Goal: Task Accomplishment & Management: Manage account settings

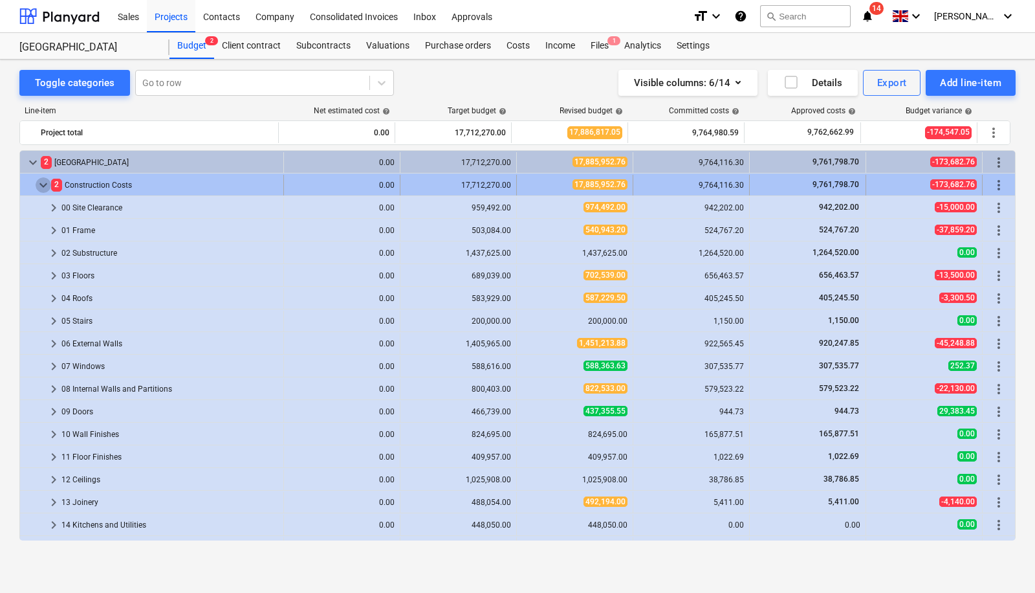
click at [49, 183] on span "keyboard_arrow_down" at bounding box center [44, 185] width 16 height 16
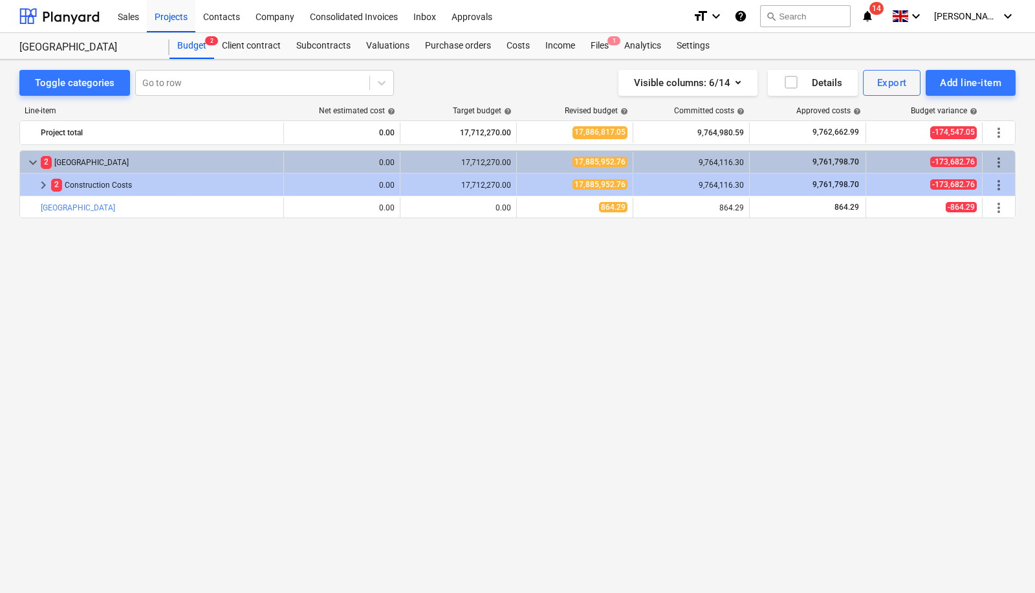
click at [49, 183] on span "keyboard_arrow_right" at bounding box center [44, 185] width 16 height 16
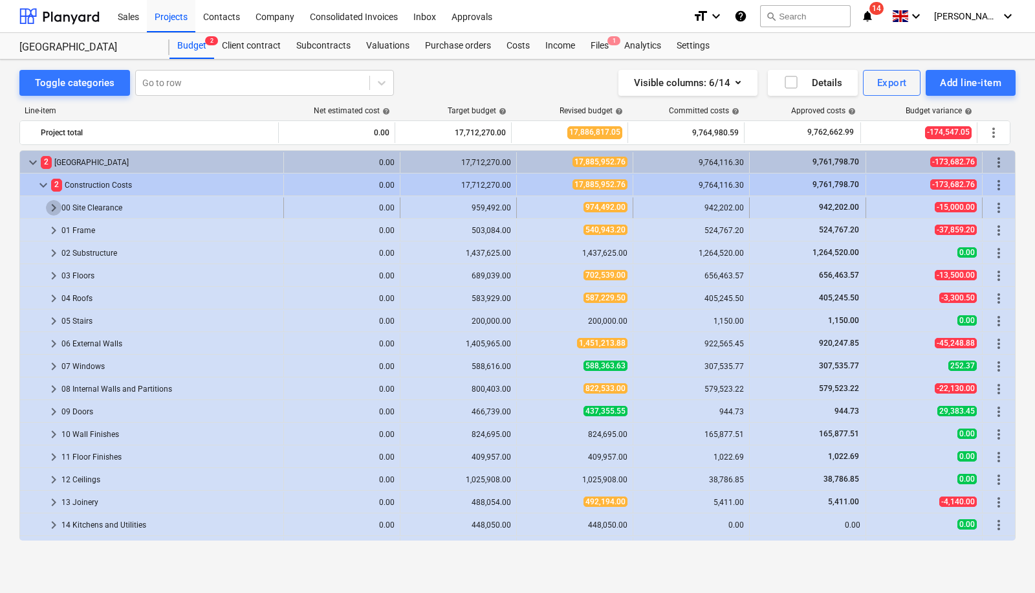
click at [50, 200] on span "keyboard_arrow_right" at bounding box center [54, 208] width 16 height 16
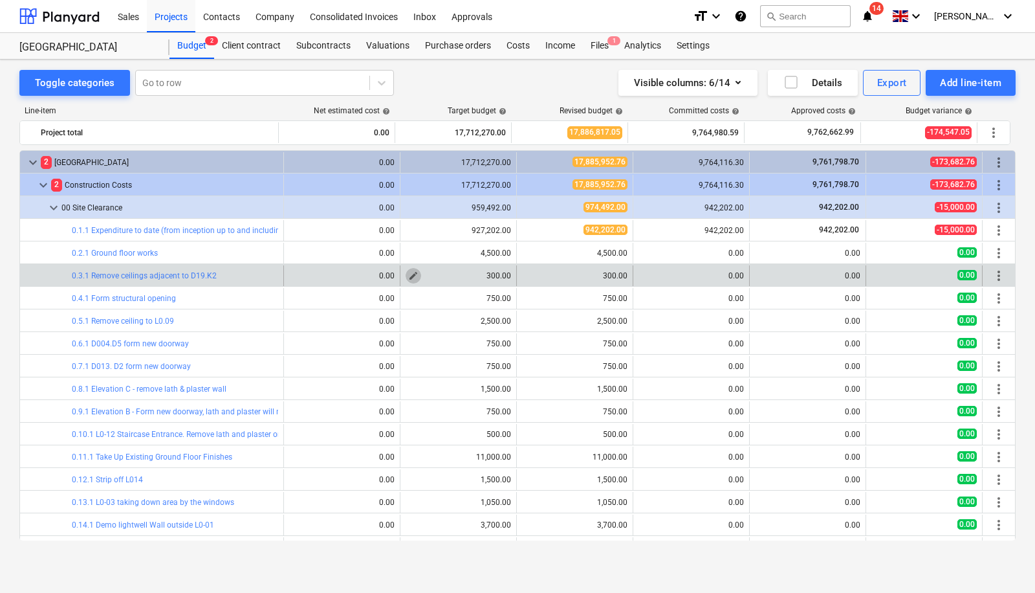
click at [408, 270] on span "edit" at bounding box center [413, 275] width 10 height 10
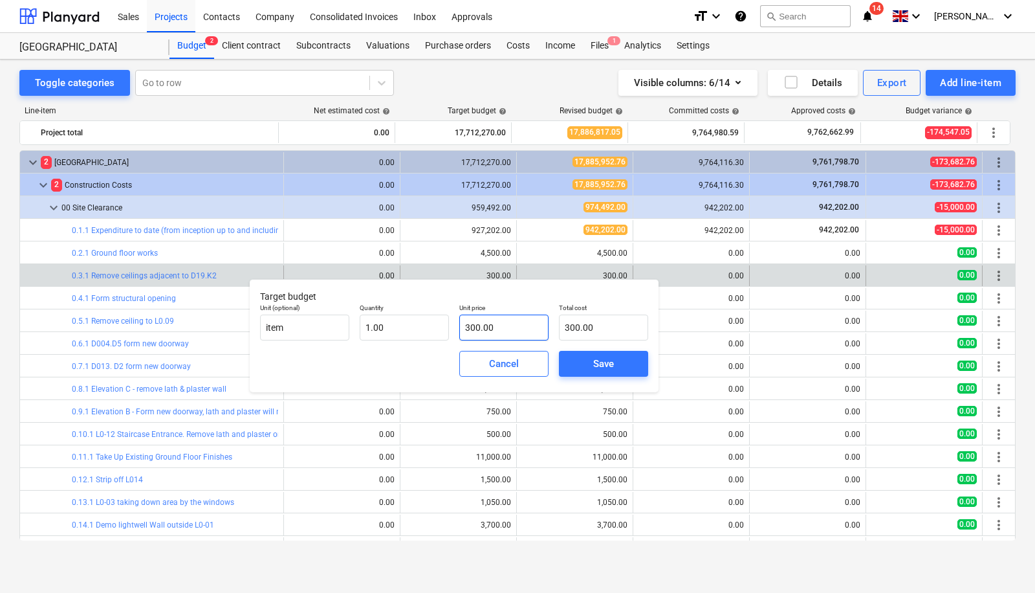
type input "300"
click at [506, 325] on input "300" at bounding box center [503, 327] width 89 height 26
click at [525, 356] on span "Cancel" at bounding box center [503, 363] width 57 height 17
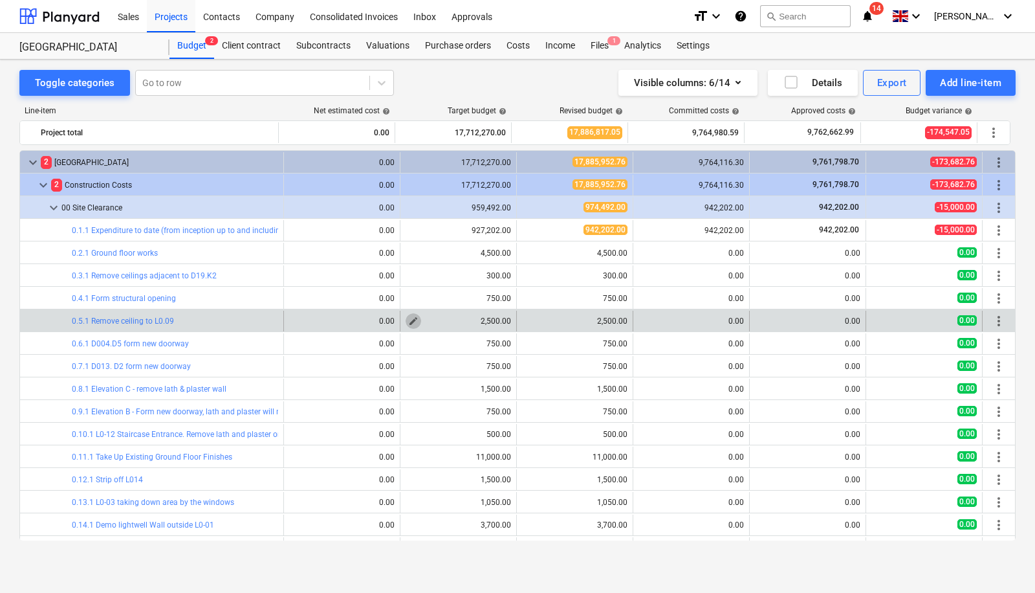
click at [411, 318] on span "edit" at bounding box center [413, 321] width 10 height 10
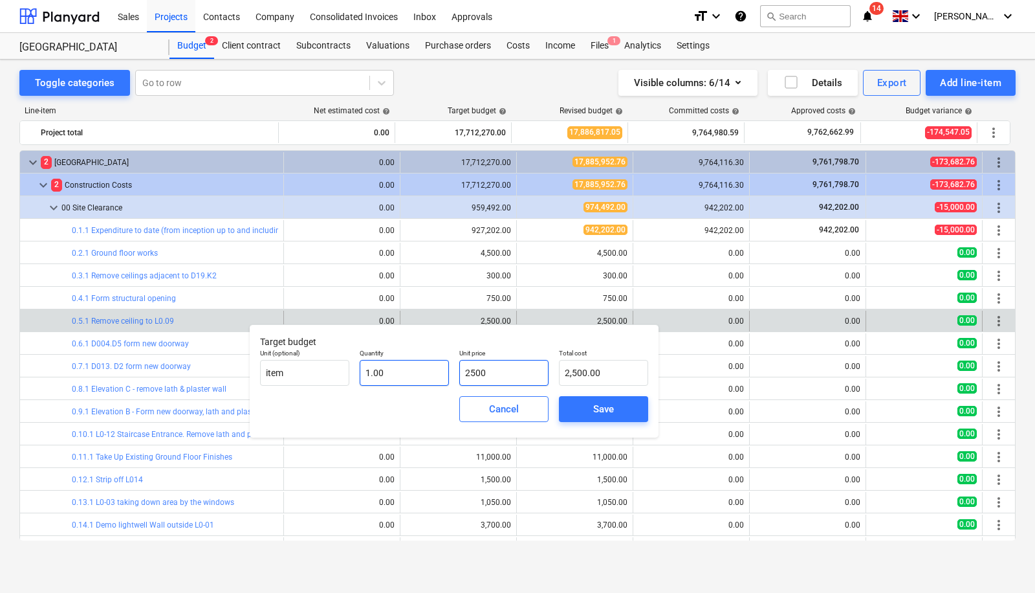
drag, startPoint x: 513, startPoint y: 375, endPoint x: 409, endPoint y: 368, distance: 103.7
click at [409, 368] on div "Unit (optional) item Quantity 1.00 Unit price 2500 Total cost 2,500.00" at bounding box center [454, 366] width 398 height 47
type input "0"
type input "0.00"
type input "0`"
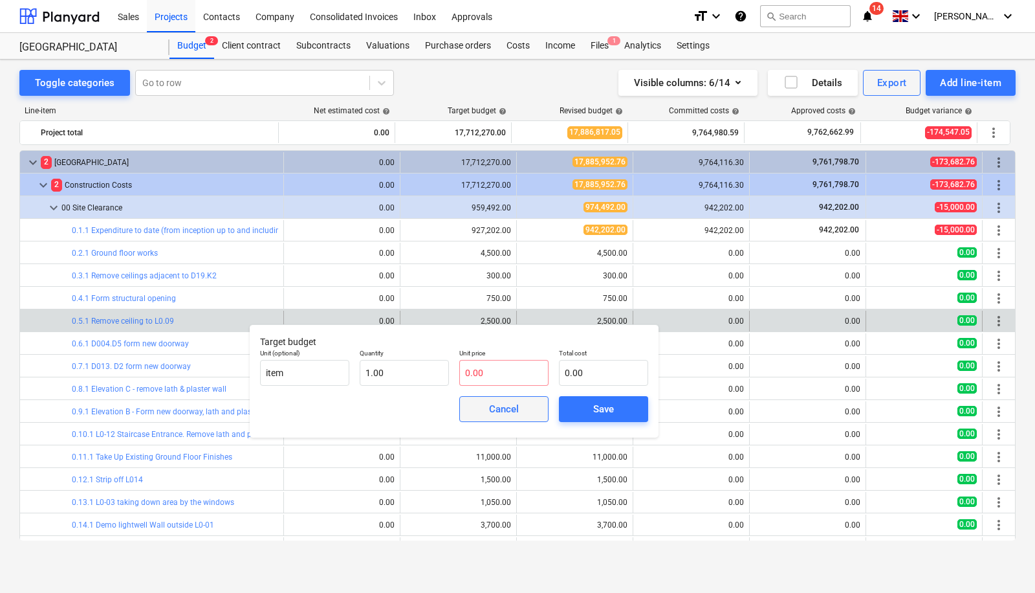
click at [496, 416] on div "Cancel" at bounding box center [504, 408] width 30 height 17
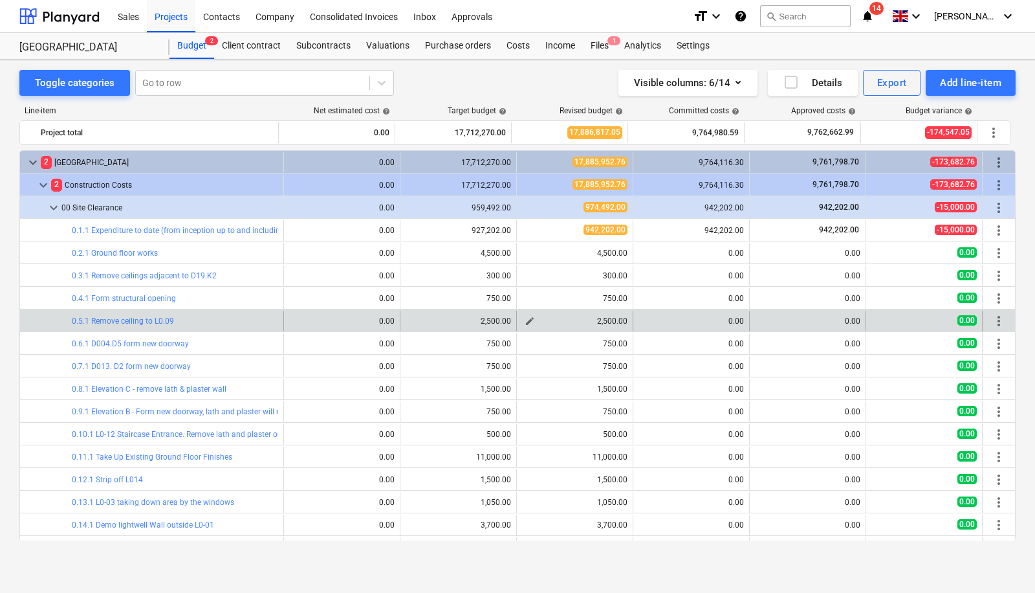
click at [525, 318] on span "edit" at bounding box center [530, 321] width 10 height 10
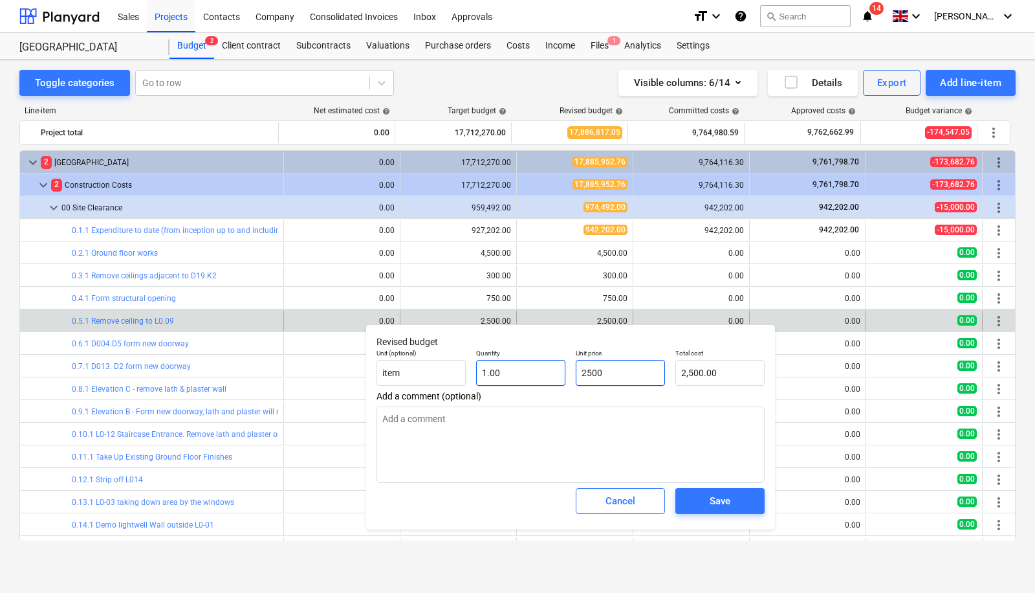
drag, startPoint x: 614, startPoint y: 371, endPoint x: 534, endPoint y: 367, distance: 79.6
click at [534, 367] on div "Unit (optional) item Quantity 1.00 Unit price 2500 Total cost 2,500.00" at bounding box center [570, 366] width 398 height 47
type input "0"
type textarea "x"
type input "0.00"
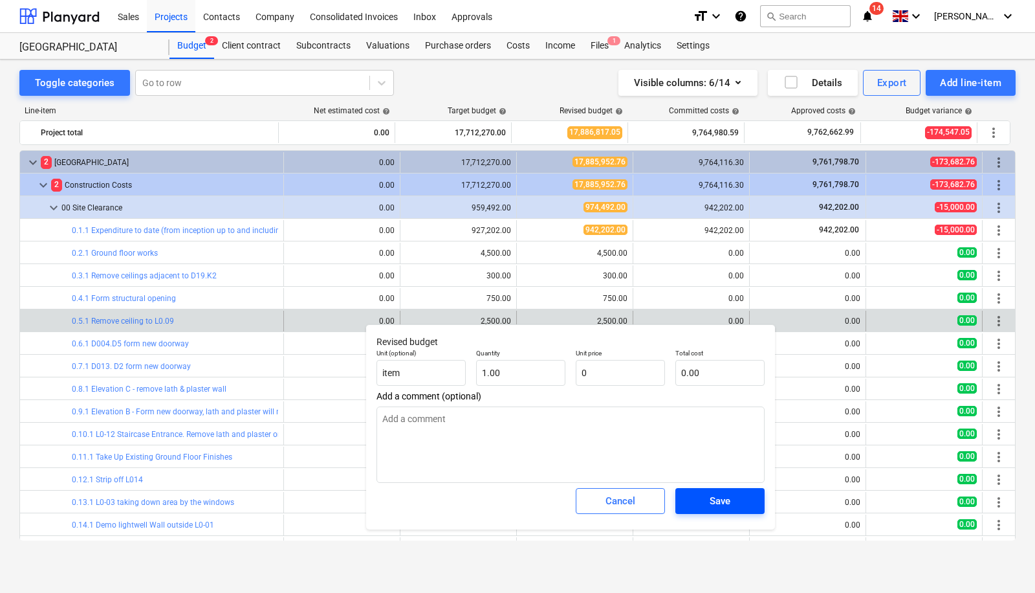
type input "0.00"
click at [718, 498] on div "Save" at bounding box center [720, 500] width 21 height 17
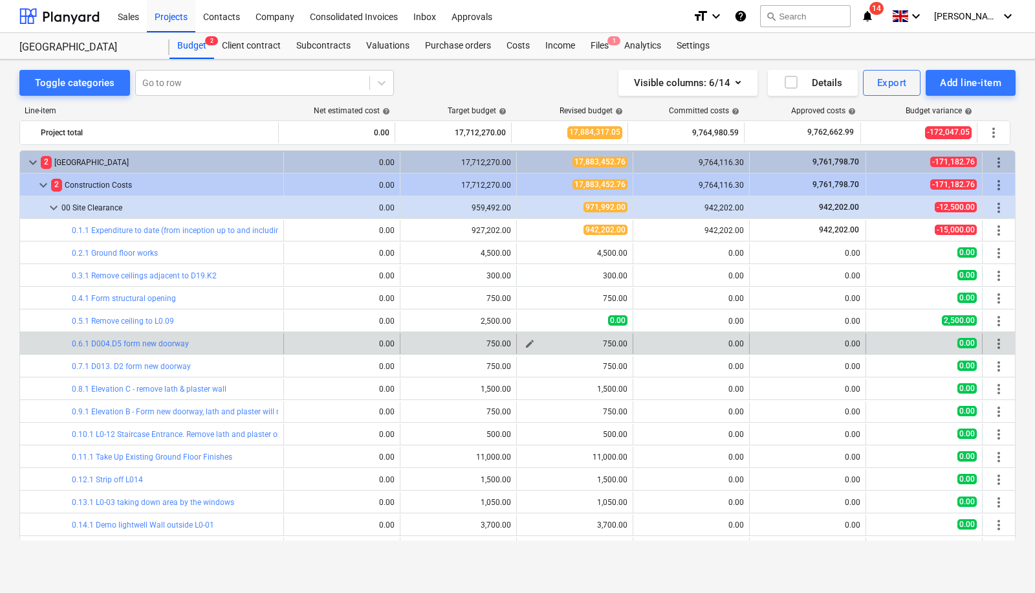
click at [527, 338] on span "edit" at bounding box center [530, 343] width 10 height 10
type textarea "x"
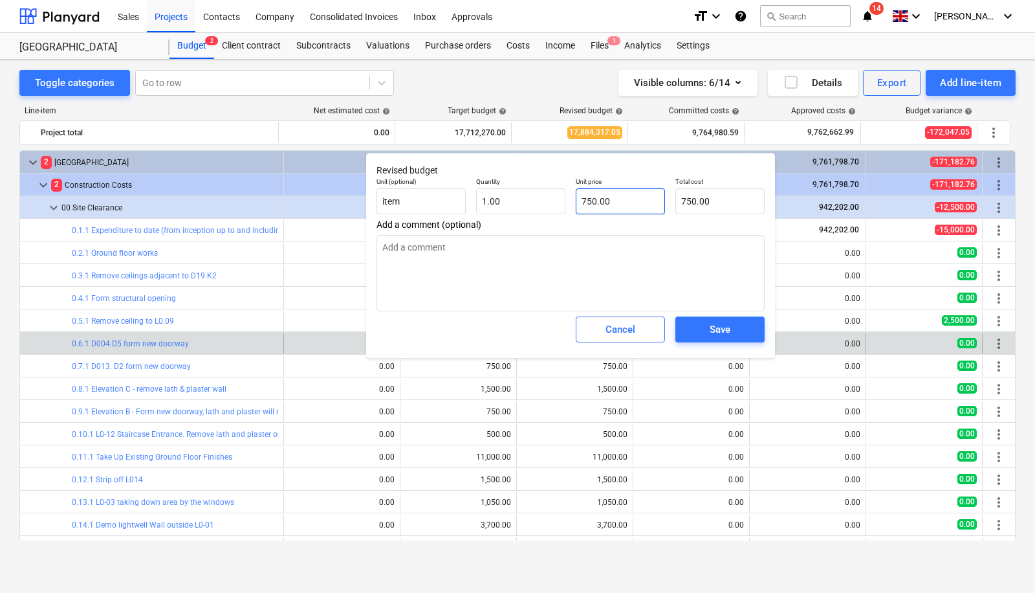
type input "750"
drag, startPoint x: 616, startPoint y: 196, endPoint x: 532, endPoint y: 198, distance: 83.5
click at [532, 198] on div "Unit (optional) item Quantity 1.00 Unit price 750 Total cost 750.00" at bounding box center [570, 195] width 398 height 47
type textarea "x"
type input "0"
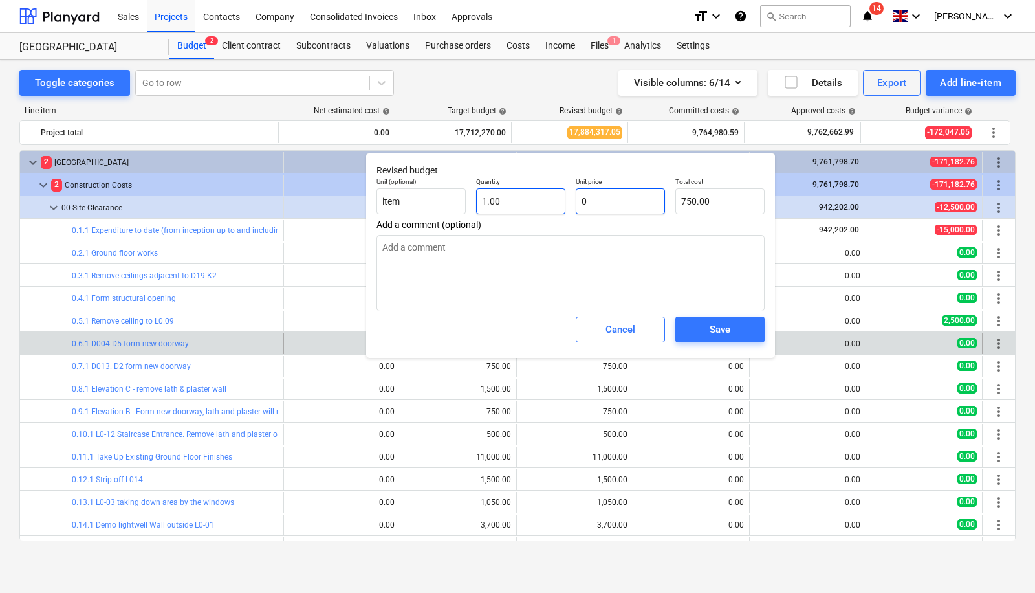
type input "0.00"
click at [744, 334] on span "Save" at bounding box center [720, 329] width 58 height 17
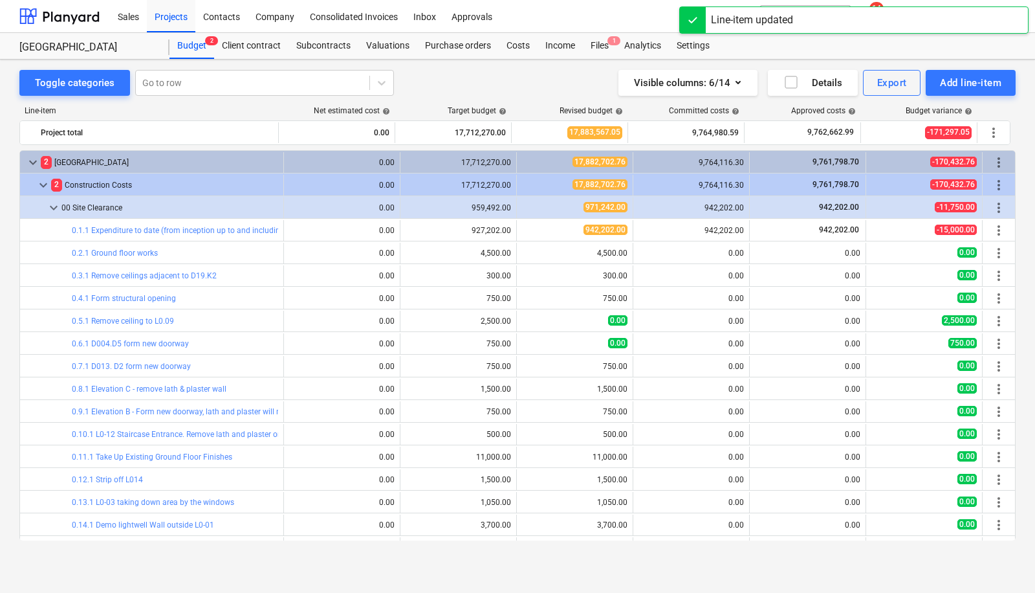
scroll to position [50, 0]
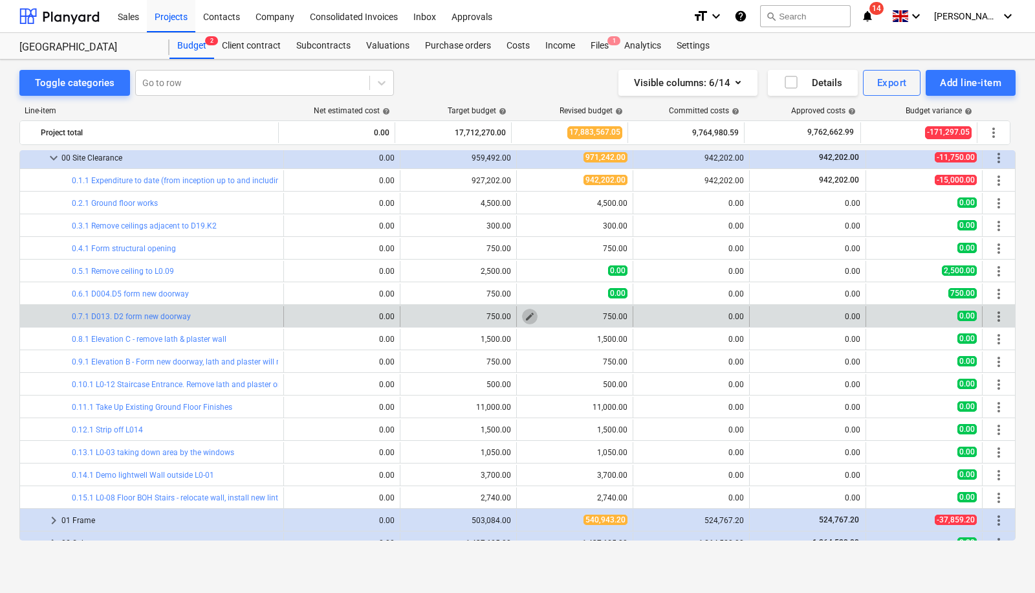
click at [525, 312] on span "edit" at bounding box center [530, 316] width 10 height 10
type textarea "x"
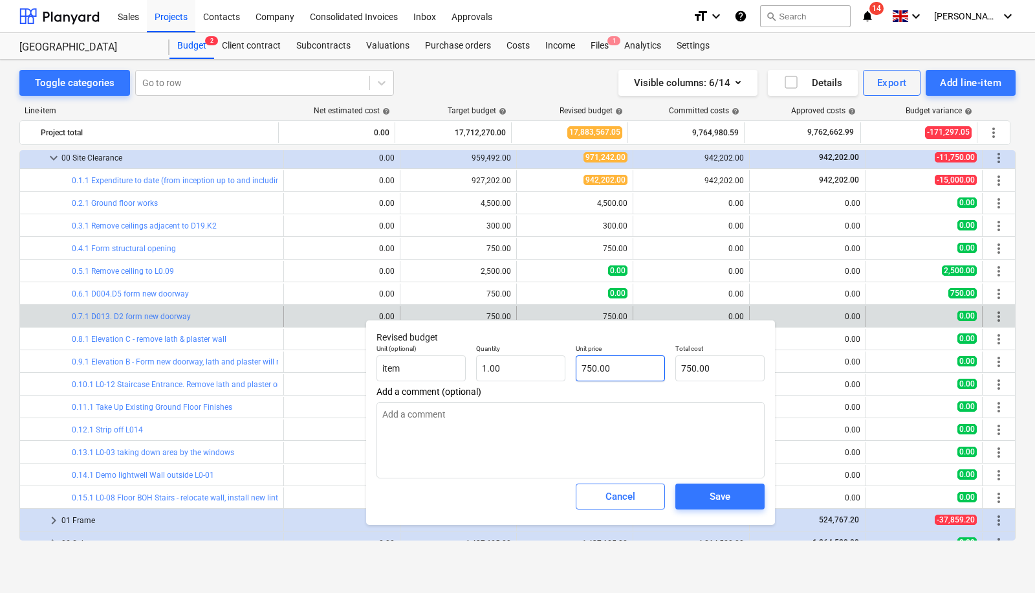
type input "750"
drag, startPoint x: 622, startPoint y: 363, endPoint x: 503, endPoint y: 380, distance: 120.2
click at [503, 380] on div "Unit (optional) item Quantity 1.00 Unit price 750 Total cost 750.00" at bounding box center [570, 362] width 398 height 47
type textarea "x"
type input "0"
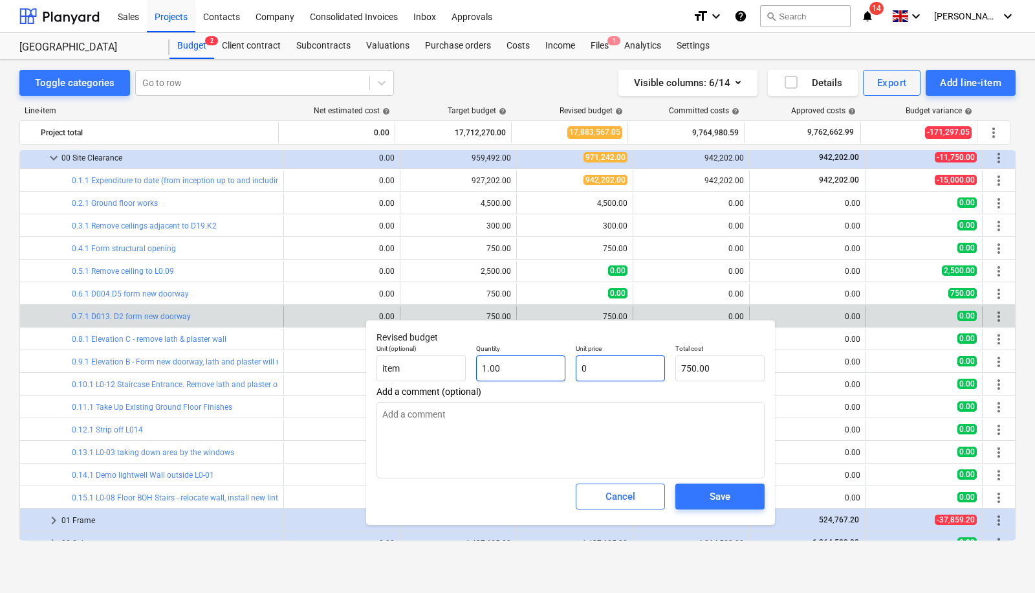
type input "0.00"
type input "0"
type textarea "x"
type input "0.00"
click at [697, 499] on span "Save" at bounding box center [720, 496] width 58 height 17
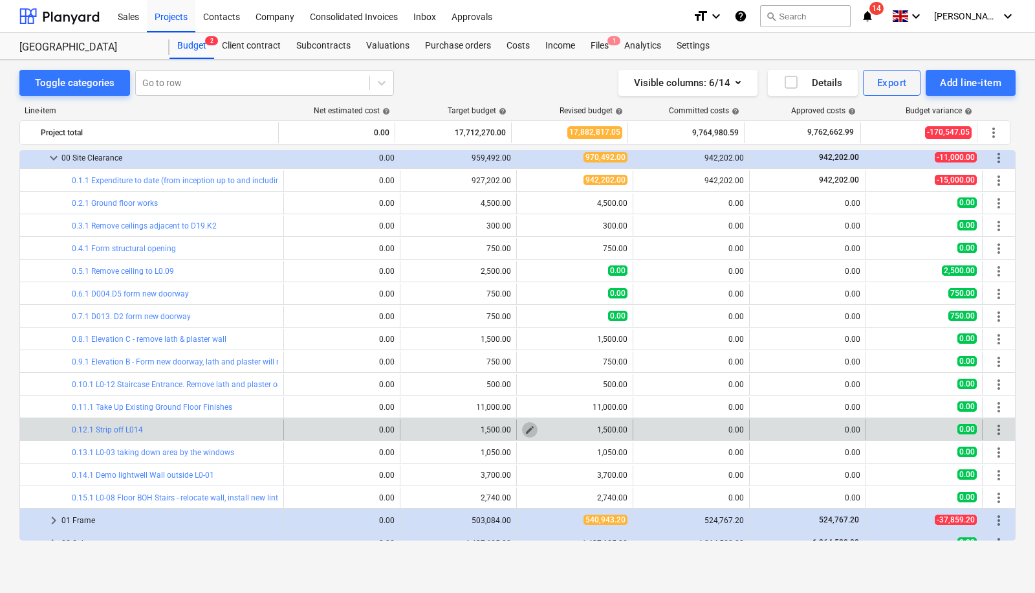
click at [528, 428] on span "edit" at bounding box center [530, 429] width 10 height 10
type textarea "x"
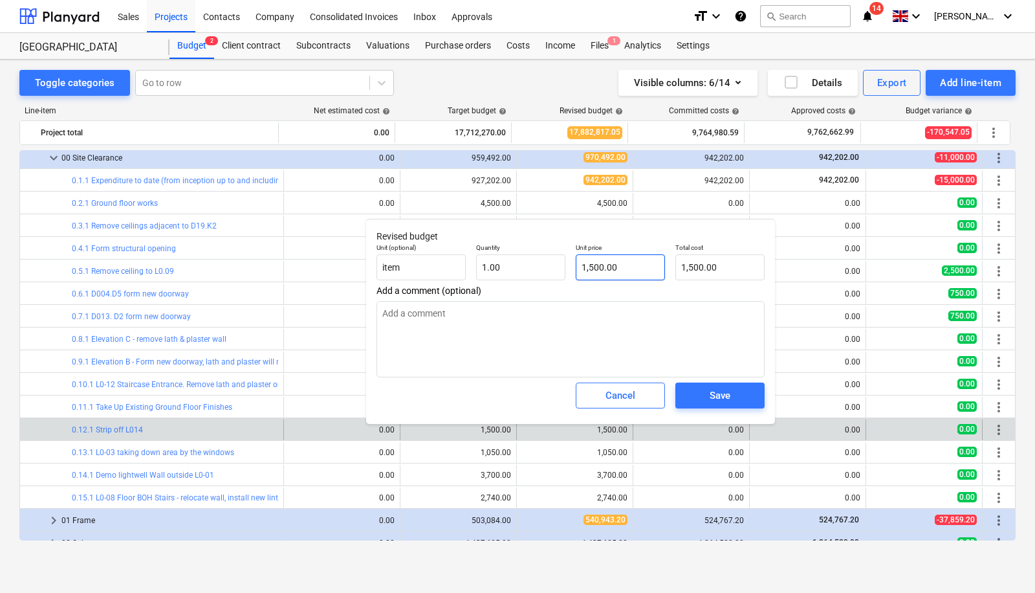
type input "1500"
drag, startPoint x: 630, startPoint y: 270, endPoint x: 550, endPoint y: 276, distance: 80.4
click at [550, 276] on div "Unit (optional) item Quantity 1.00 Unit price 1500 Total cost 1,500.00" at bounding box center [570, 261] width 398 height 47
type textarea "x"
type input "7"
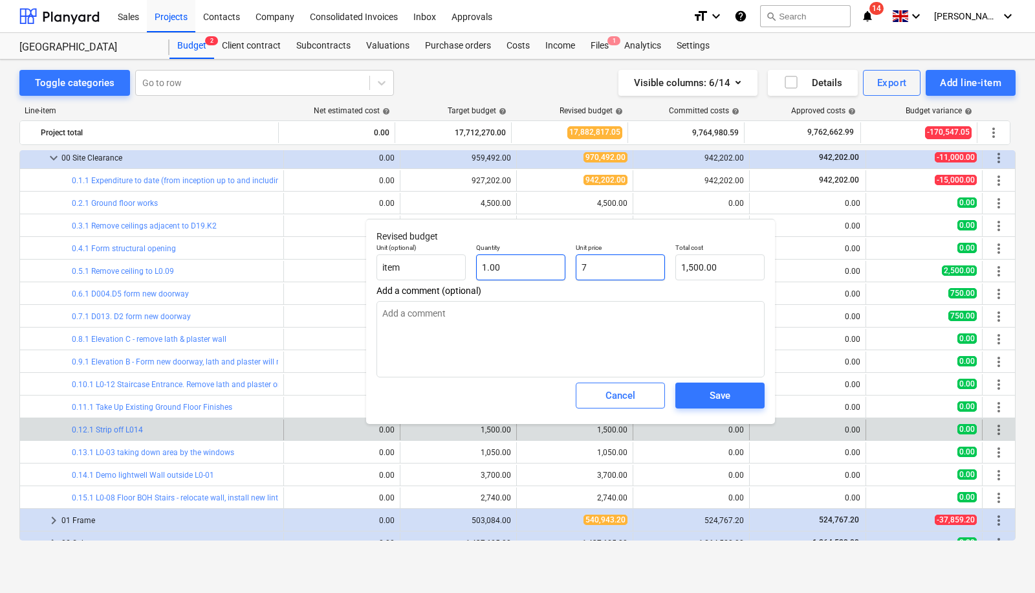
type input "7.00"
type textarea "x"
type input "75"
type input "75.00"
type textarea "x"
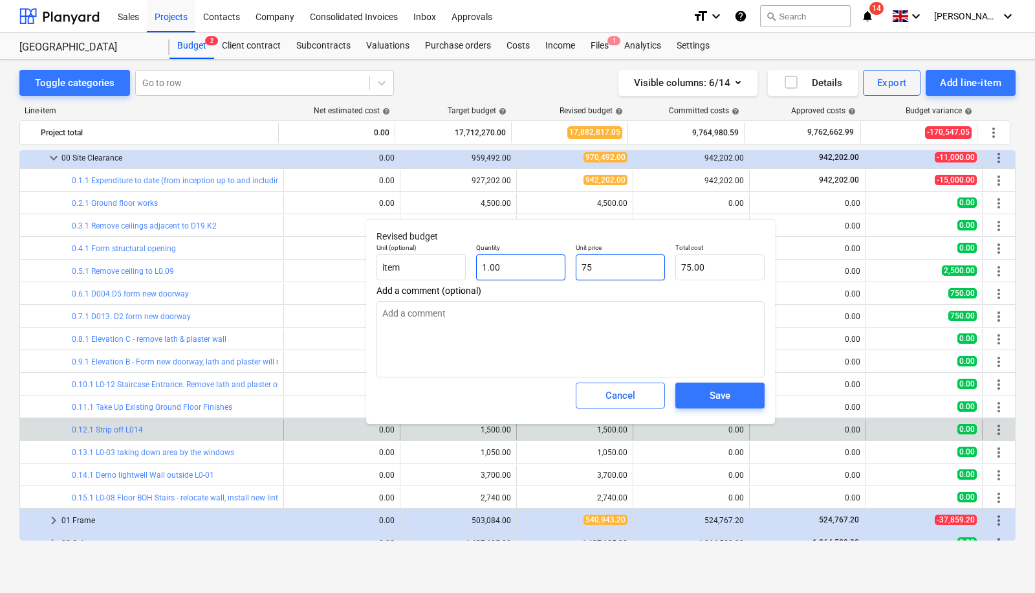
type input "750"
type input "750.00"
click at [737, 388] on span "Save" at bounding box center [720, 395] width 58 height 17
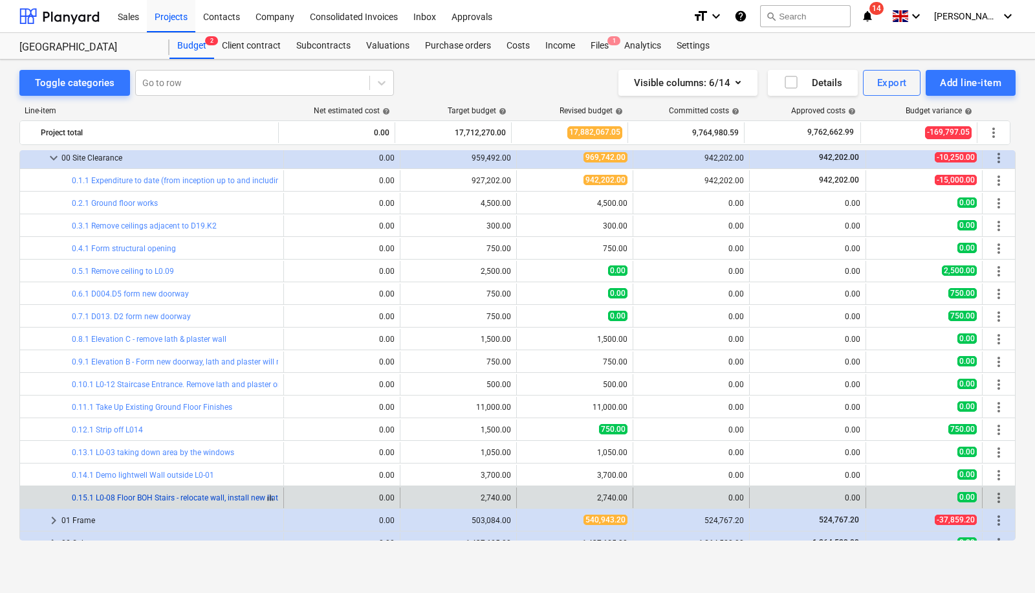
click at [239, 494] on link "0.15.1 L0-08 Floor BOH Stairs - relocate wall, install new lintels etc" at bounding box center [186, 497] width 228 height 9
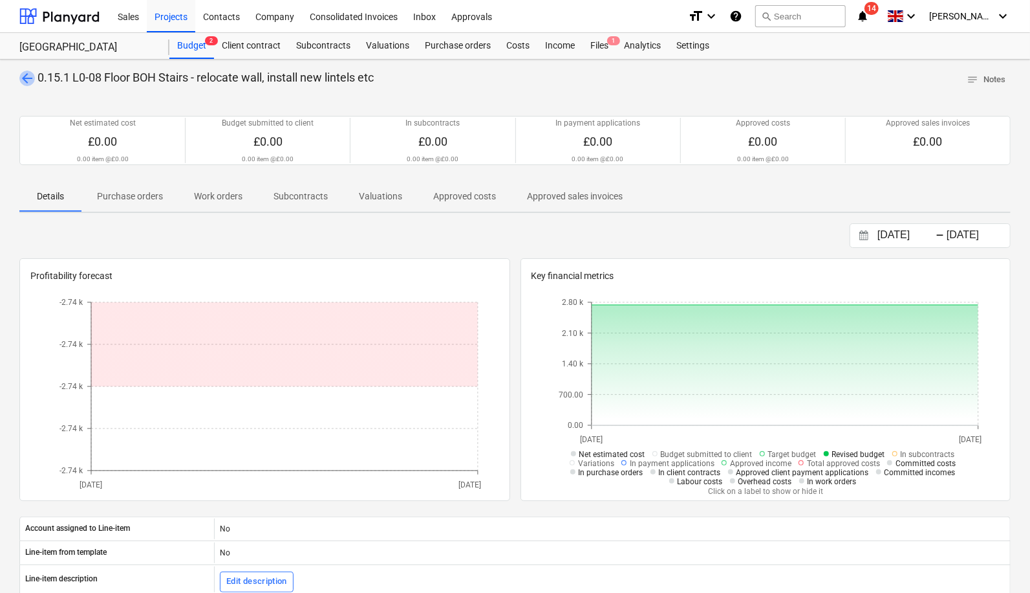
click at [30, 75] on span "arrow_back" at bounding box center [27, 79] width 16 height 16
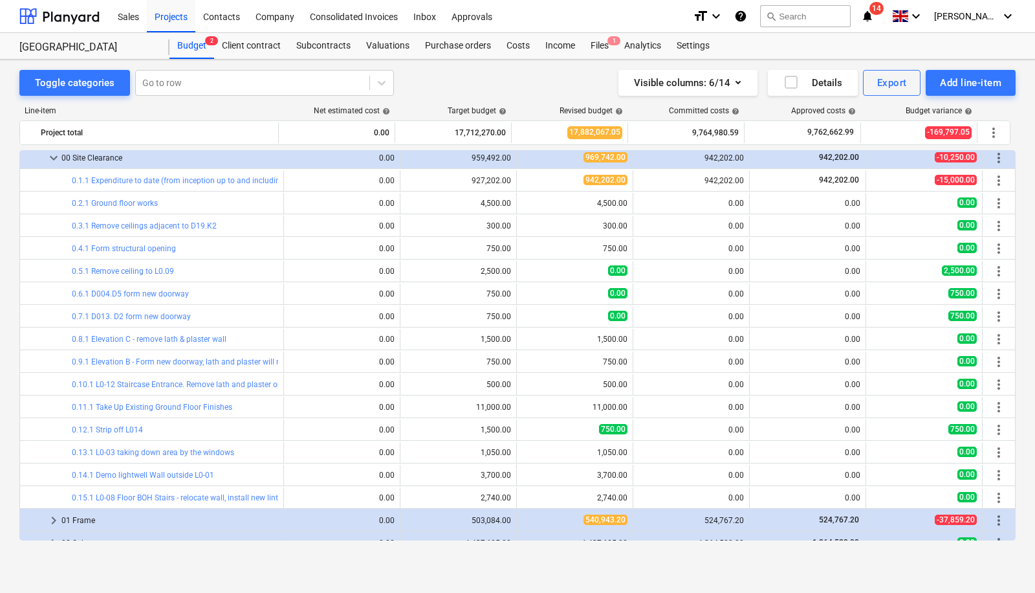
scroll to position [198, 0]
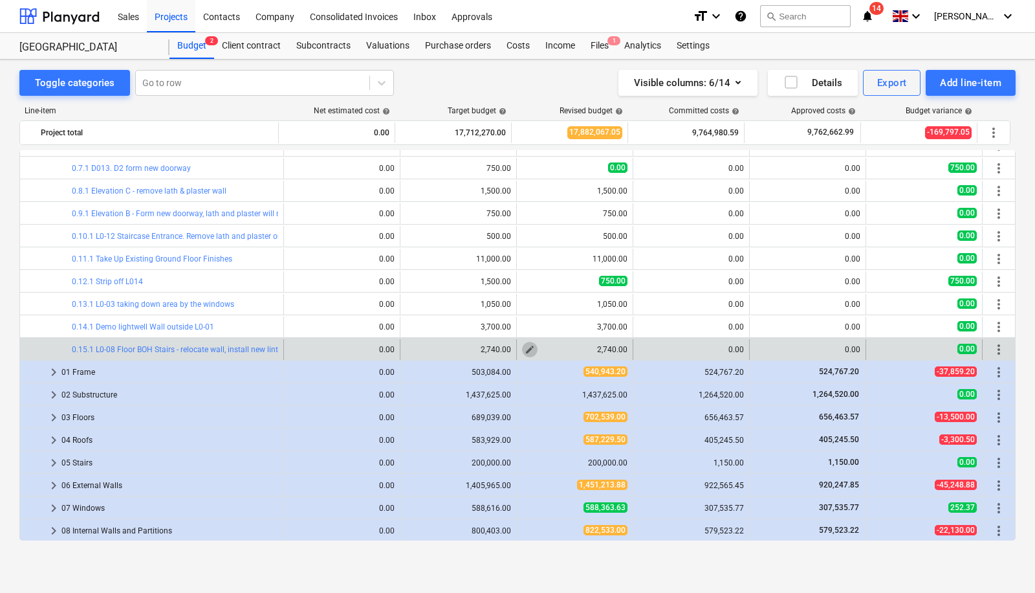
click at [522, 343] on button "edit" at bounding box center [530, 350] width 16 height 16
type textarea "x"
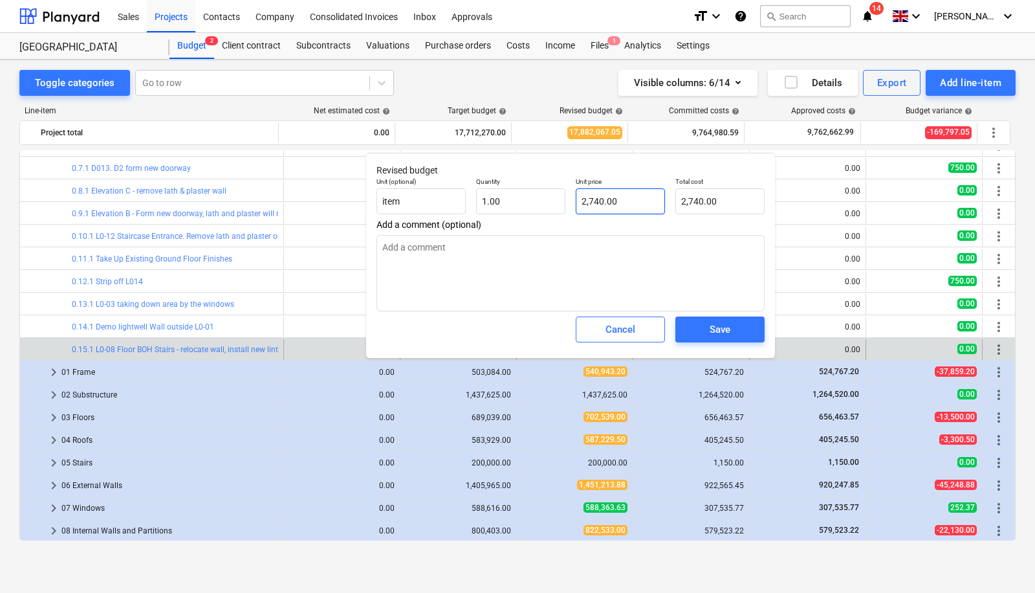
type input "2740"
drag, startPoint x: 626, startPoint y: 205, endPoint x: 552, endPoint y: 197, distance: 73.5
click at [552, 197] on div "Unit (optional) item Quantity 1.00 Unit price 2740 Total cost 2,740.00" at bounding box center [570, 195] width 398 height 47
type textarea "x"
type input "0"
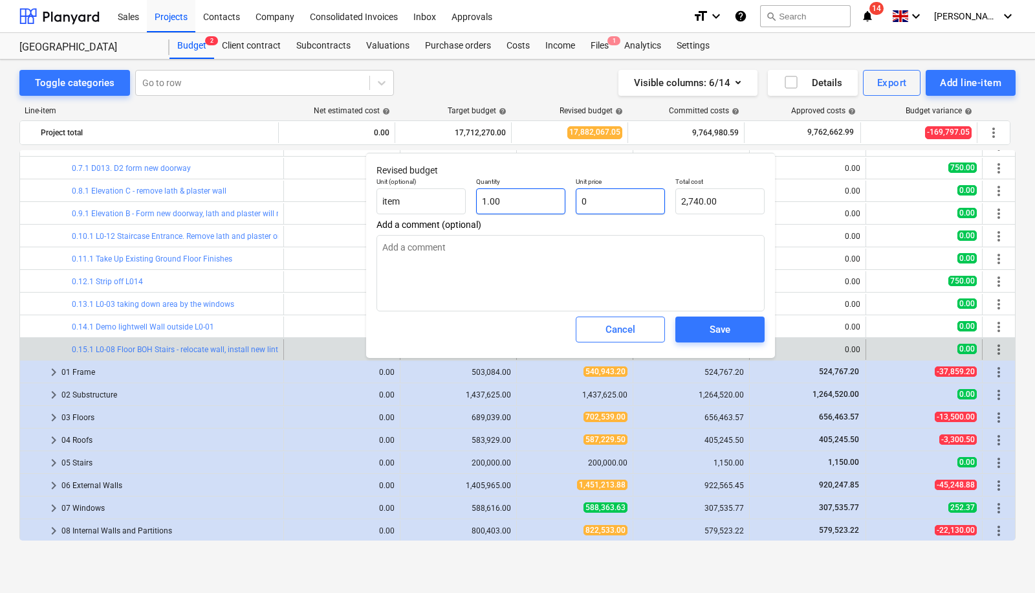
type input "0.00"
click at [712, 329] on div "Save" at bounding box center [720, 329] width 21 height 17
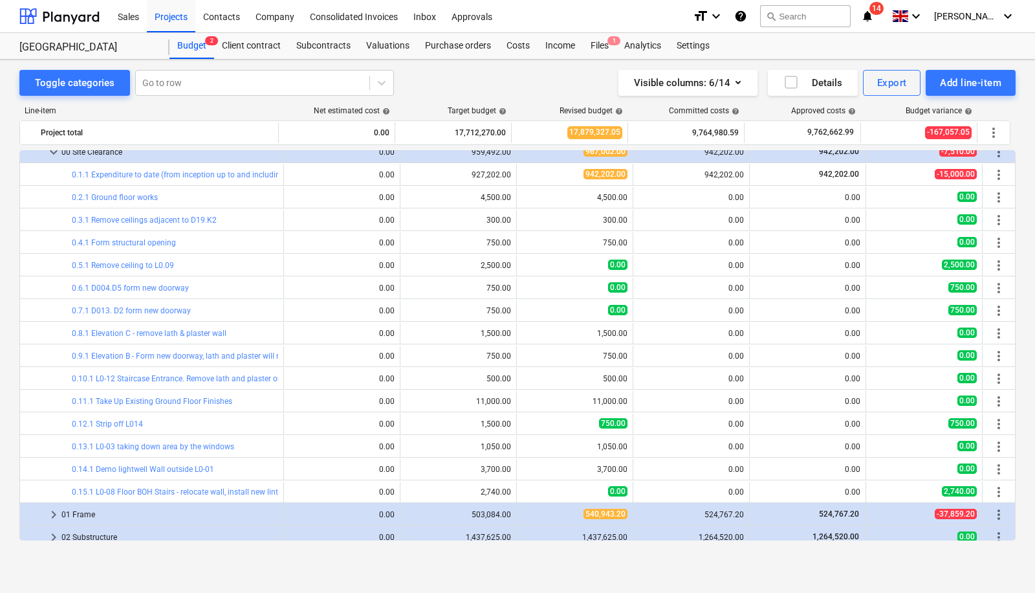
scroll to position [52, 0]
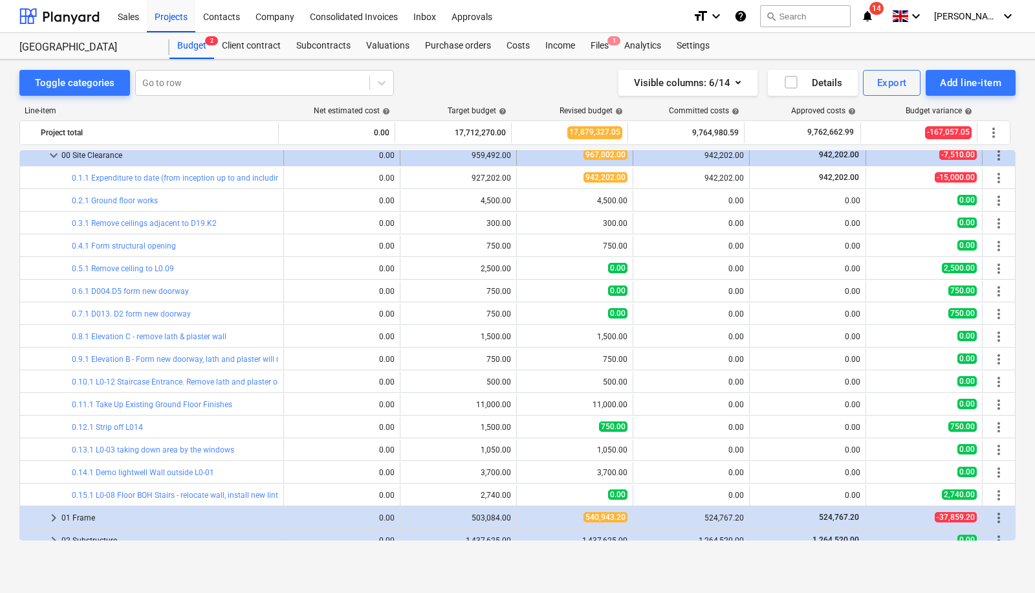
click at [50, 152] on span "keyboard_arrow_down" at bounding box center [54, 155] width 16 height 16
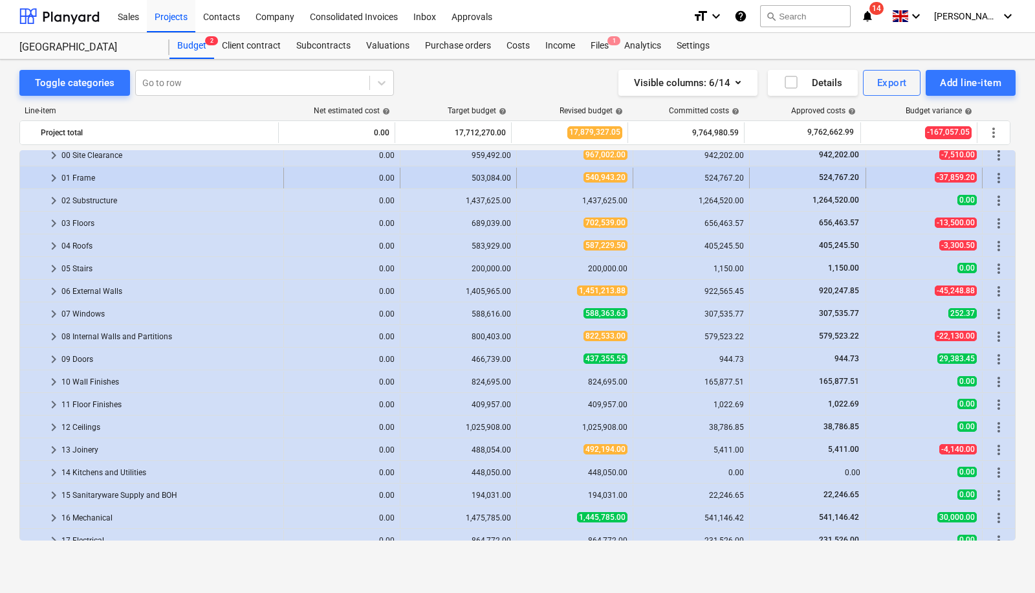
click at [50, 179] on span "keyboard_arrow_right" at bounding box center [54, 178] width 16 height 16
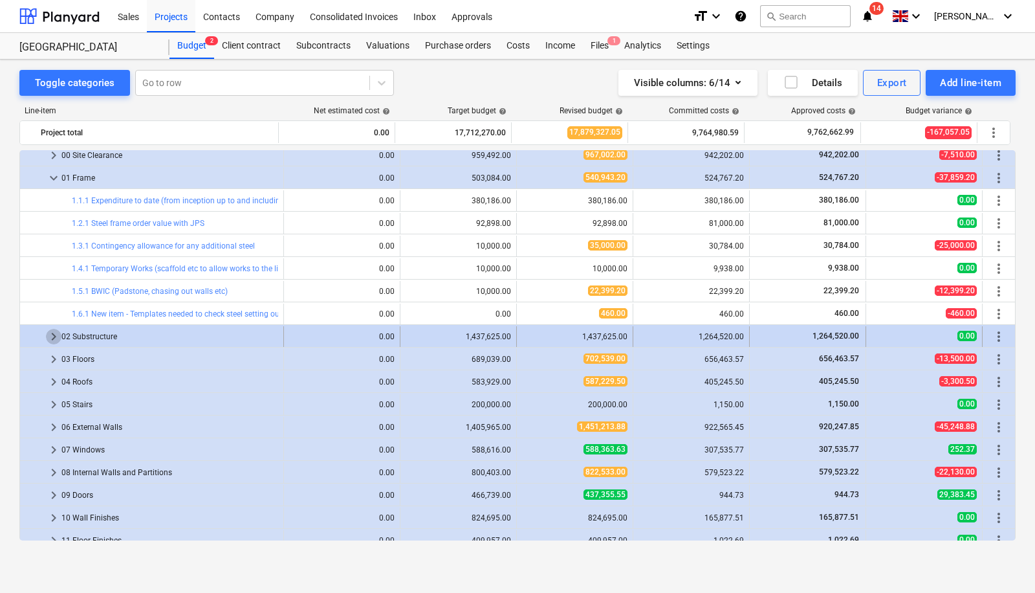
click at [52, 330] on span "keyboard_arrow_right" at bounding box center [54, 337] width 16 height 16
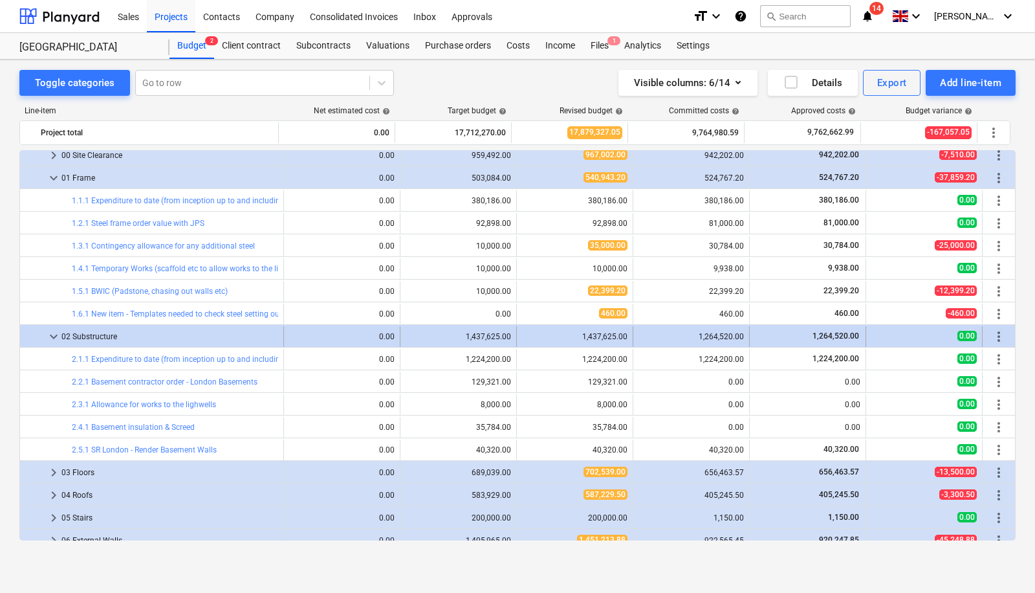
click at [48, 331] on span "keyboard_arrow_down" at bounding box center [54, 337] width 16 height 16
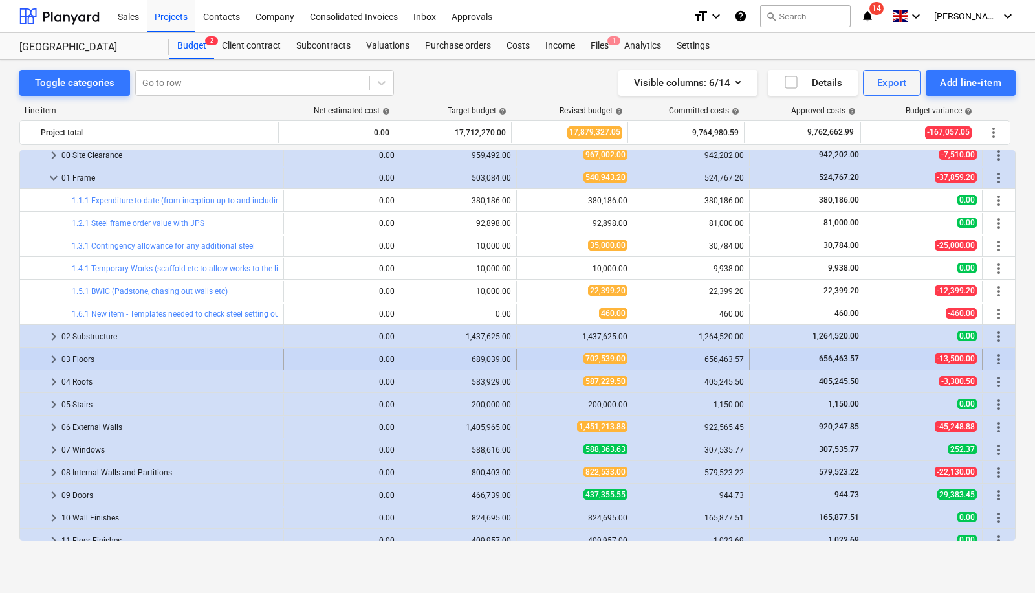
click at [49, 356] on span "keyboard_arrow_right" at bounding box center [54, 359] width 16 height 16
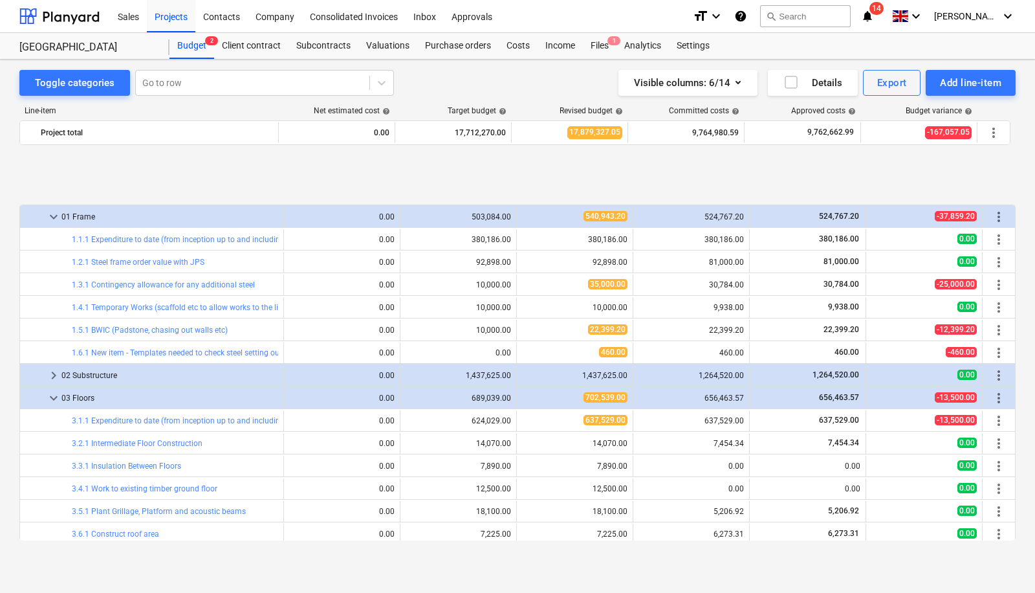
scroll to position [102, 0]
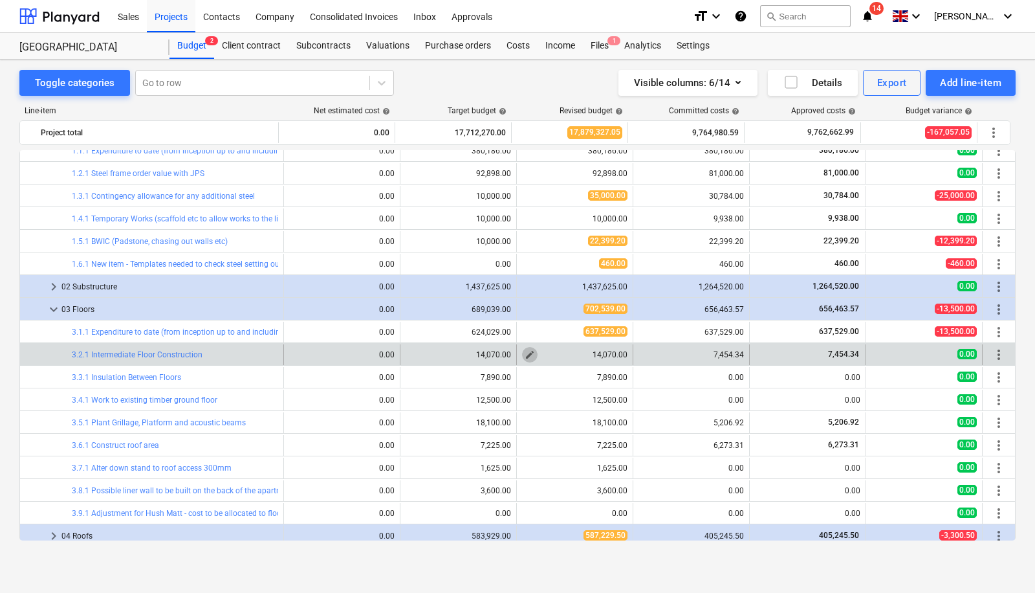
click at [525, 349] on span "edit" at bounding box center [530, 354] width 10 height 10
type textarea "x"
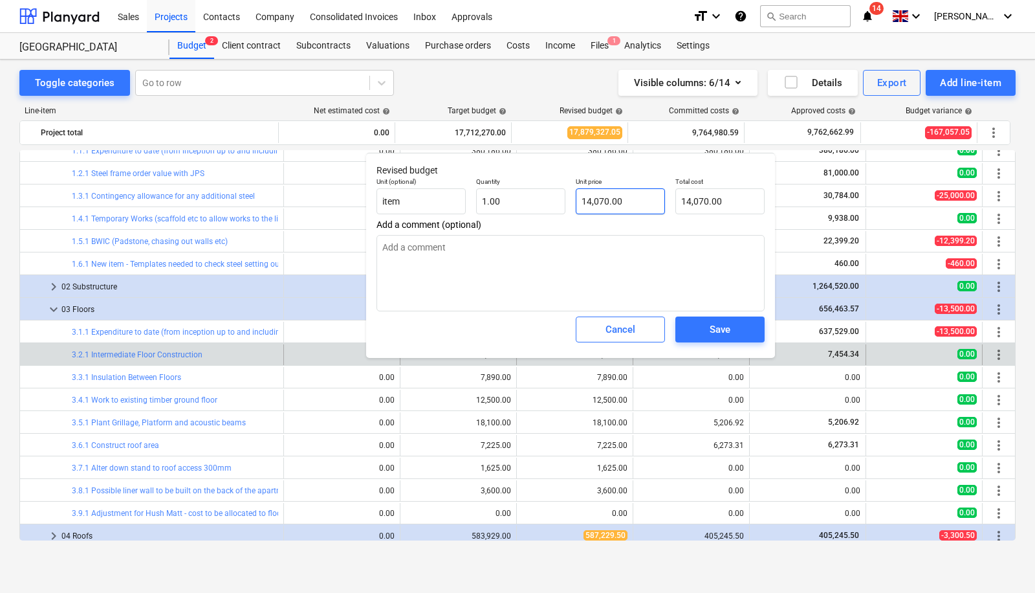
type input "14070"
click at [629, 210] on input "14070" at bounding box center [620, 201] width 89 height 26
type textarea "x"
type input "1407"
type input "1,407.00"
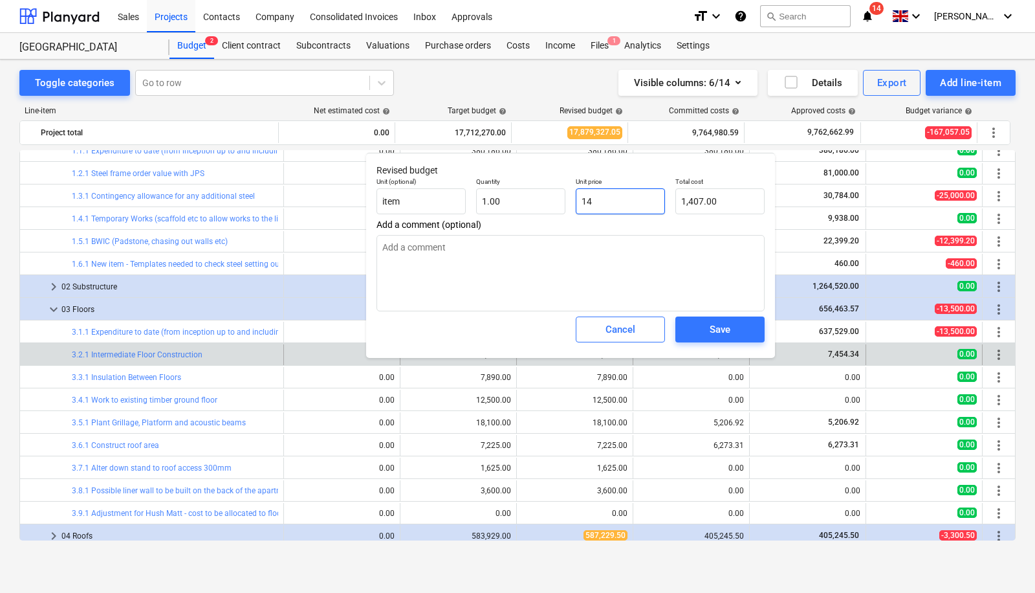
type input "1"
type textarea "x"
type input "0.00"
type textarea "x"
type input "1"
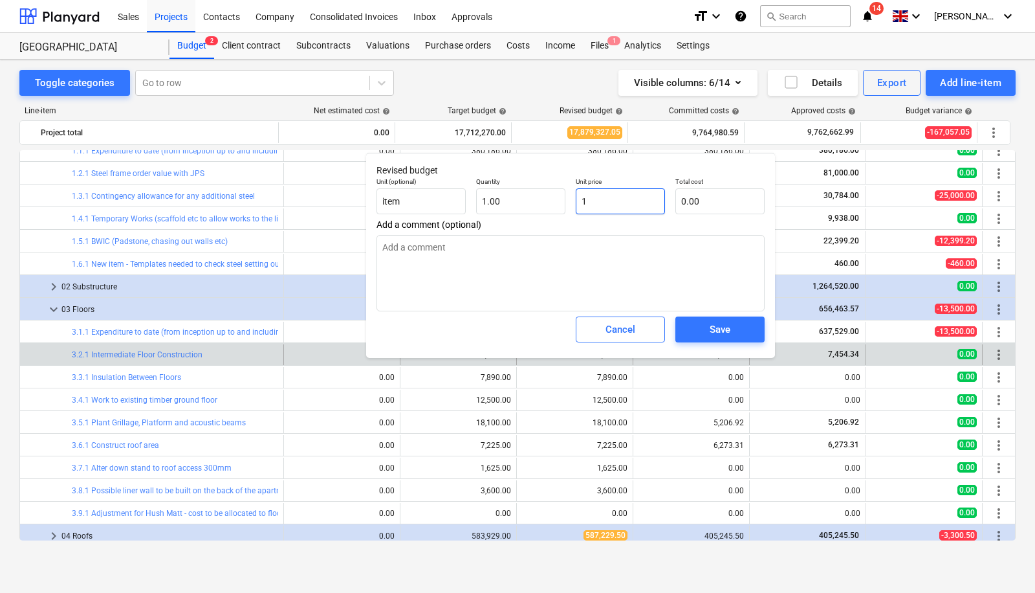
type input "1.00"
type textarea "x"
type input "10"
type input "10.00"
type textarea "x"
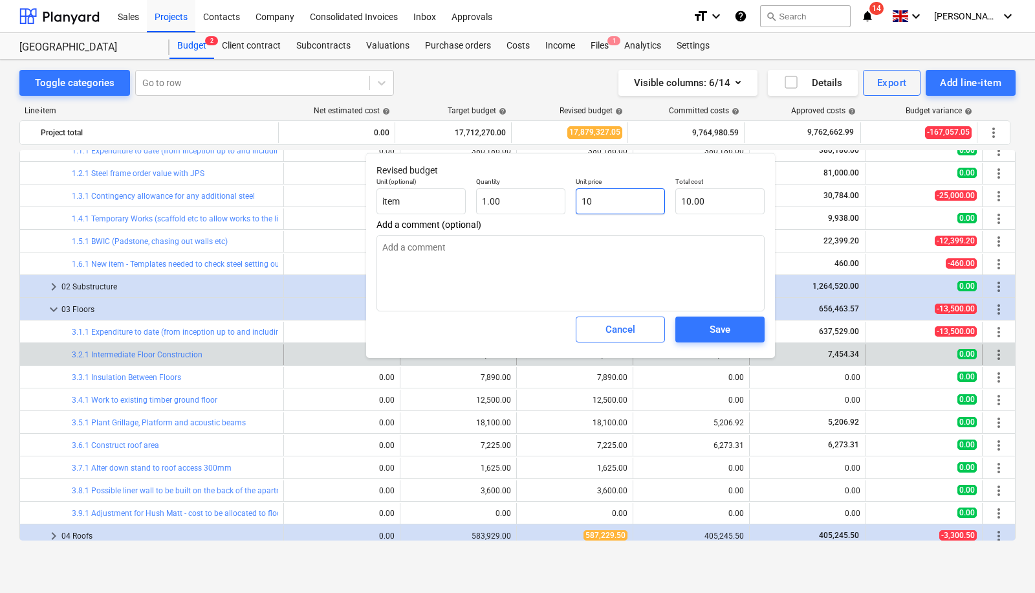
type input "100"
type input "100.00"
type textarea "x"
type input "1000"
type input "1,000.00"
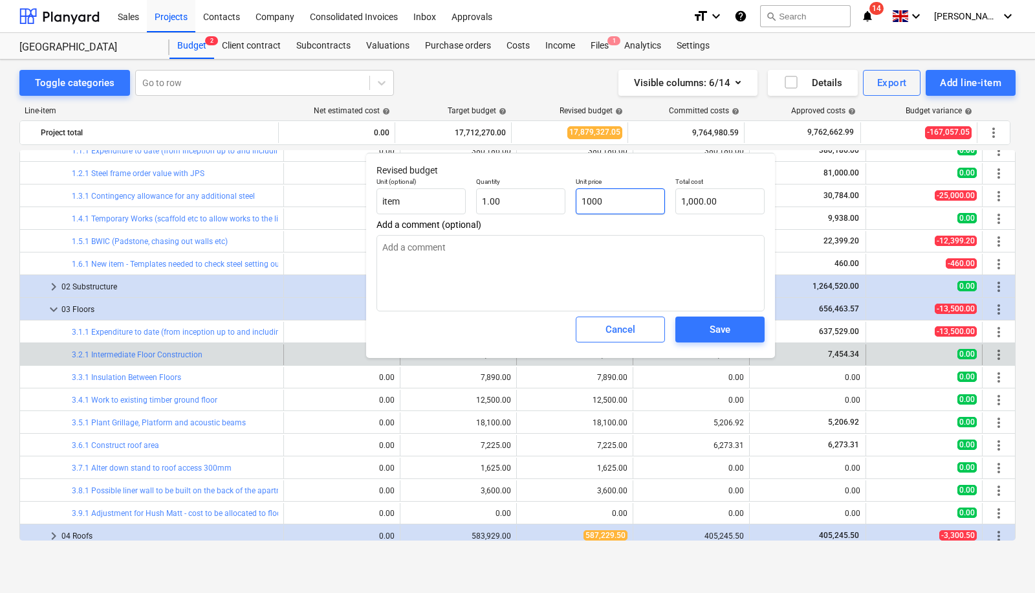
type textarea "x"
type input "10000"
type input "10,000.00"
click at [716, 340] on button "Save" at bounding box center [719, 329] width 89 height 26
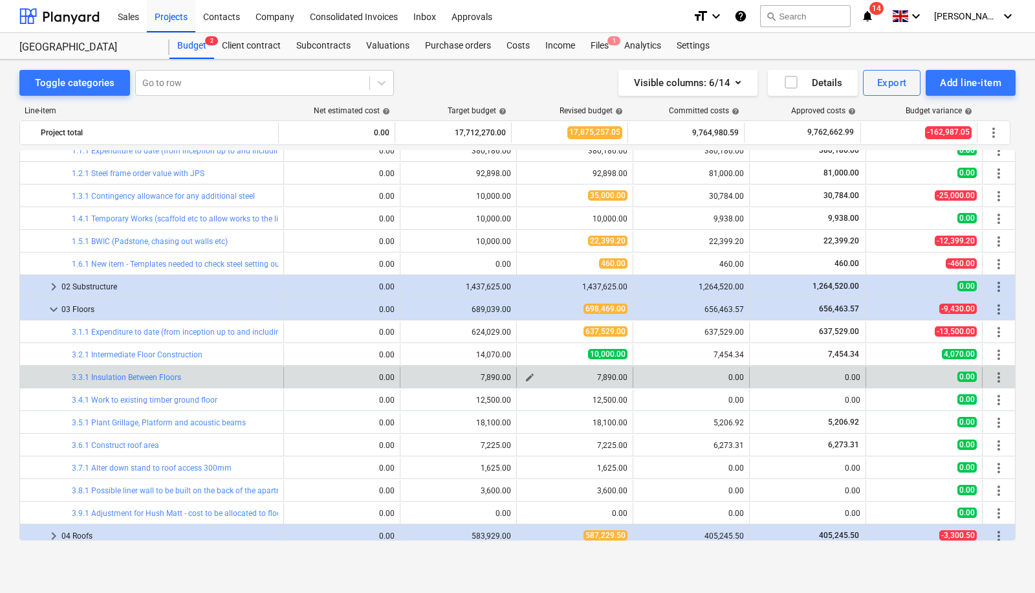
scroll to position [162, 0]
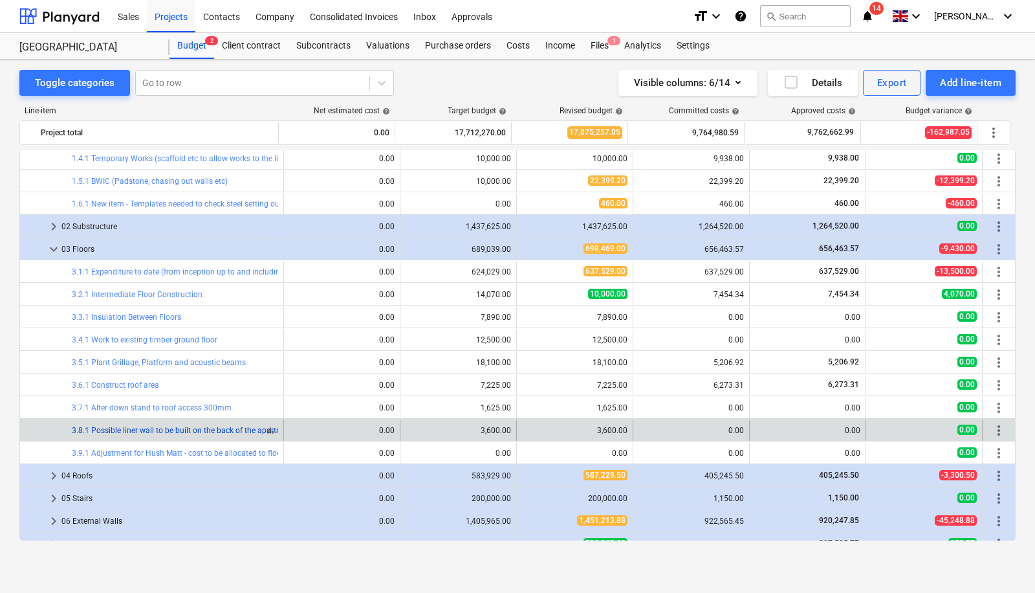
click at [188, 428] on link "3.8.1 Possible liner wall to be built on the back of the apartment 11. Lead dre…" at bounding box center [230, 430] width 316 height 9
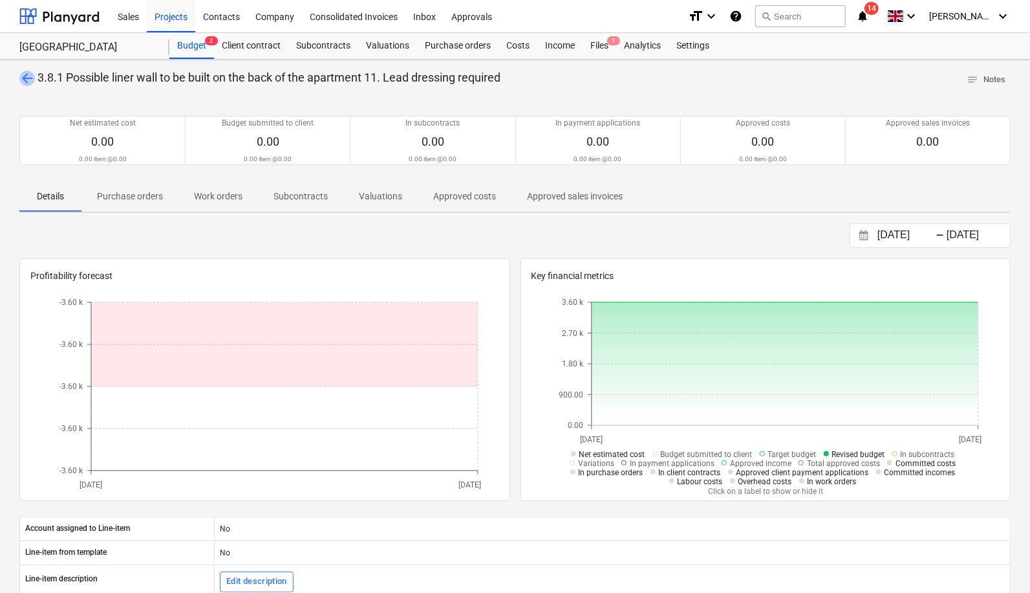
click at [31, 72] on span "arrow_back" at bounding box center [27, 79] width 16 height 16
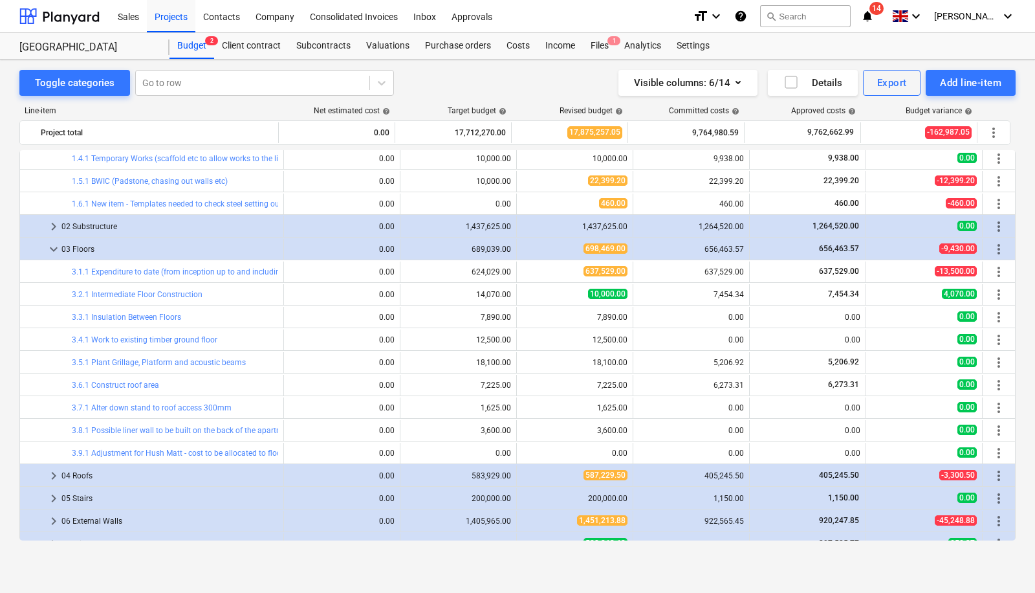
scroll to position [207, 0]
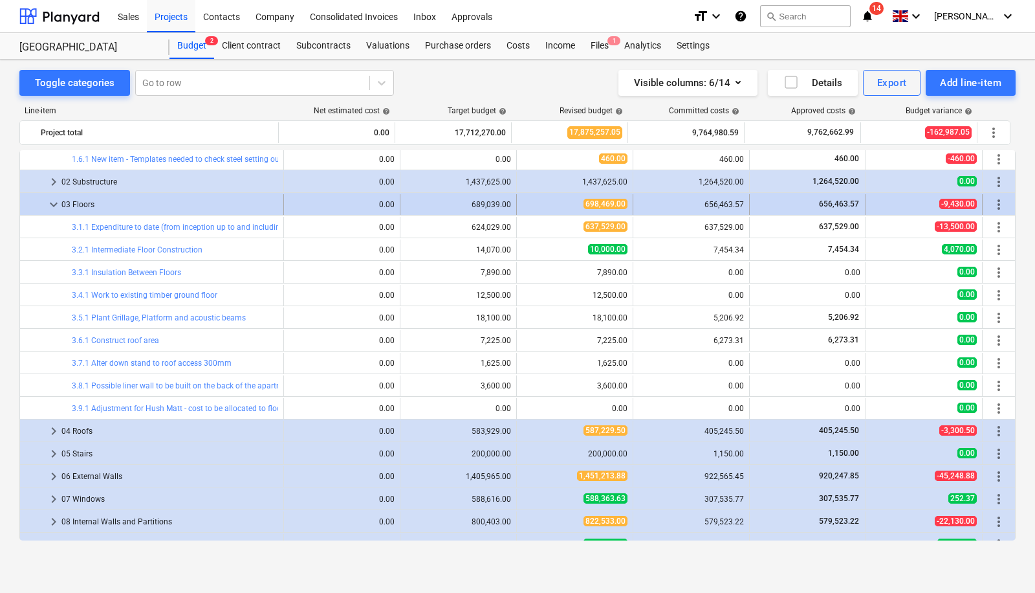
click at [51, 205] on span "keyboard_arrow_down" at bounding box center [54, 205] width 16 height 16
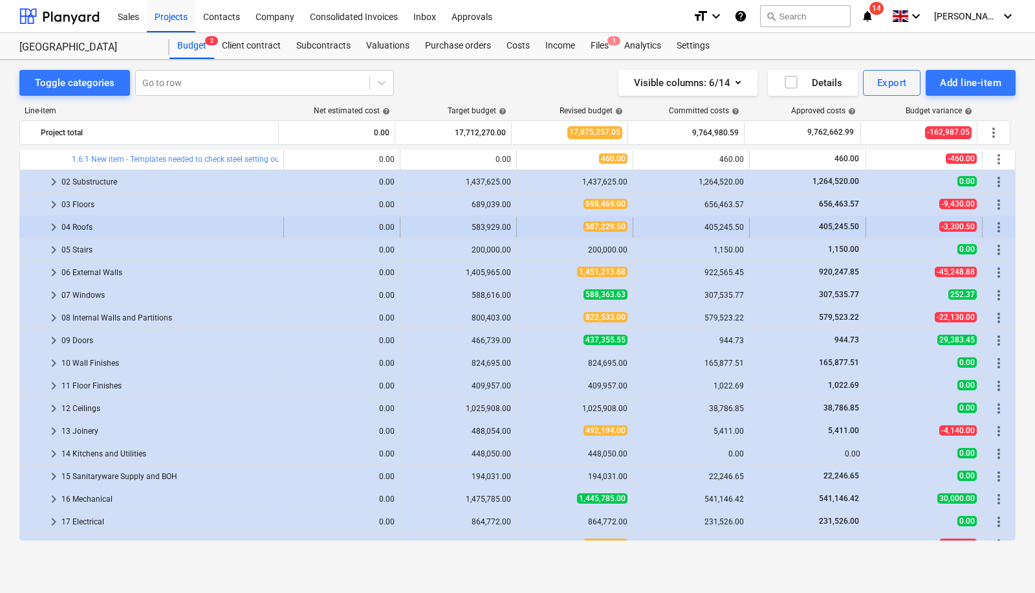
click at [54, 228] on span "keyboard_arrow_right" at bounding box center [54, 227] width 16 height 16
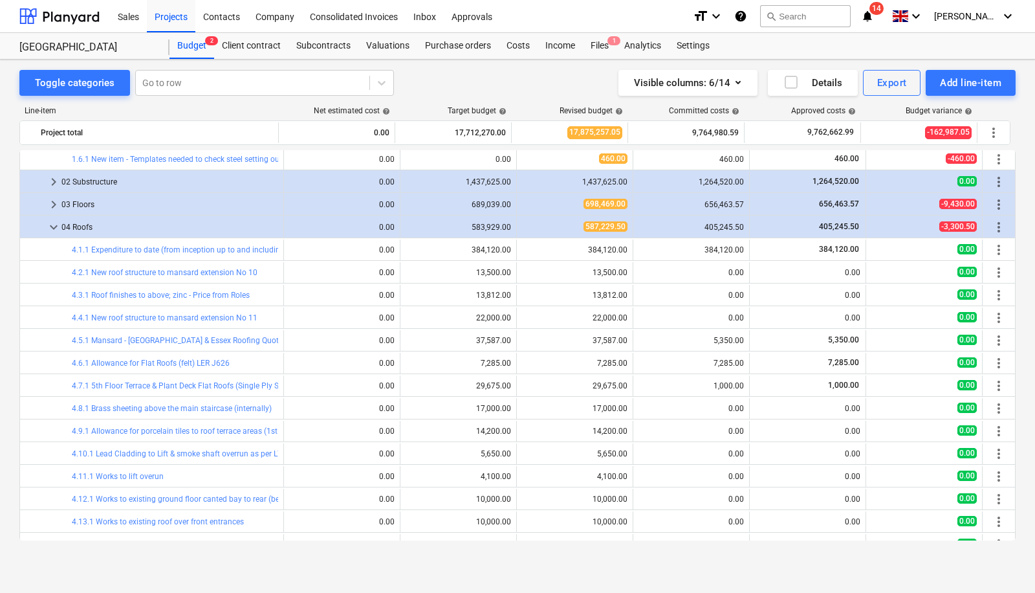
scroll to position [286, 0]
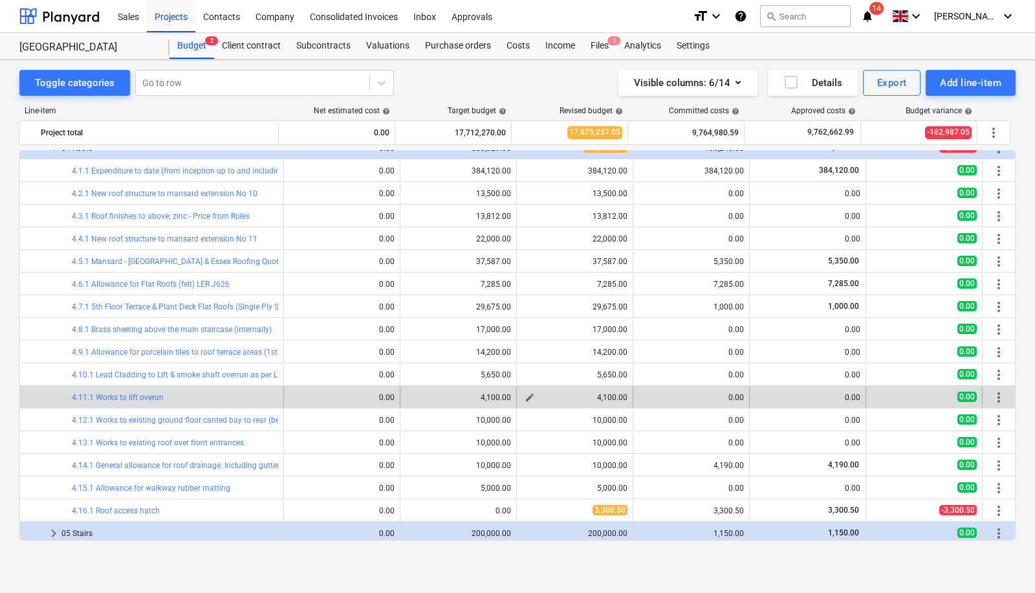
click at [527, 392] on span "edit" at bounding box center [530, 397] width 10 height 10
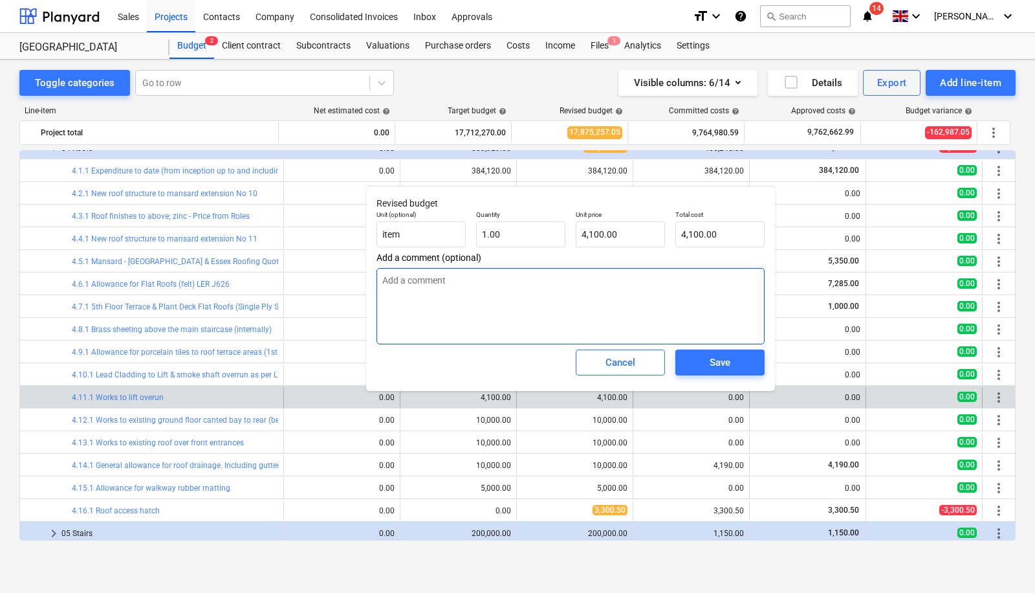
click at [495, 282] on textarea at bounding box center [570, 306] width 388 height 76
type textarea "x"
type textarea "Ch"
type textarea "x"
type textarea "Che"
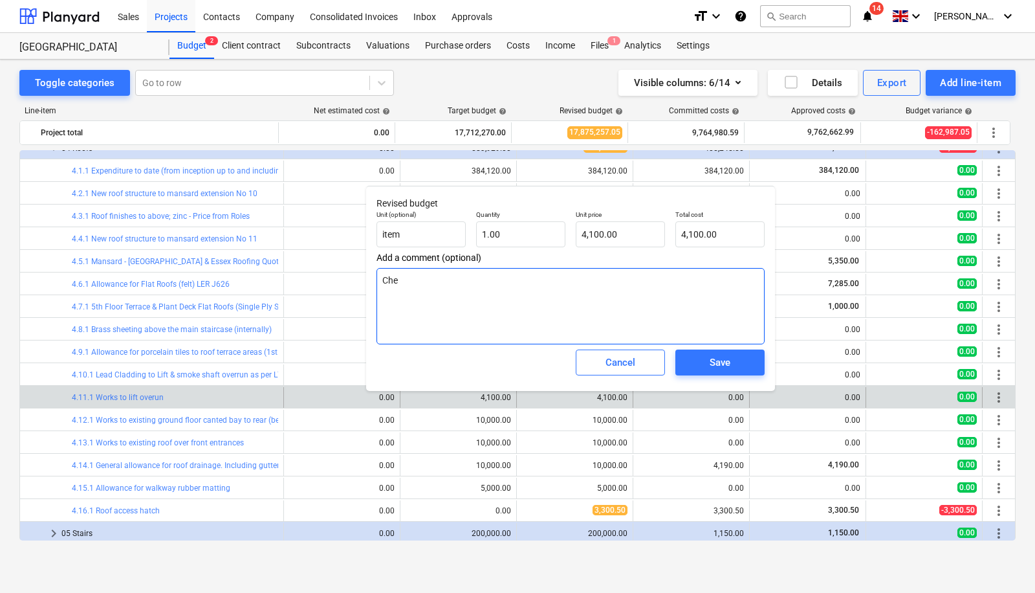
type textarea "x"
type textarea "Check if"
type textarea "x"
type textarea "Check if"
type textarea "x"
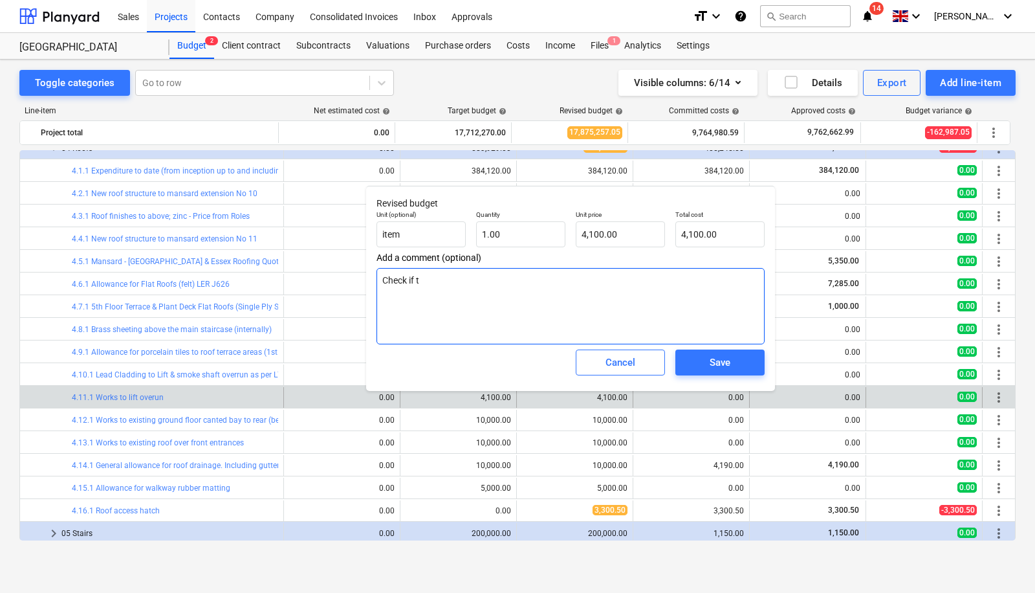
type textarea "Check if th"
type textarea "x"
type textarea "Check if this"
type textarea "x"
type textarea "Check if this"
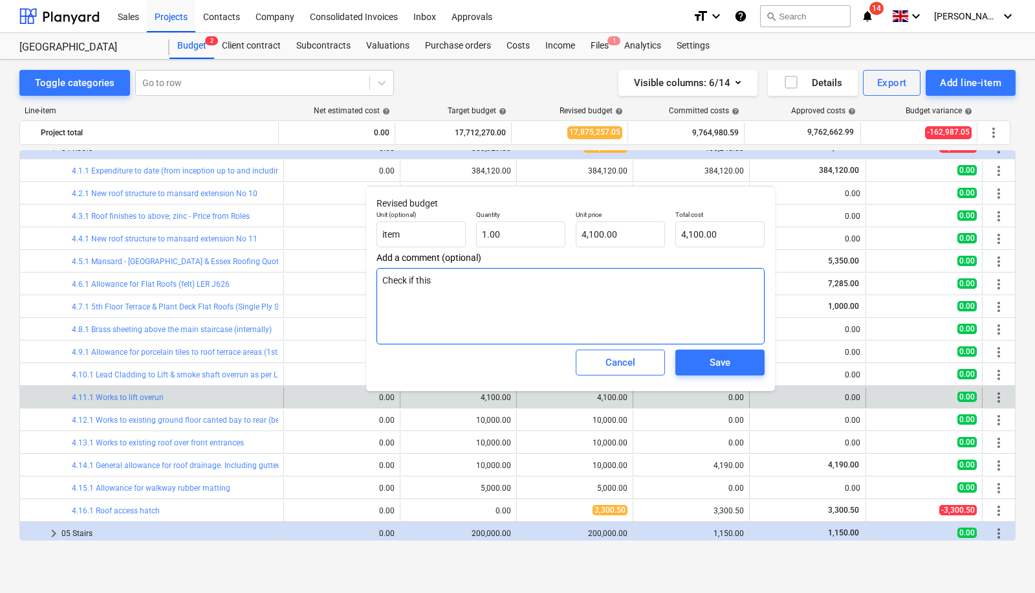
type textarea "x"
type textarea "Check if this i"
type textarea "x"
type textarea "Check if this is"
type textarea "x"
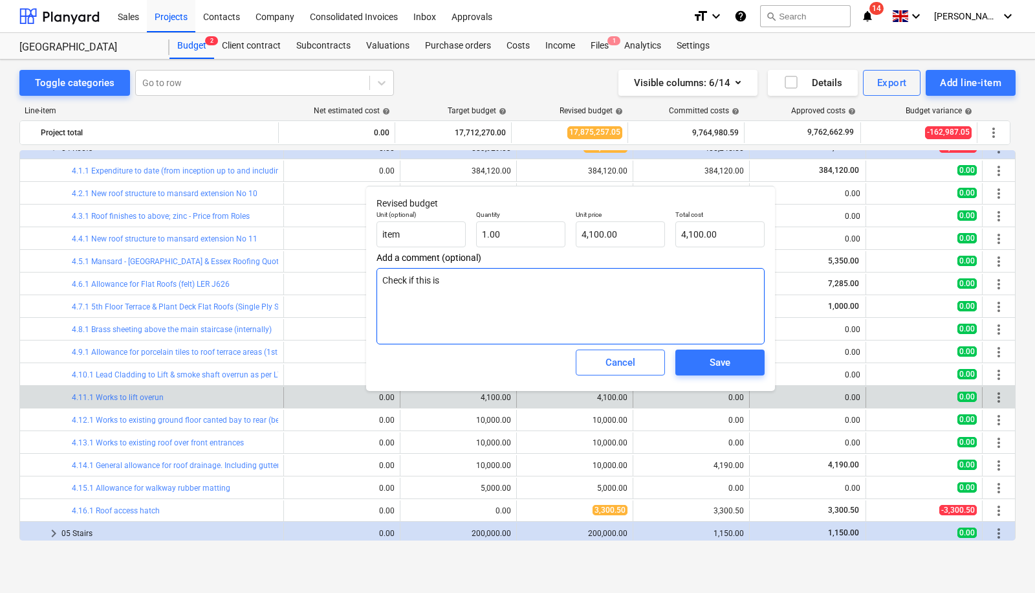
type textarea "Check if this is J"
type textarea "x"
type textarea "Check if this is [PERSON_NAME]"
type textarea "x"
type textarea "Check if this is [PERSON_NAME]"
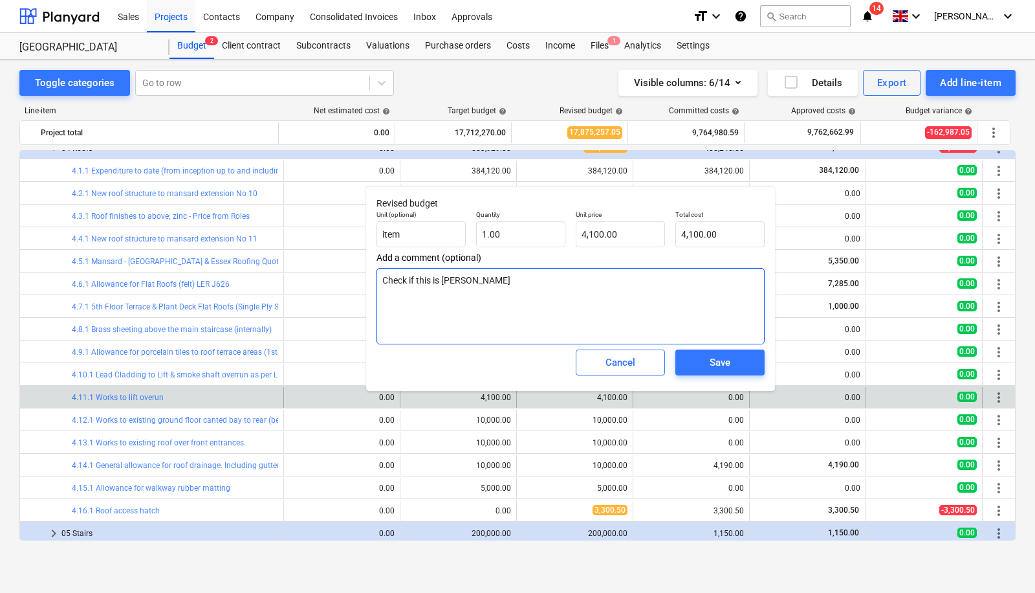
type textarea "x"
type textarea "Check if this is [PERSON_NAME]"
type textarea "x"
type textarea "Check if this is [PERSON_NAME]"
type textarea "x"
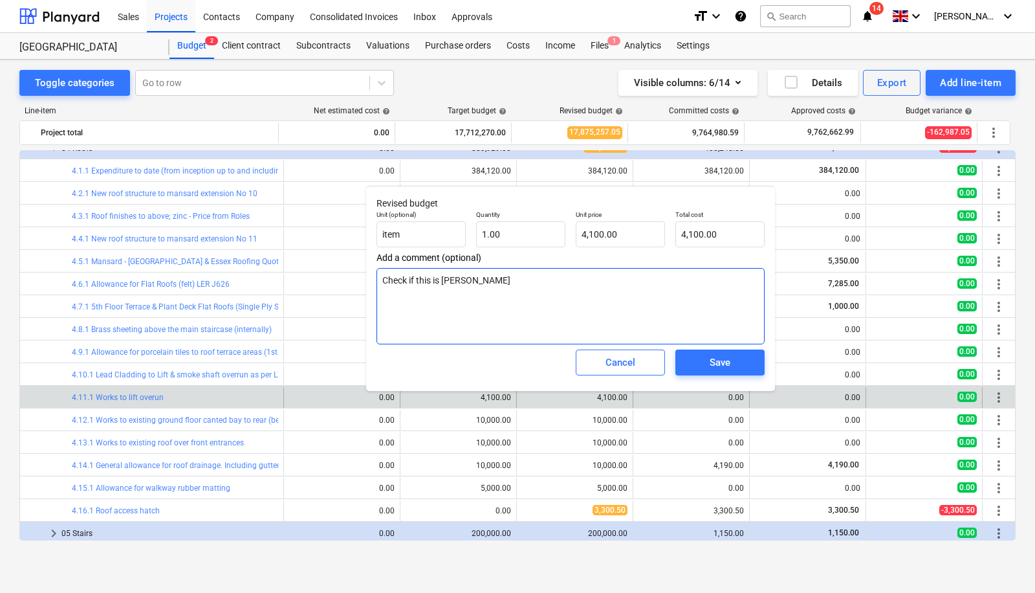
type textarea "Check if this is [PERSON_NAME]."
type textarea "x"
type textarea "Check if this is [PERSON_NAME]."
type textarea "x"
type textarea "Check if this is [PERSON_NAME]. B"
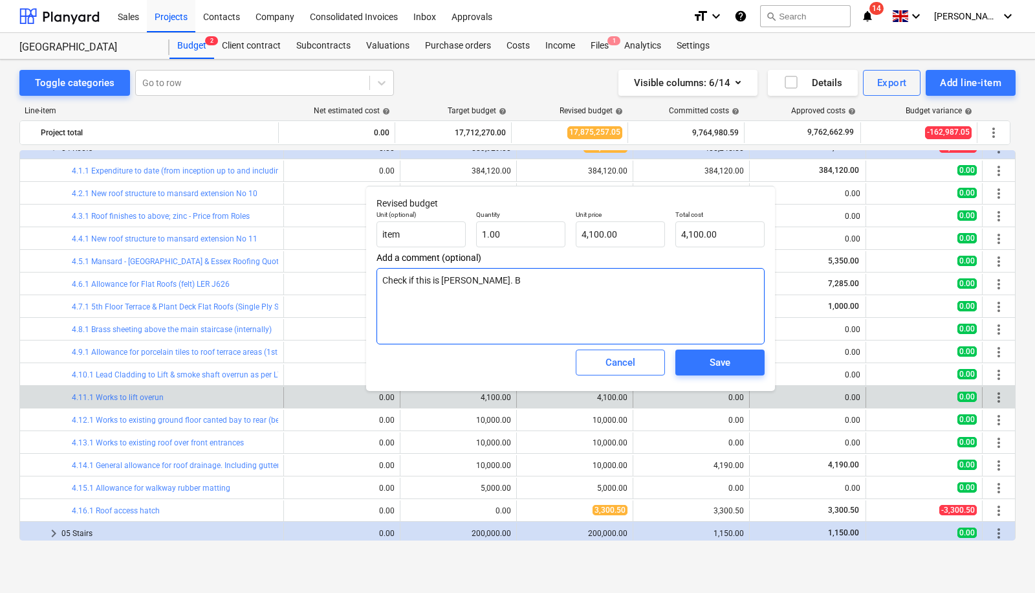
type textarea "x"
type textarea "Check if this is [PERSON_NAME]. Bu"
type textarea "x"
type textarea "Check if this is [PERSON_NAME]. But"
type textarea "x"
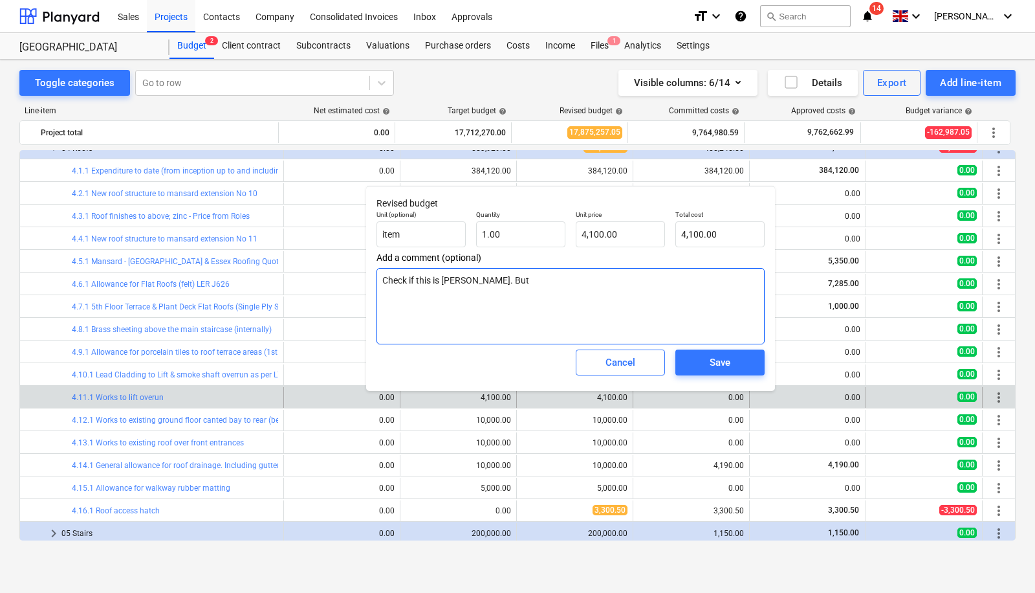
type textarea "Check if this is [PERSON_NAME]. But H"
type textarea "x"
type textarea "Check if this is [PERSON_NAME]. But He"
type textarea "x"
type textarea "Check if this is [PERSON_NAME]. But Her"
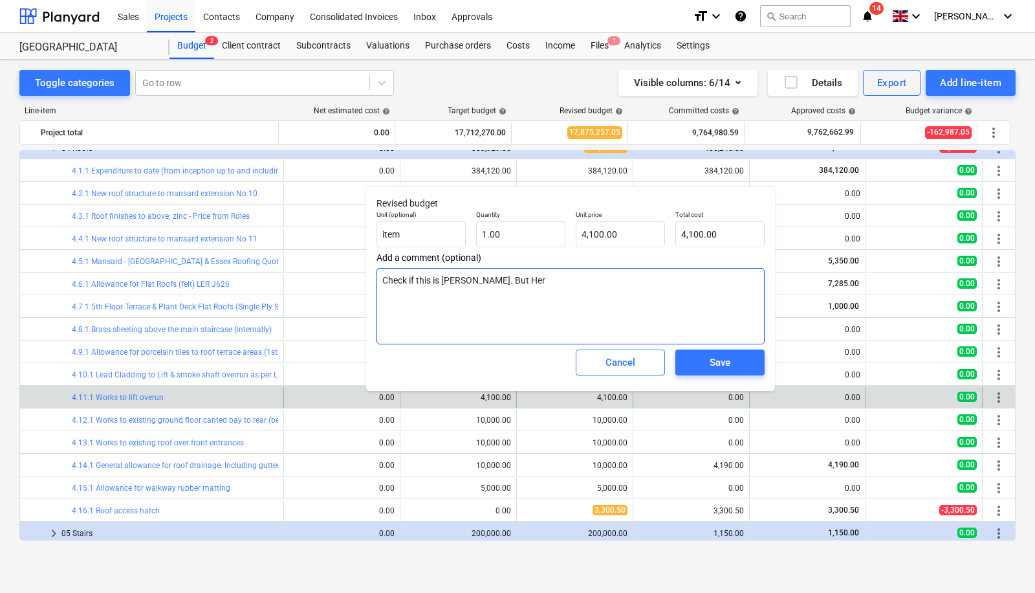
type textarea "x"
type textarea "Check if this is [PERSON_NAME]. But Heri"
type textarea "x"
type textarea "Check if this is [PERSON_NAME]. But Heriot"
type textarea "x"
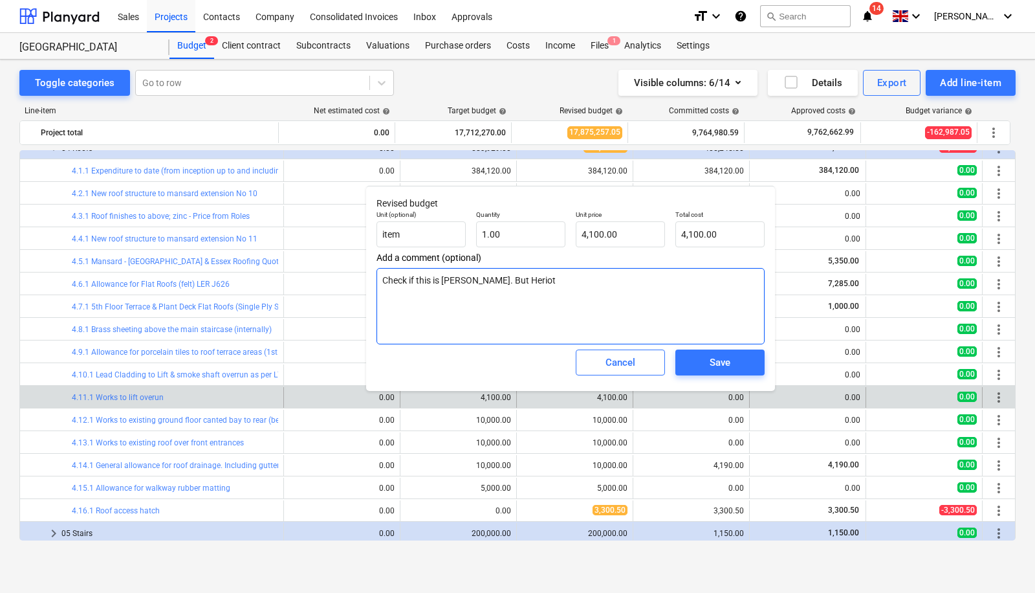
type textarea "Check if this is [PERSON_NAME]. But Heriot s"
type textarea "x"
type textarea "Check if this is [PERSON_NAME]. But Heriot"
type textarea "x"
type textarea "Check if this is [PERSON_NAME]. But Heriot"
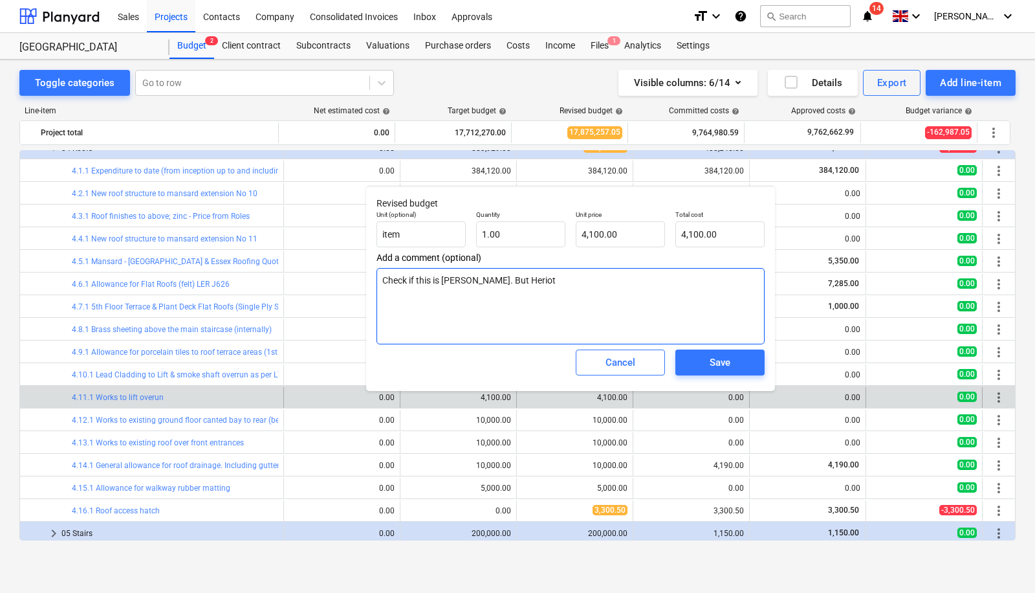
type textarea "x"
type textarea "Check if this is [PERSON_NAME]. But Heriots"
type textarea "x"
type textarea "Check if this is [PERSON_NAME]. But Heriots"
type textarea "x"
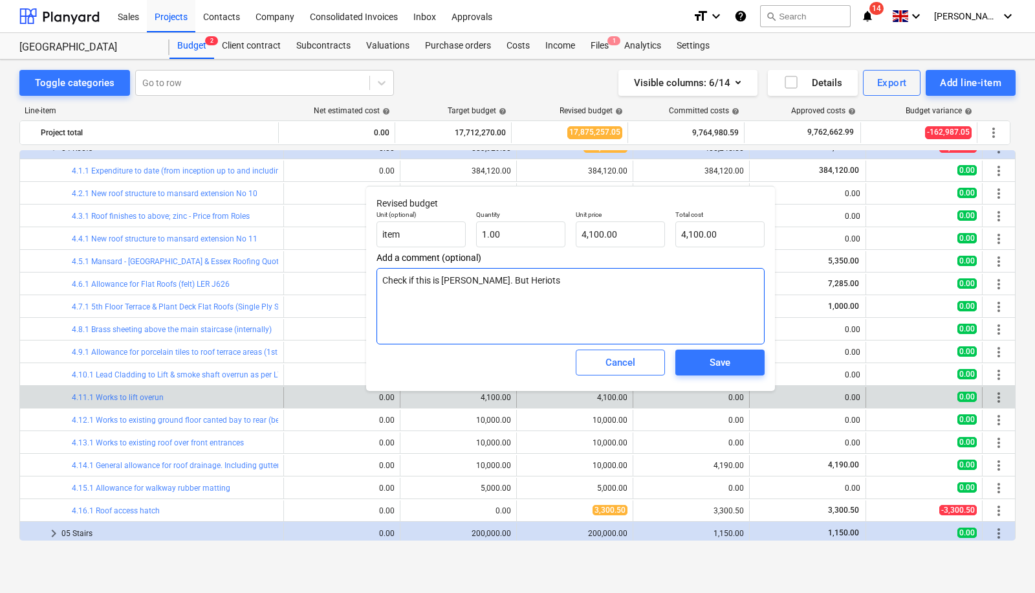
type textarea "Check if this is [PERSON_NAME]. But [PERSON_NAME] w"
type textarea "x"
type textarea "Check if this is [PERSON_NAME]. But Heriots wo"
type textarea "x"
type textarea "Check if this is [PERSON_NAME]. But Heriots wor"
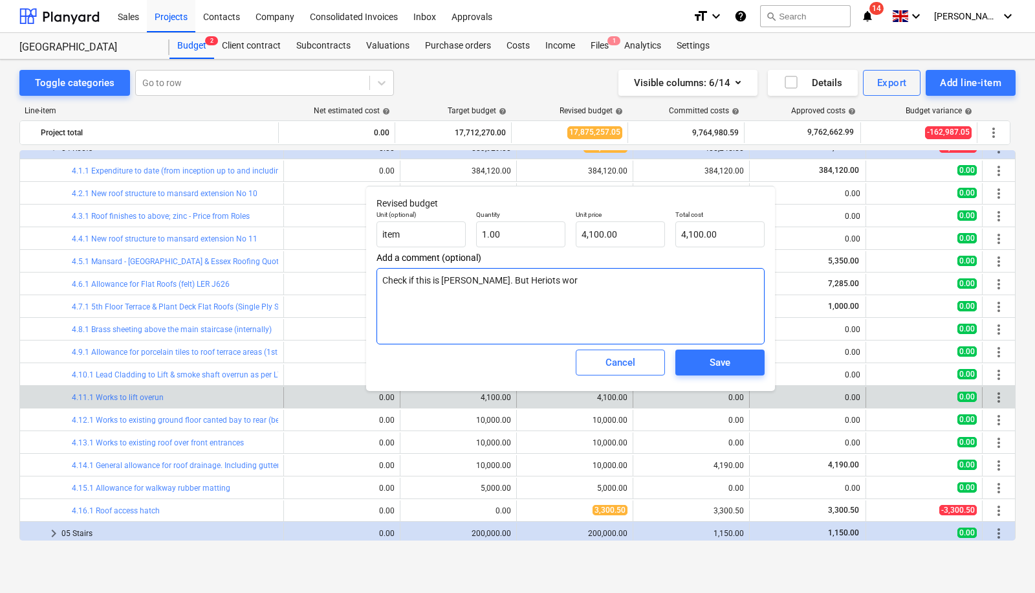
type textarea "x"
type textarea "Check if this is [PERSON_NAME]. But Heriots work"
type textarea "x"
type textarea "Check if this is [PERSON_NAME]. But Heriots work"
type textarea "x"
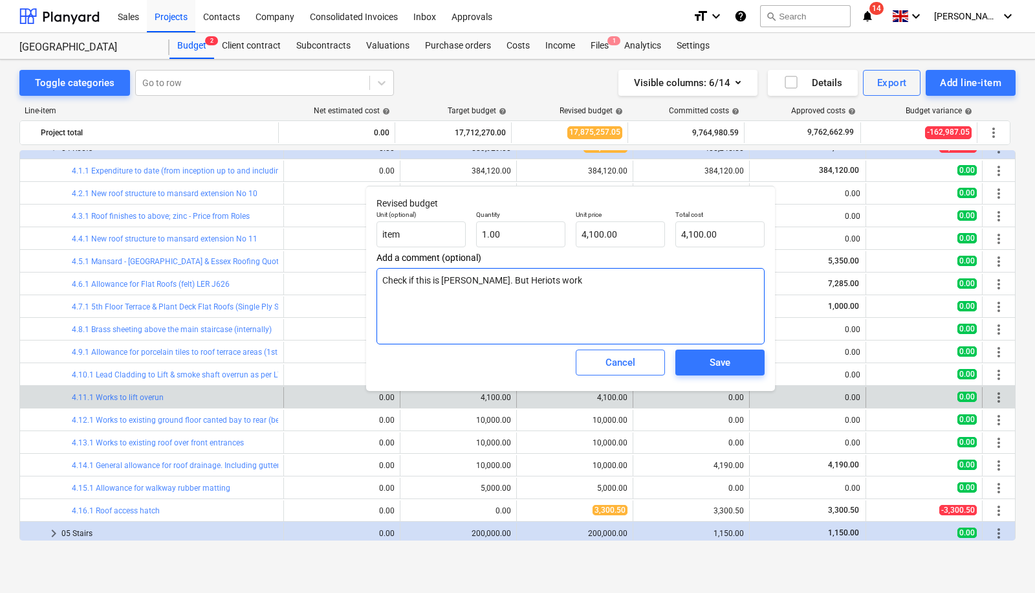
type textarea "Check if this is [PERSON_NAME]. But Heriots work i"
type textarea "x"
type textarea "Check if this is [PERSON_NAME]. But [PERSON_NAME] work is"
type textarea "x"
type textarea "Check if this is [PERSON_NAME]. But [PERSON_NAME] work is"
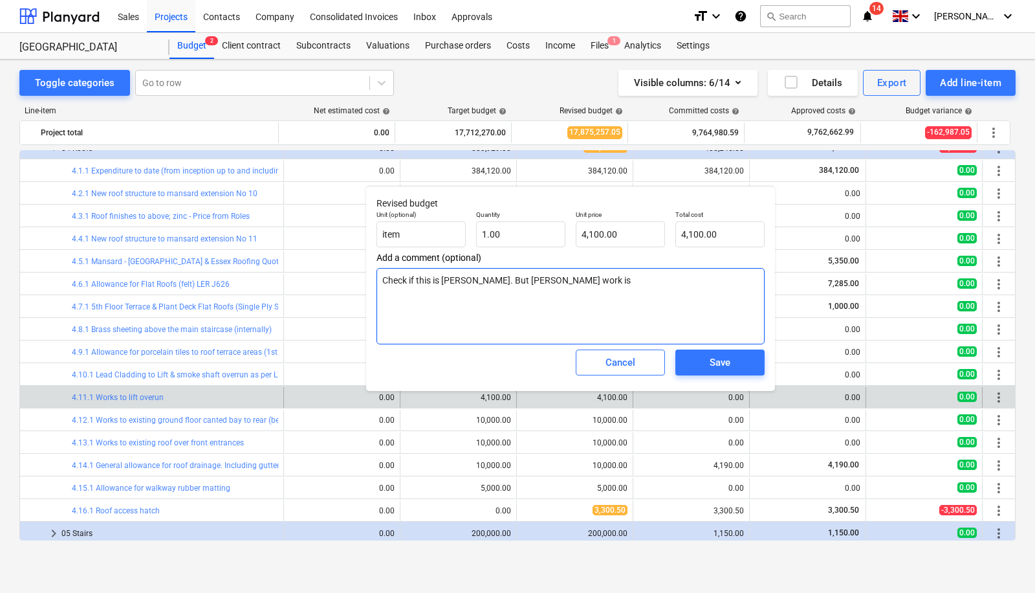
type textarea "x"
type textarea "Check if this is [PERSON_NAME]. But [PERSON_NAME] work is n"
type textarea "x"
type textarea "Check if this is [PERSON_NAME]. But [PERSON_NAME] work is ne"
type textarea "x"
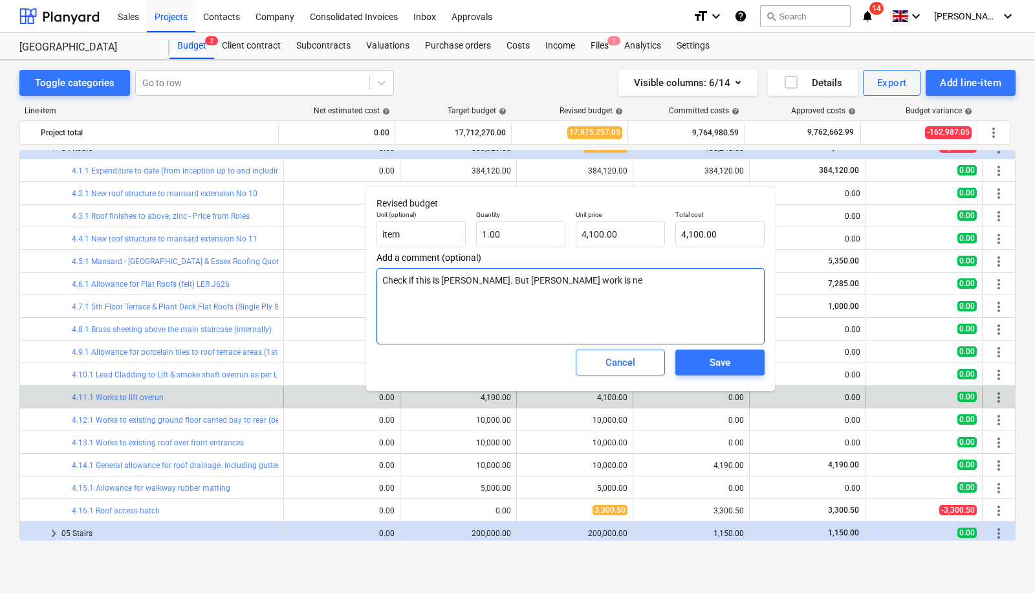
type textarea "Check if this is [PERSON_NAME]. But [PERSON_NAME] work is nee"
type textarea "x"
type textarea "Check if this is [PERSON_NAME]. But [PERSON_NAME] work is need"
type textarea "x"
type textarea "Check if this is [PERSON_NAME]. But [PERSON_NAME] work is neede"
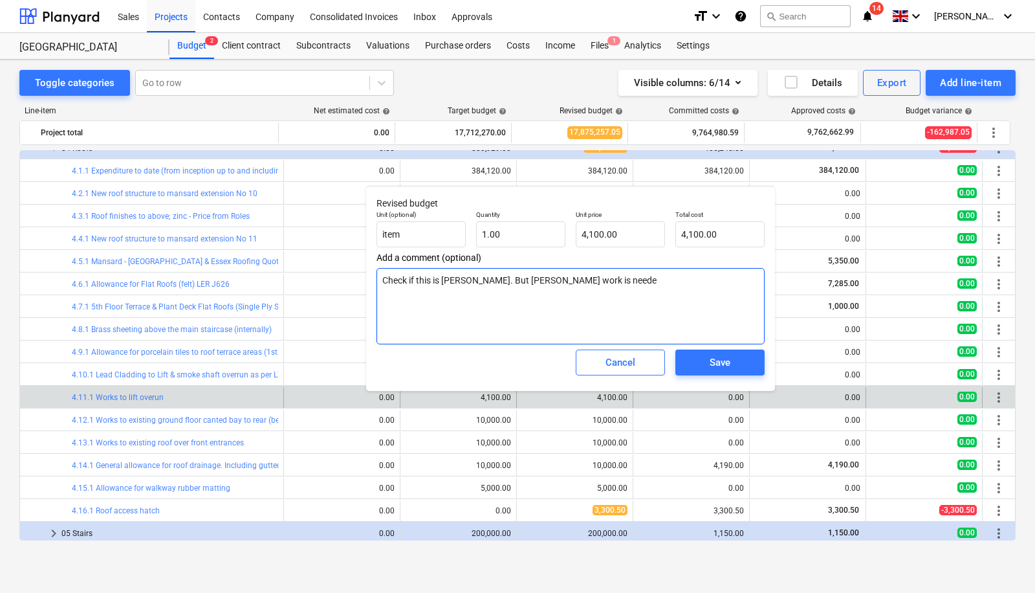
type textarea "x"
type textarea "Check if this is [PERSON_NAME]. But [PERSON_NAME] work is need"
type textarea "x"
type textarea "Check if this is [PERSON_NAME]. But [PERSON_NAME] work is nee"
type textarea "x"
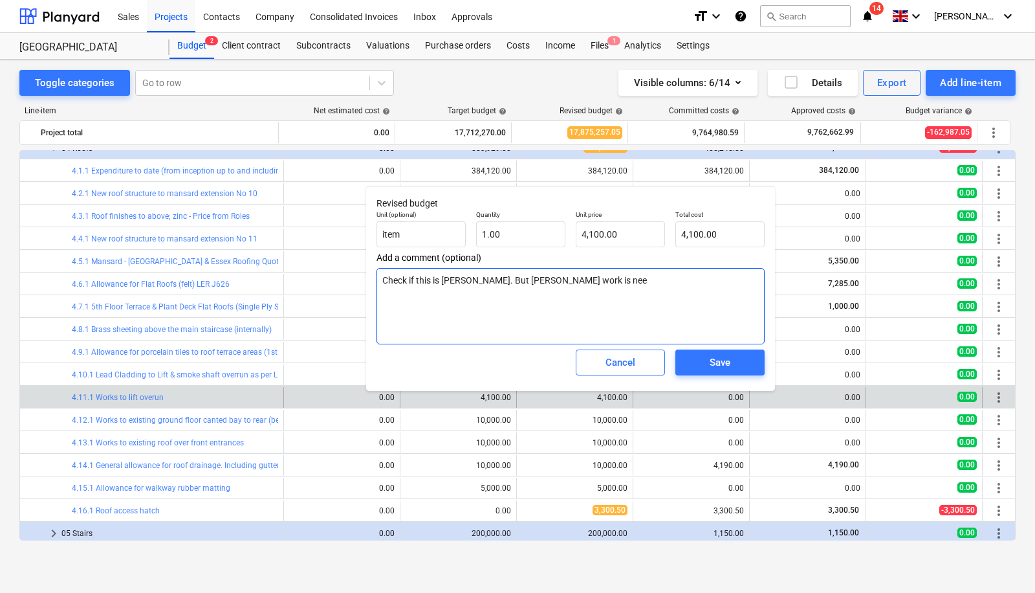
type textarea "Check if this is [PERSON_NAME]. But [PERSON_NAME] work is ne"
type textarea "x"
type textarea "Check if this is [PERSON_NAME]. But [PERSON_NAME] work is nea"
type textarea "x"
type textarea "Check if this is [PERSON_NAME]. But [PERSON_NAME] work is near"
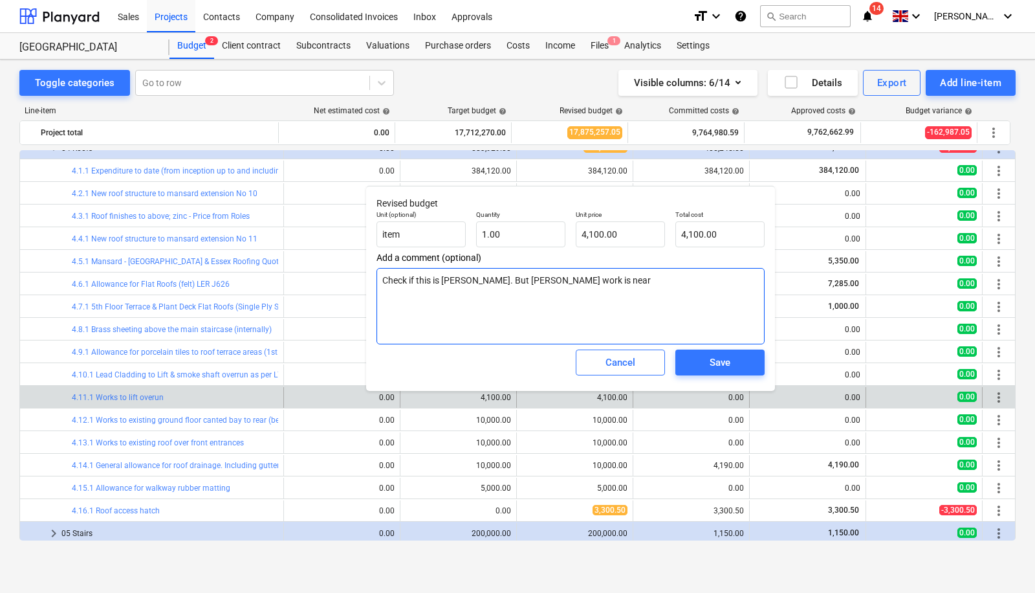
type textarea "x"
type textarea "Check if this is [PERSON_NAME]. But [PERSON_NAME] work is nearl"
type textarea "x"
type textarea "Check if this is [PERSON_NAME]. But [PERSON_NAME] work is nearly"
type textarea "x"
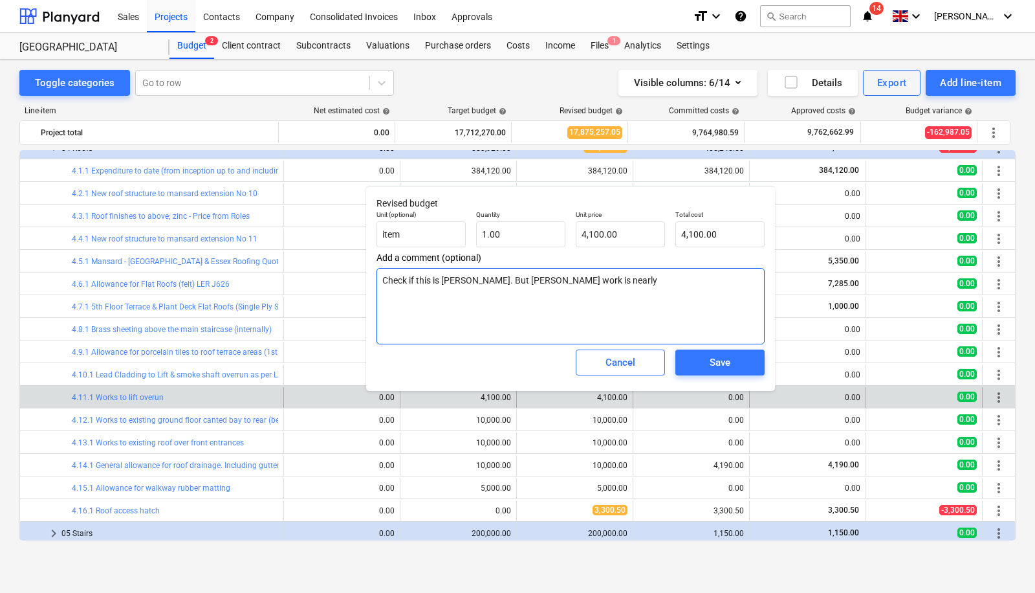
type textarea "Check if this is [PERSON_NAME]. But [PERSON_NAME] work is nearly"
type textarea "x"
type textarea "Check if this is [PERSON_NAME]. But [PERSON_NAME] work is nearly d"
type textarea "x"
type textarea "Check if this is [PERSON_NAME]. But [PERSON_NAME] work is nearly do"
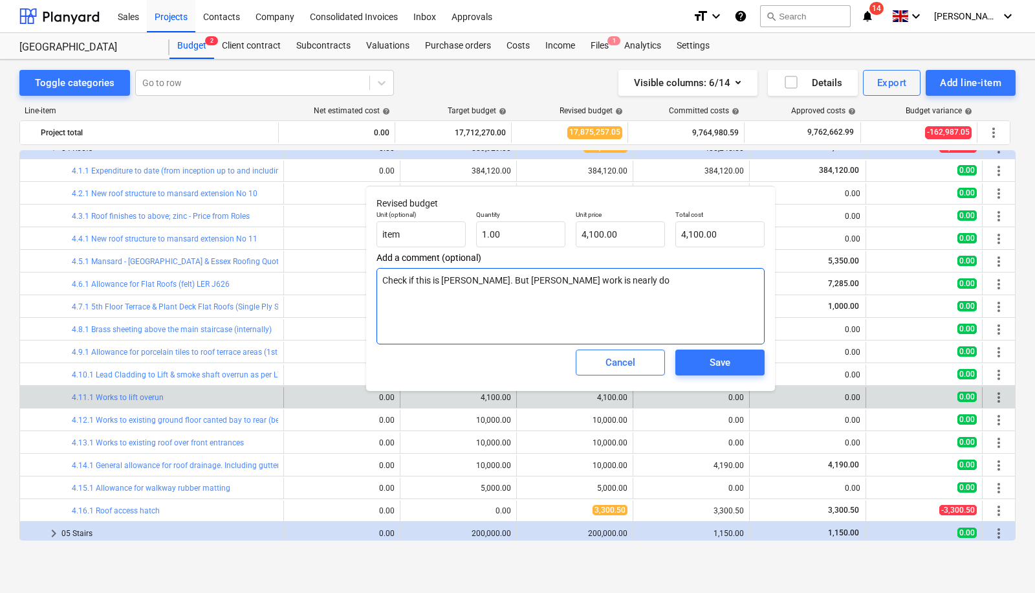
type textarea "x"
type textarea "Check if this is [PERSON_NAME]. But [PERSON_NAME] work is nearly don"
type textarea "x"
type textarea "Check if this is [PERSON_NAME]. But [PERSON_NAME] work is nearly done"
type textarea "x"
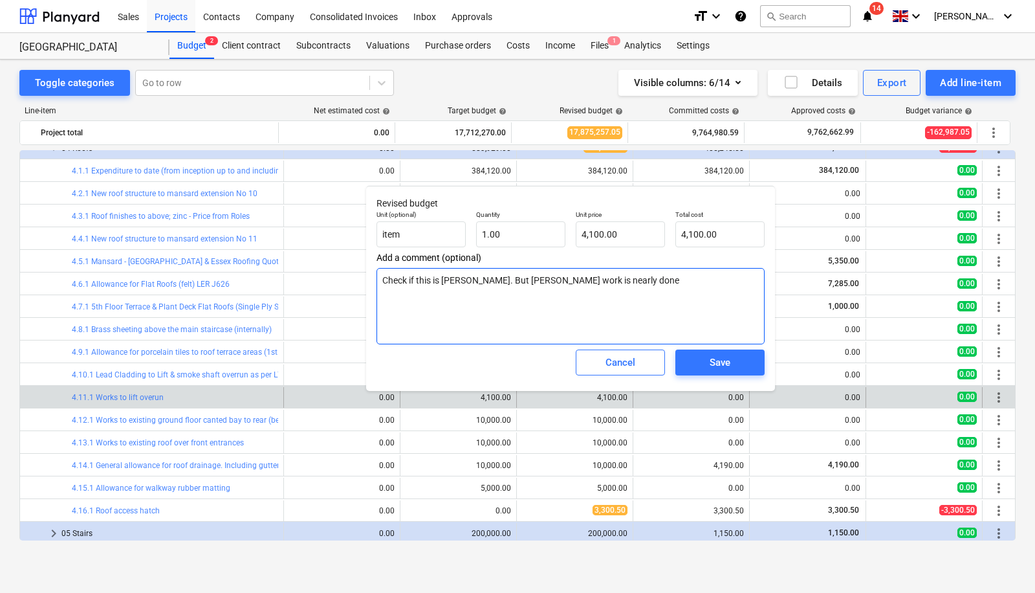
type textarea "Check if this is [PERSON_NAME]. But [PERSON_NAME] work is nearly done"
click at [710, 361] on div "Save" at bounding box center [720, 362] width 21 height 17
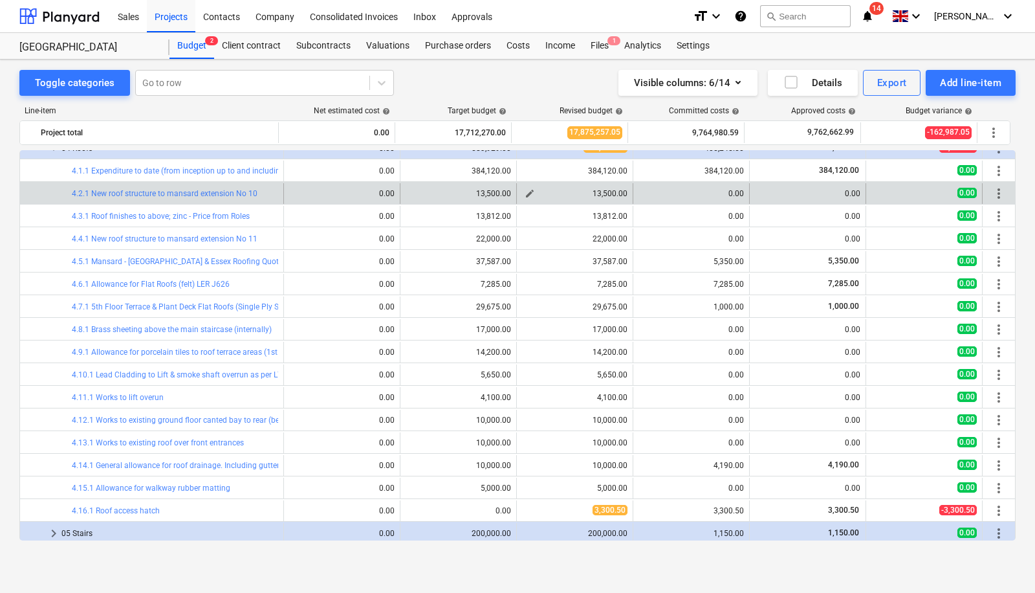
click at [525, 191] on span "edit" at bounding box center [530, 193] width 10 height 10
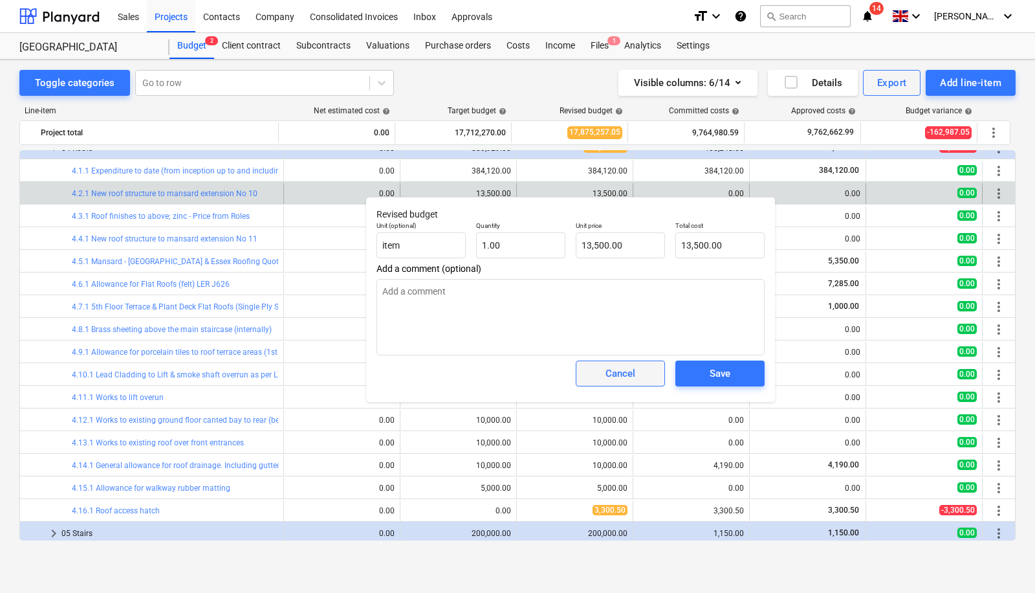
click at [637, 369] on span "Cancel" at bounding box center [620, 373] width 57 height 17
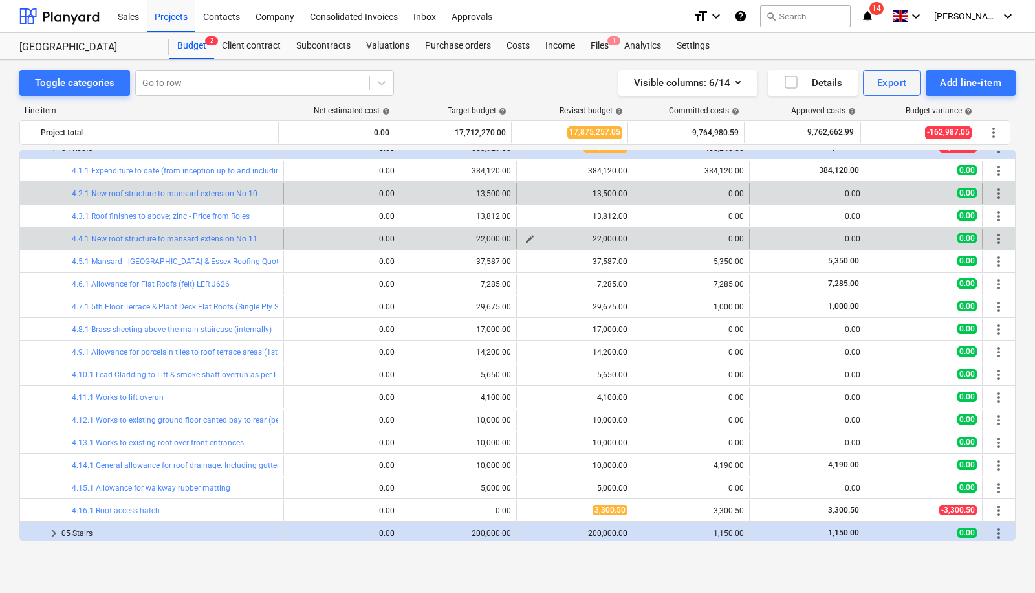
click at [528, 234] on span "edit" at bounding box center [530, 239] width 10 height 10
type textarea "x"
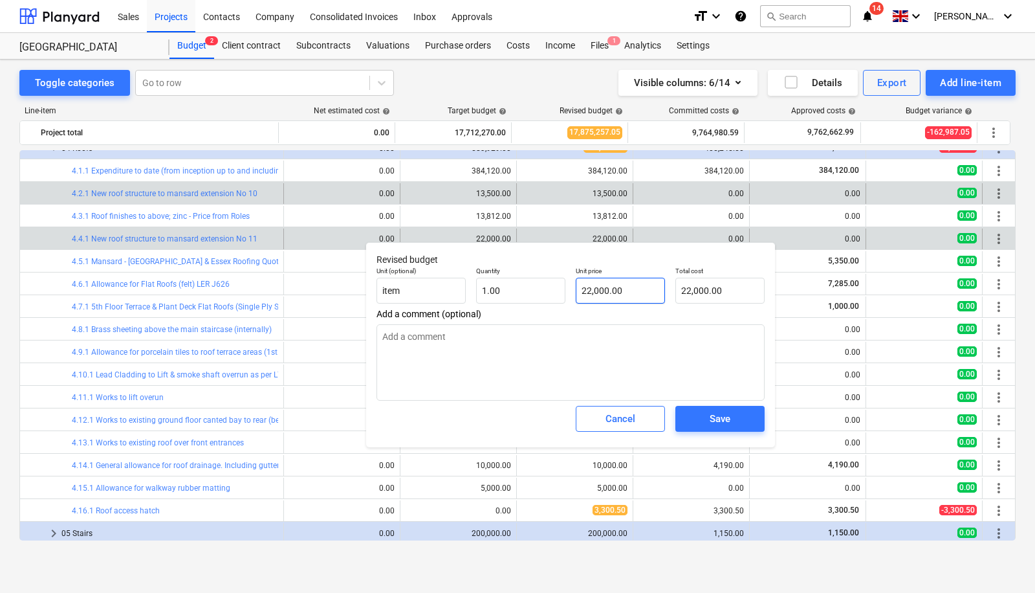
type input "22000"
drag, startPoint x: 638, startPoint y: 293, endPoint x: 529, endPoint y: 273, distance: 111.8
click at [529, 273] on div "Unit (optional) item Quantity 1.00 Unit price 22000 Total cost 22,000.00" at bounding box center [570, 284] width 398 height 47
type textarea "x"
click at [529, 273] on p "Quantity" at bounding box center [520, 272] width 89 height 11
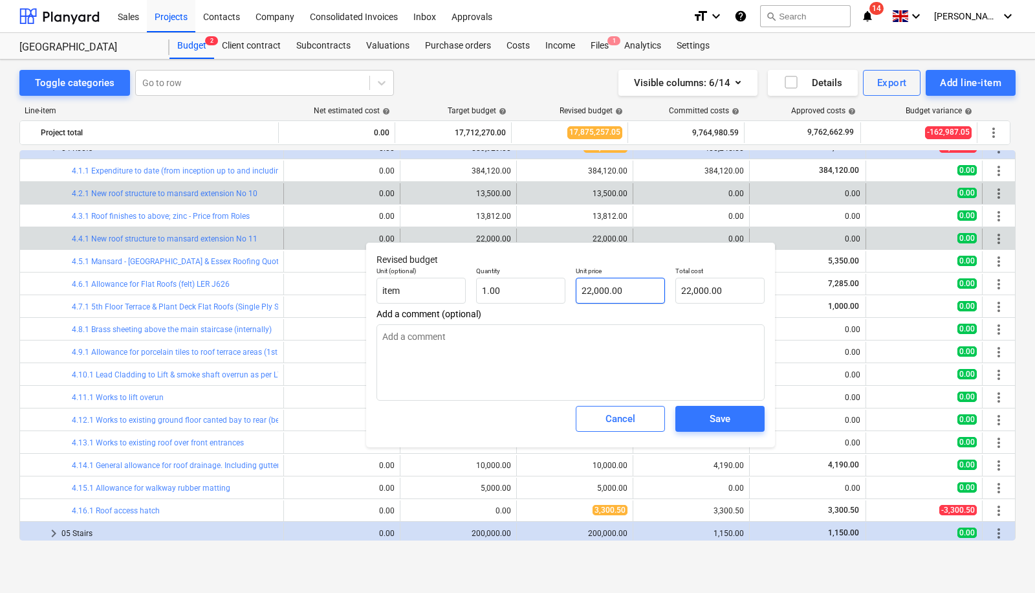
type input "22000"
drag, startPoint x: 649, startPoint y: 286, endPoint x: 514, endPoint y: 282, distance: 134.6
click at [514, 282] on div "Unit (optional) item Quantity 1.00 Unit price 22000 Total cost 22,000.00" at bounding box center [570, 284] width 398 height 47
type textarea "x"
type input "1"
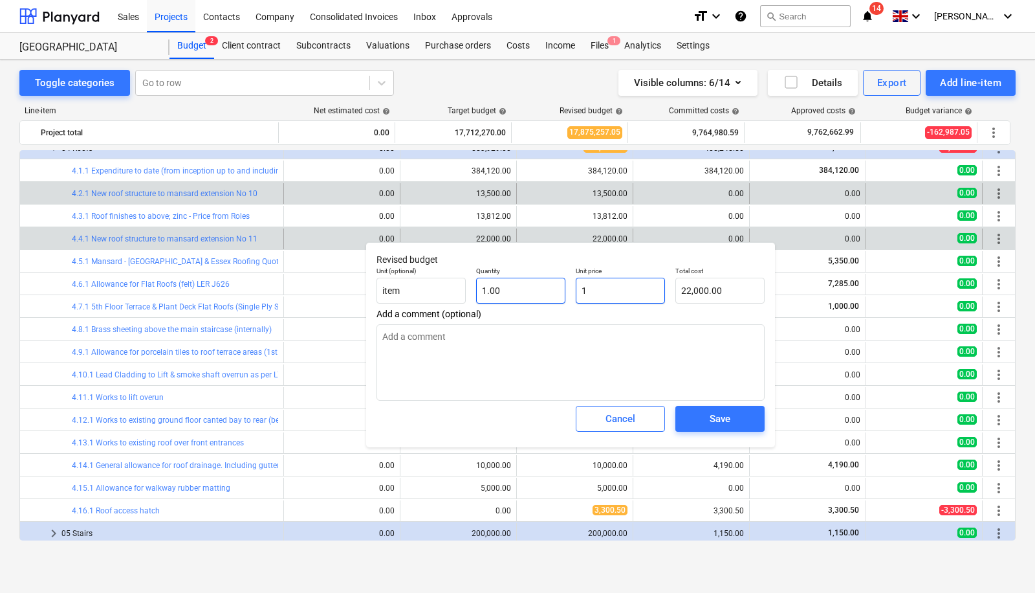
type input "1.00"
type textarea "x"
type input "15"
type input "15.00"
type input "1500"
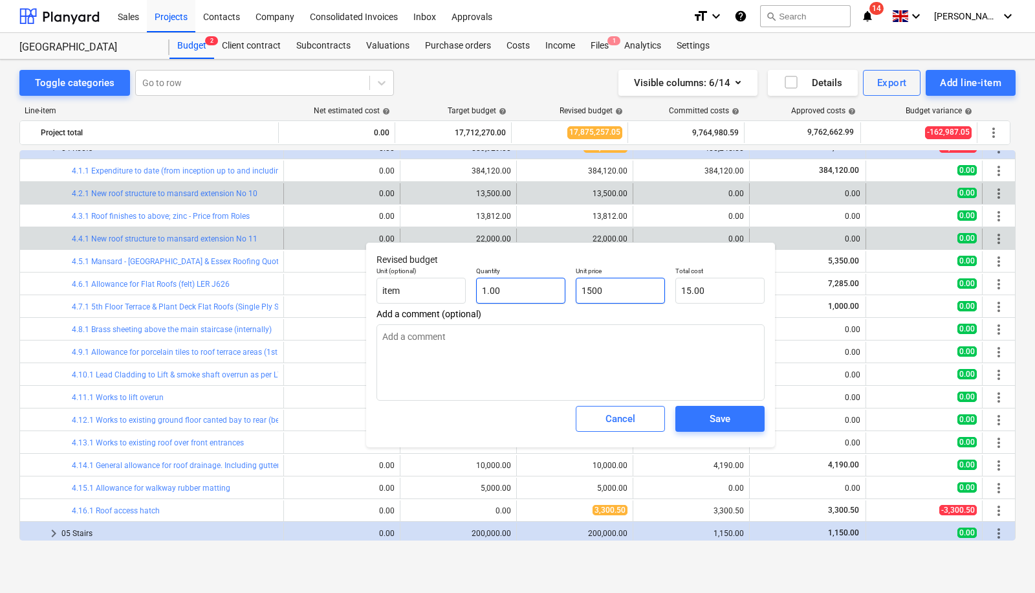
type textarea "x"
type input "15000"
type input "15,000.00"
type input "15000"
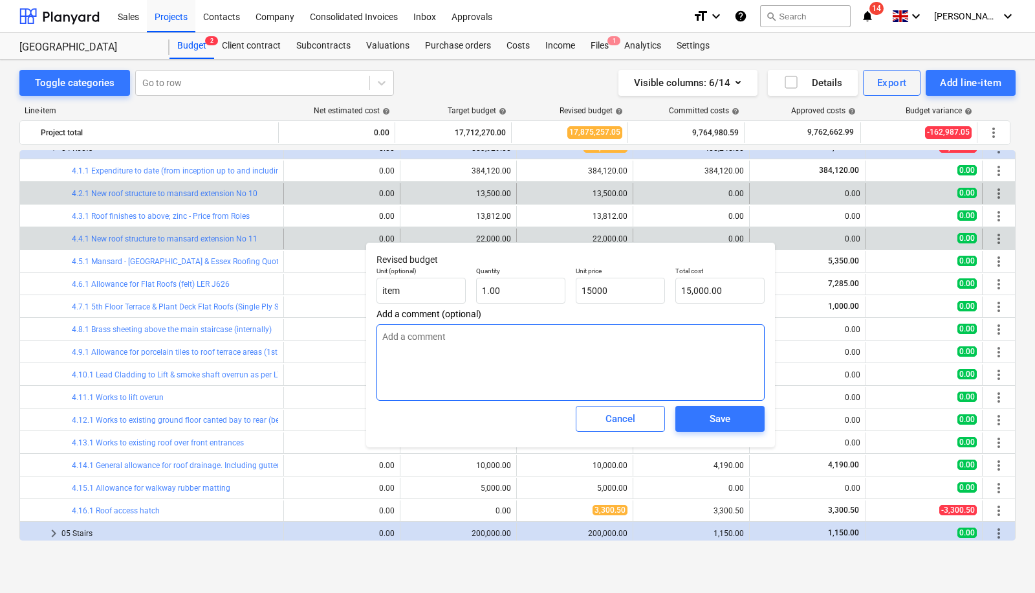
click at [550, 345] on textarea at bounding box center [570, 362] width 388 height 76
type textarea "x"
type input "15,000.00"
type textarea "x"
type textarea "Ro"
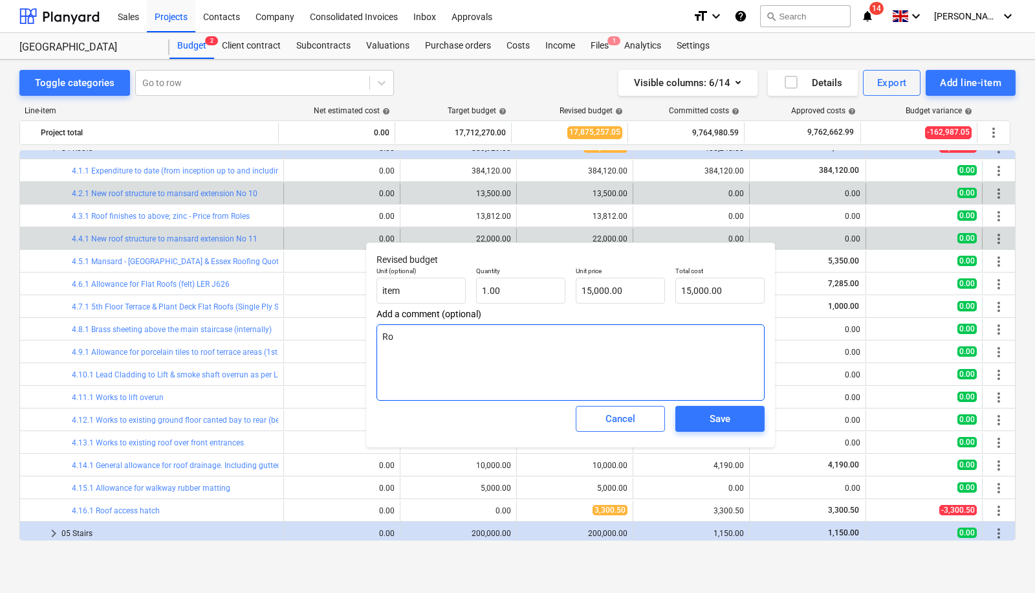
type textarea "x"
type textarea "Roo"
type textarea "x"
type textarea "Roof"
type textarea "x"
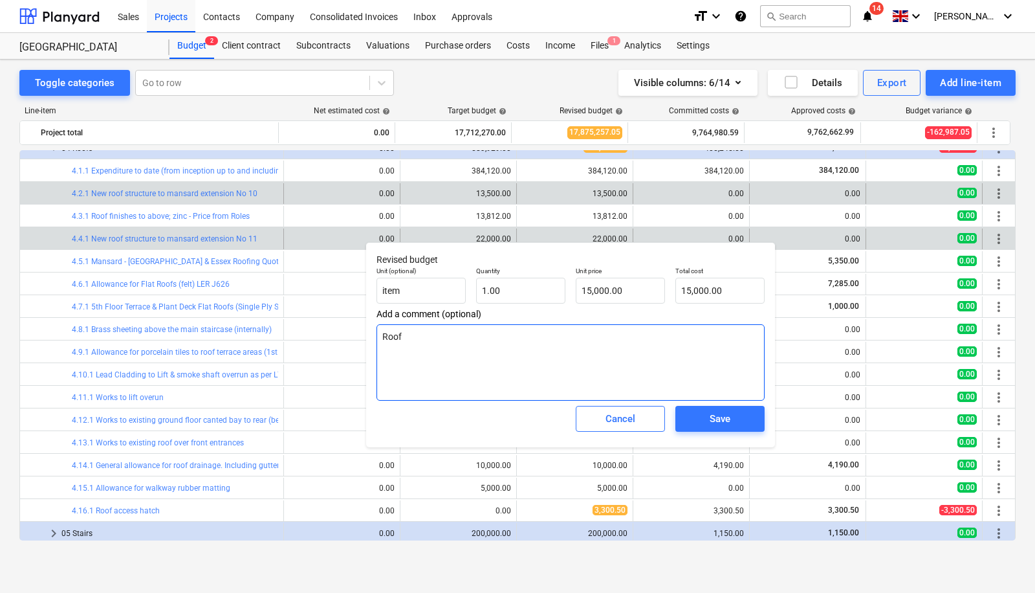
type textarea "Roof"
type textarea "x"
type textarea "Roof d"
type textarea "x"
type textarea "Roof do"
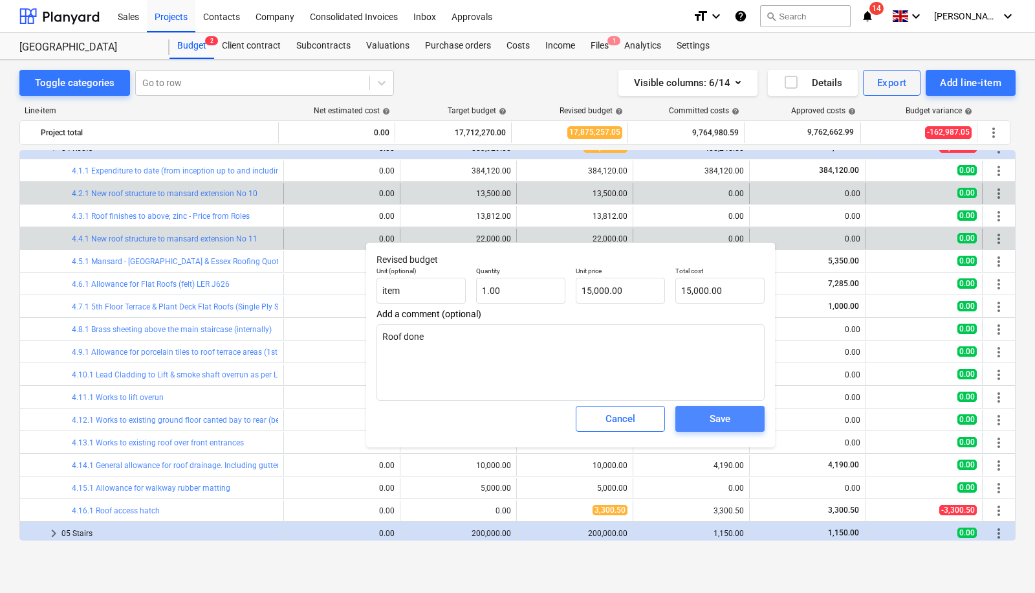
click at [731, 427] on button "Save" at bounding box center [719, 419] width 89 height 26
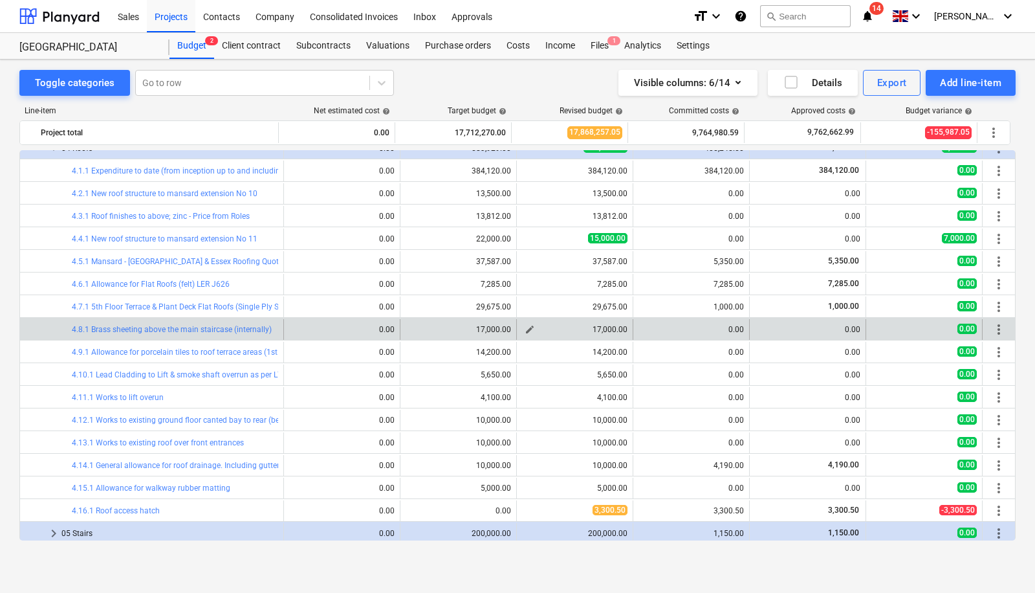
click at [526, 327] on span "edit" at bounding box center [530, 329] width 10 height 10
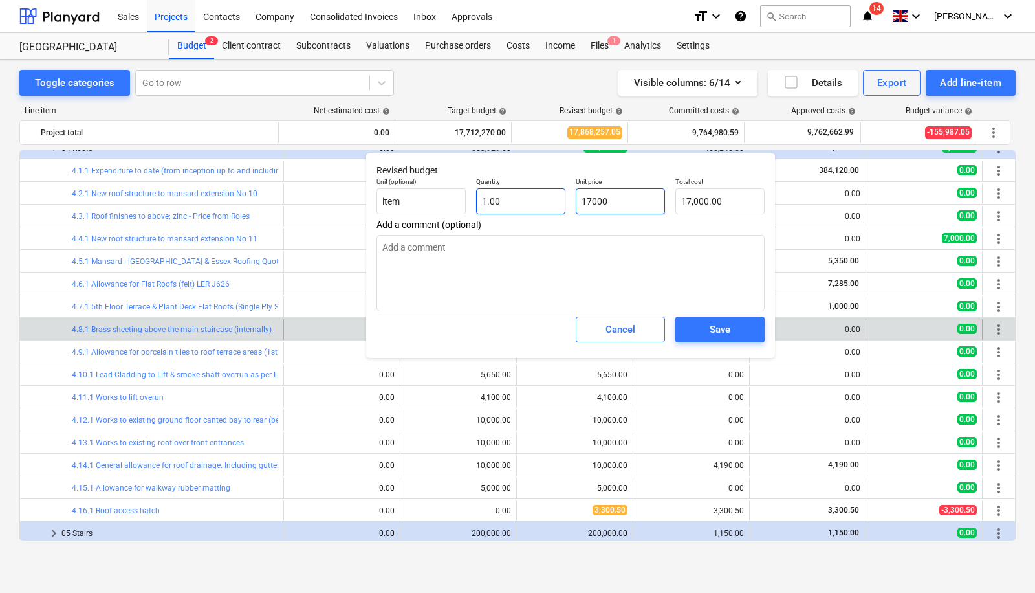
drag, startPoint x: 637, startPoint y: 192, endPoint x: 522, endPoint y: 197, distance: 115.3
click at [522, 197] on div "Unit (optional) item Quantity 1.00 Unit price 17000 Total cost 17,000.00" at bounding box center [570, 195] width 398 height 47
click at [738, 322] on span "Save" at bounding box center [720, 329] width 58 height 17
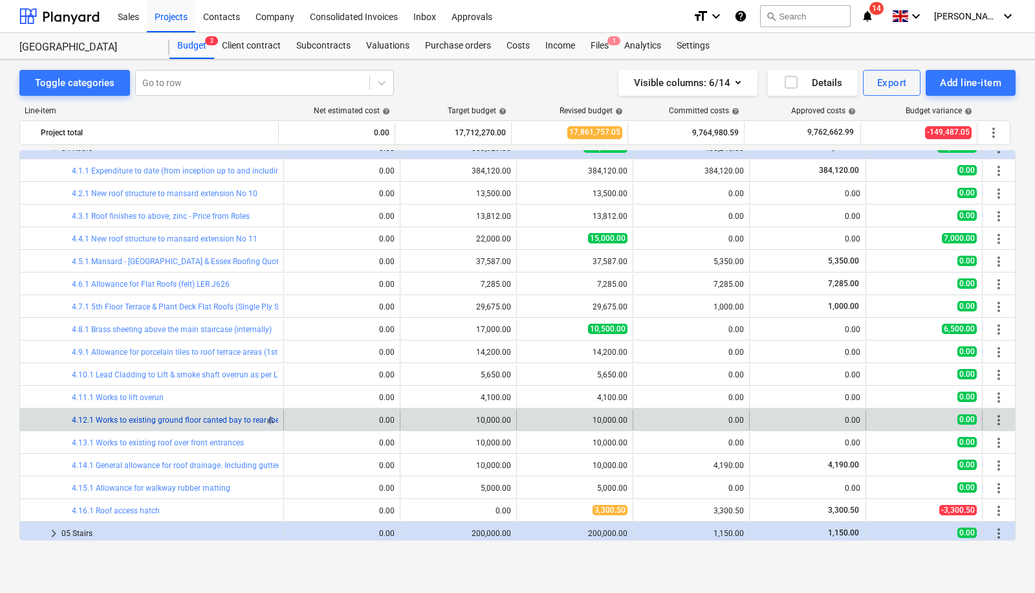
click at [228, 417] on link "4.12.1 Works to existing ground floor canted bay to rear (below new extension)" at bounding box center [209, 419] width 274 height 9
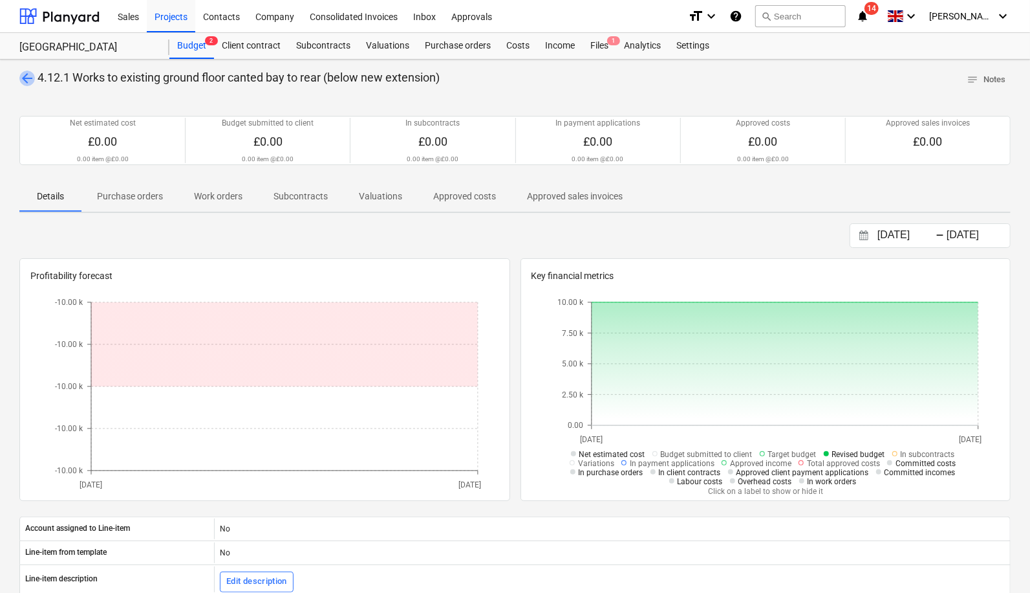
click at [24, 78] on span "arrow_back" at bounding box center [27, 79] width 16 height 16
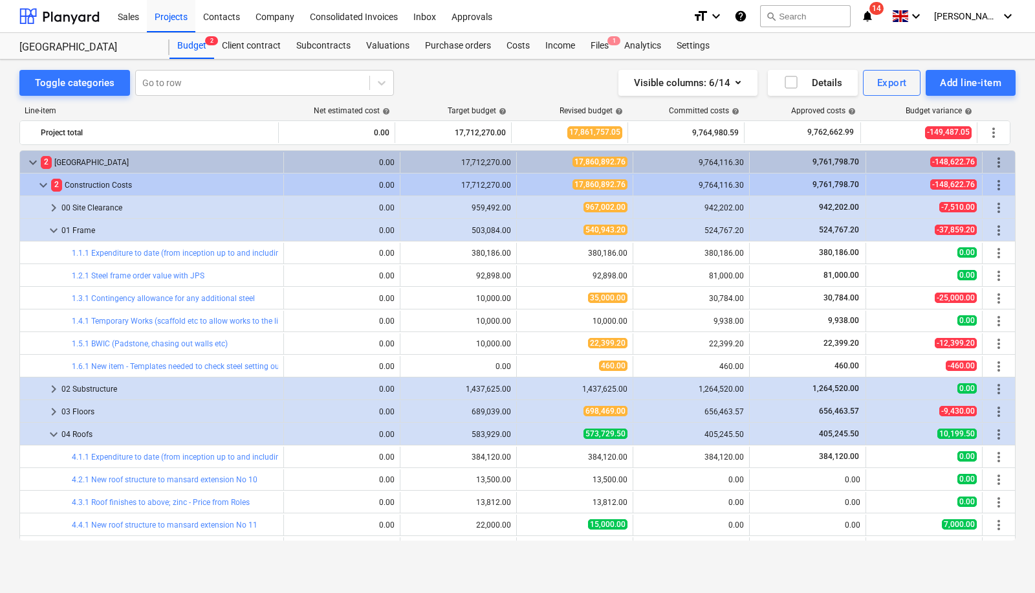
scroll to position [286, 0]
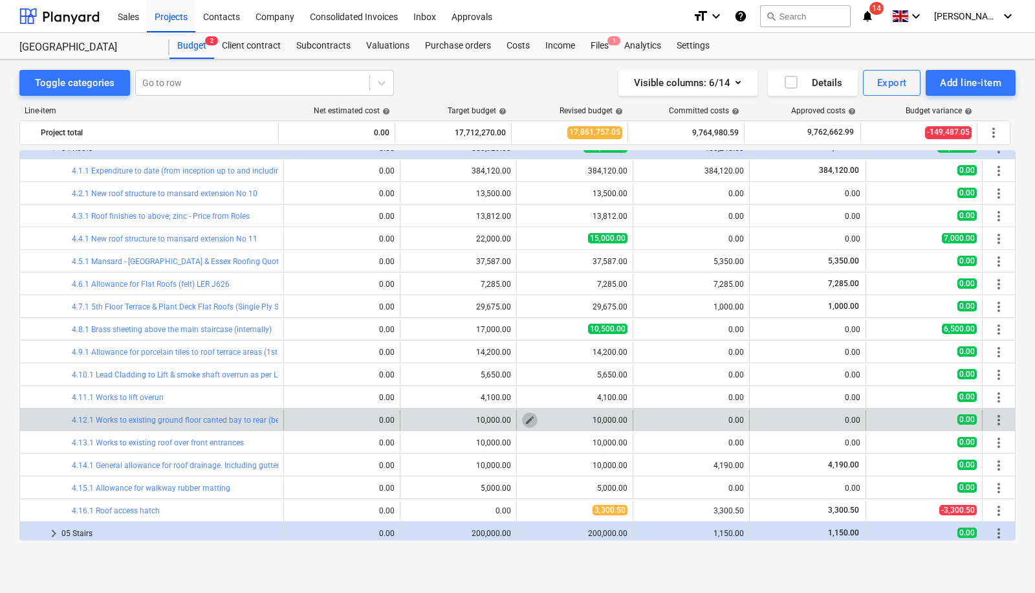
click at [525, 417] on span "edit" at bounding box center [530, 420] width 10 height 10
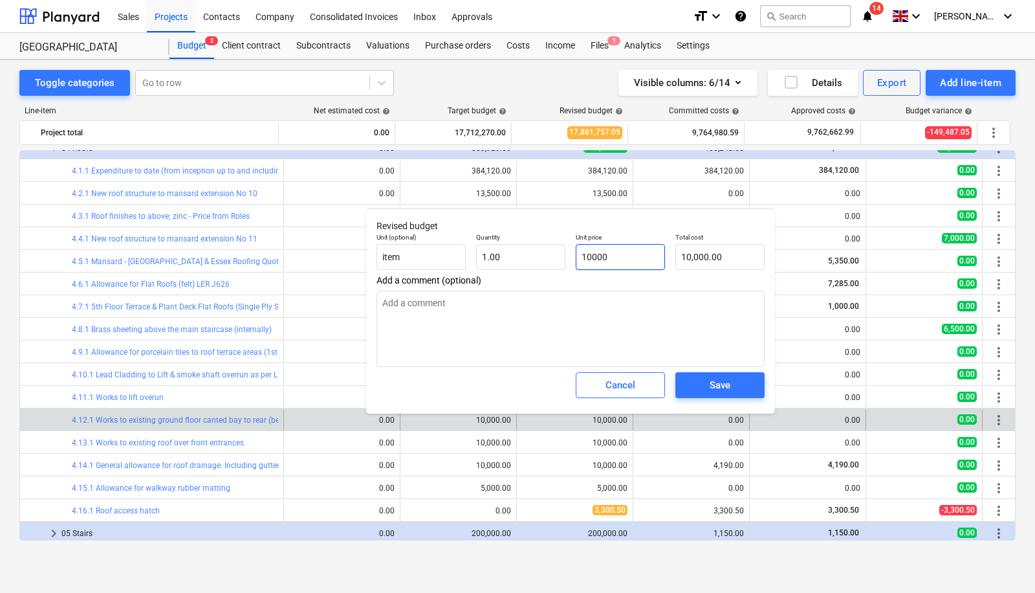
click at [593, 256] on input "10000" at bounding box center [620, 257] width 89 height 26
drag, startPoint x: 623, startPoint y: 254, endPoint x: 521, endPoint y: 247, distance: 102.5
click at [521, 247] on div "Unit (optional) item Quantity 1.00 Unit price 10000 Total cost 10,000.00" at bounding box center [570, 251] width 398 height 47
click at [716, 387] on div "Save" at bounding box center [720, 384] width 21 height 17
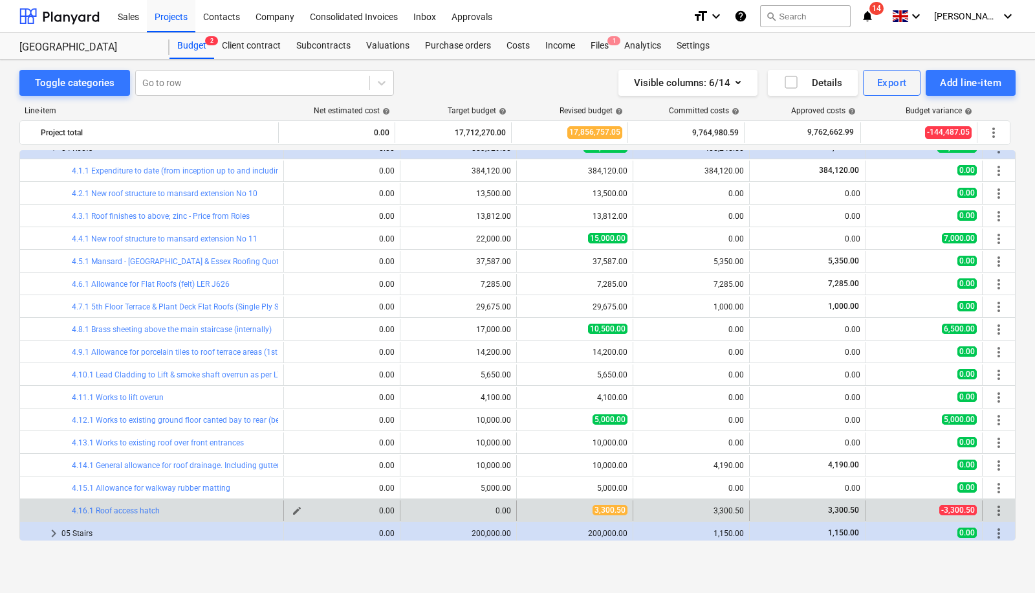
scroll to position [452, 0]
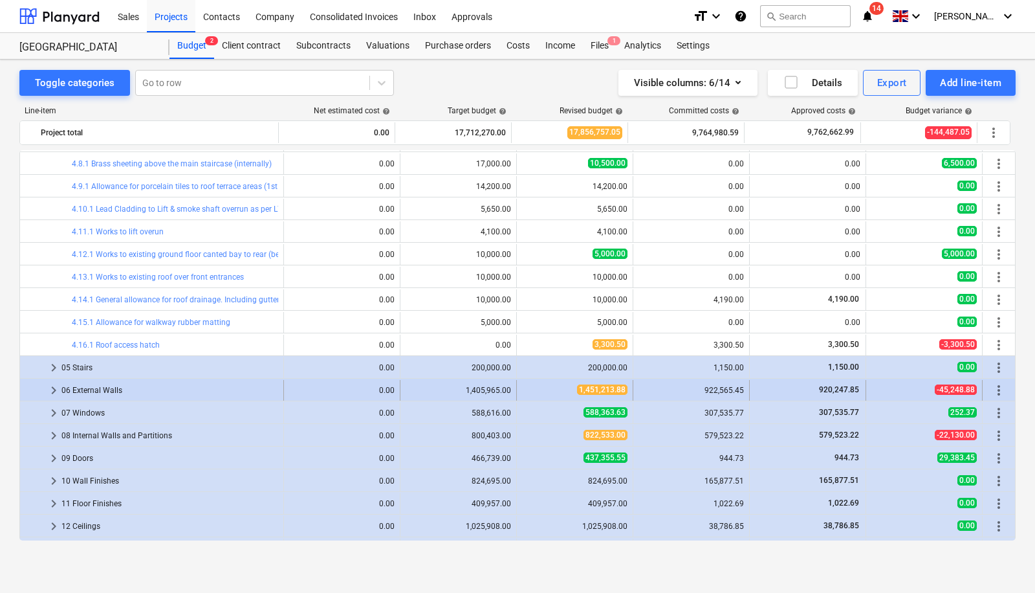
click at [52, 385] on span "keyboard_arrow_right" at bounding box center [54, 390] width 16 height 16
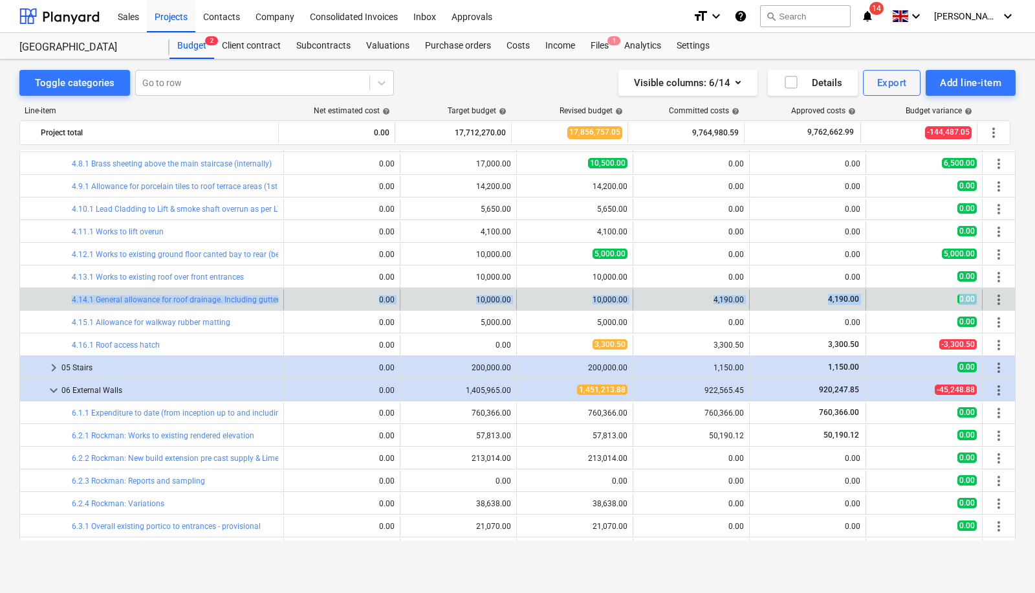
drag, startPoint x: 1010, startPoint y: 279, endPoint x: 1010, endPoint y: 305, distance: 26.5
click at [1010, 305] on div "keyboard_arrow_down 2 [GEOGRAPHIC_DATA] 0.00 17,712,270.00 17,855,892.76 9,764,…" at bounding box center [517, 559] width 996 height 1721
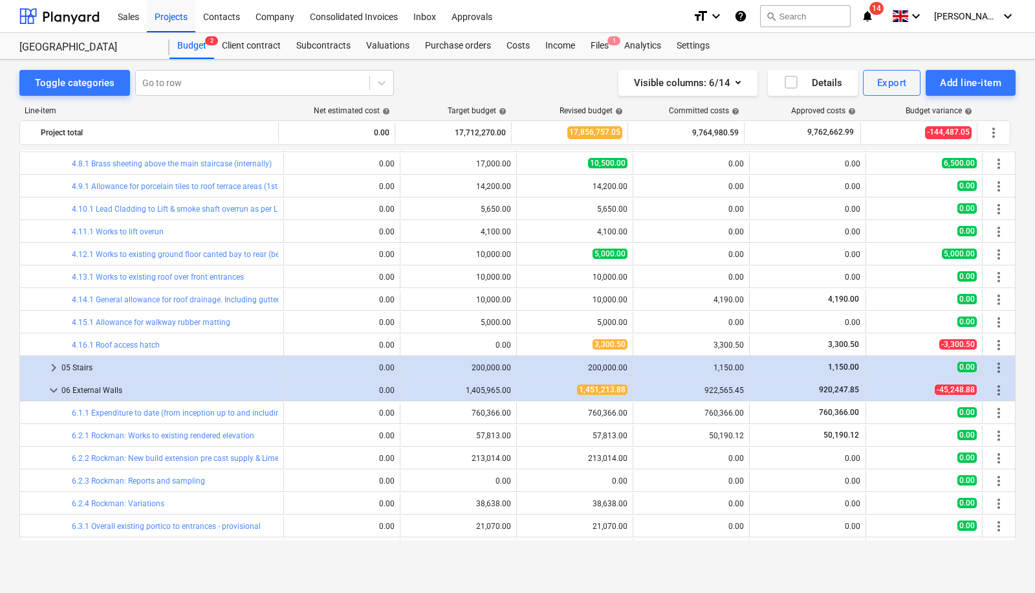
drag, startPoint x: 1017, startPoint y: 289, endPoint x: 1017, endPoint y: 320, distance: 30.4
click at [1017, 320] on div "Toggle categories Go to row Visible columns : 6/14 Details Export Add line-item…" at bounding box center [517, 313] width 1035 height 507
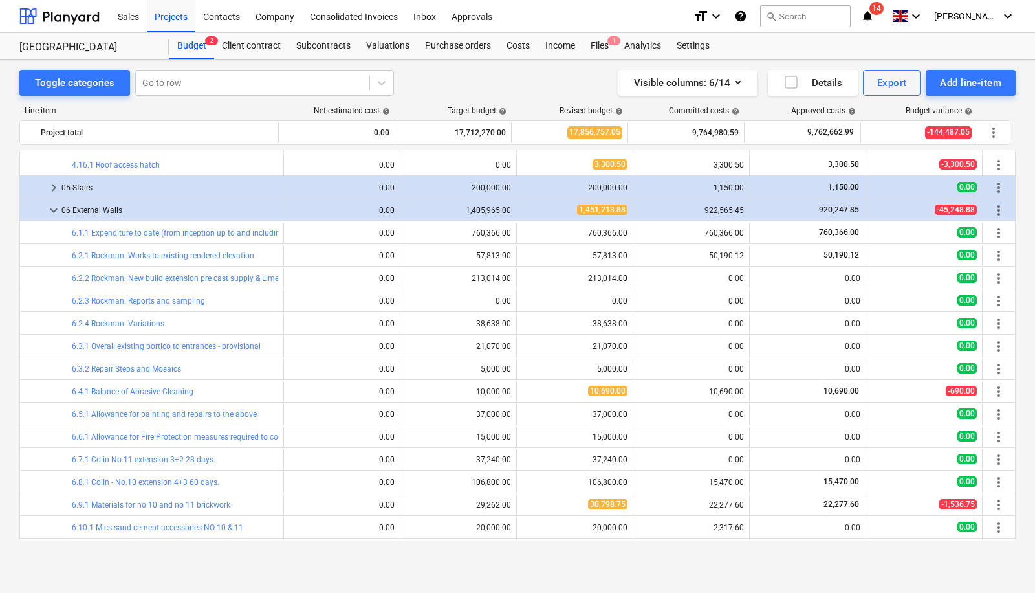
scroll to position [755, 0]
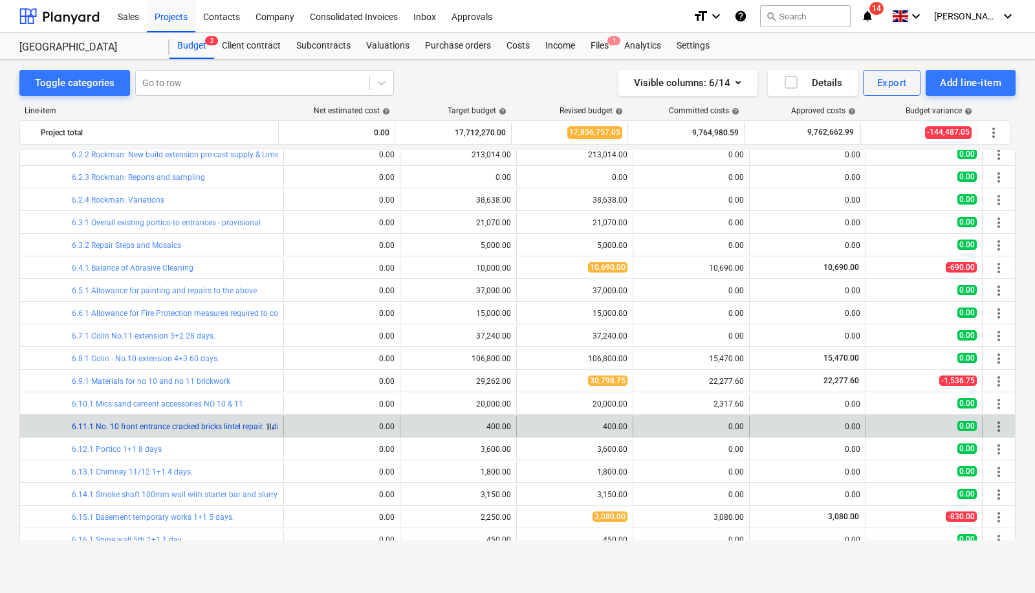
click at [213, 424] on link "6.11.1 No. 10 front entrance cracked bricks lintel repair. 1 day" at bounding box center [178, 426] width 213 height 9
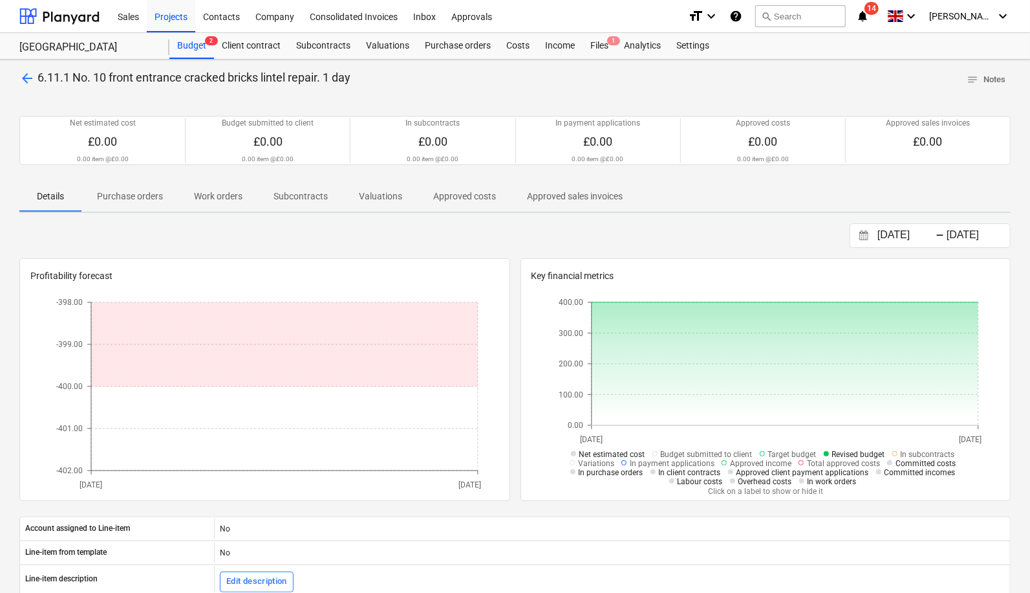
click at [29, 71] on span "arrow_back" at bounding box center [27, 79] width 16 height 16
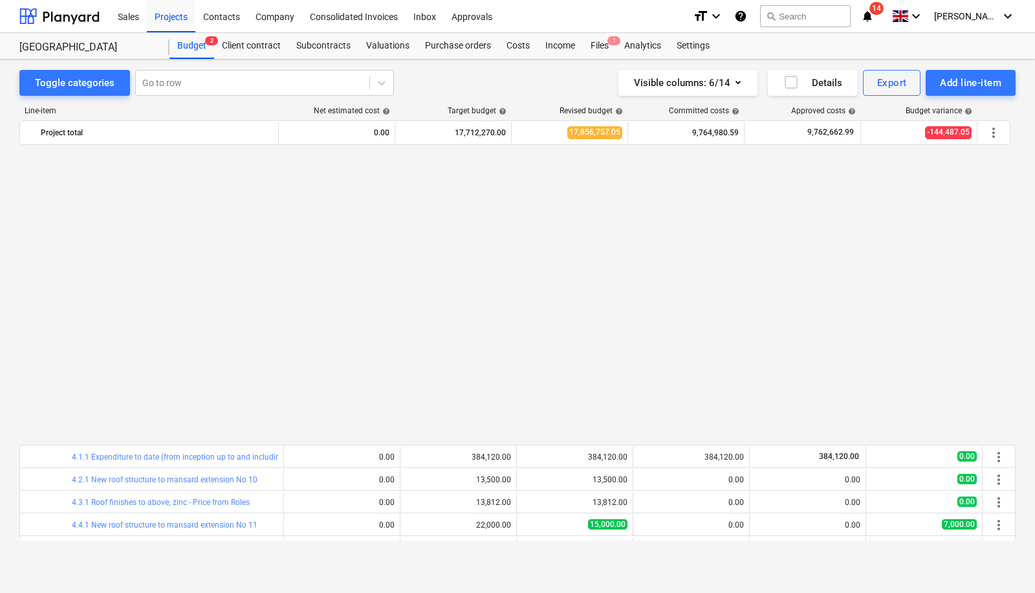
scroll to position [755, 0]
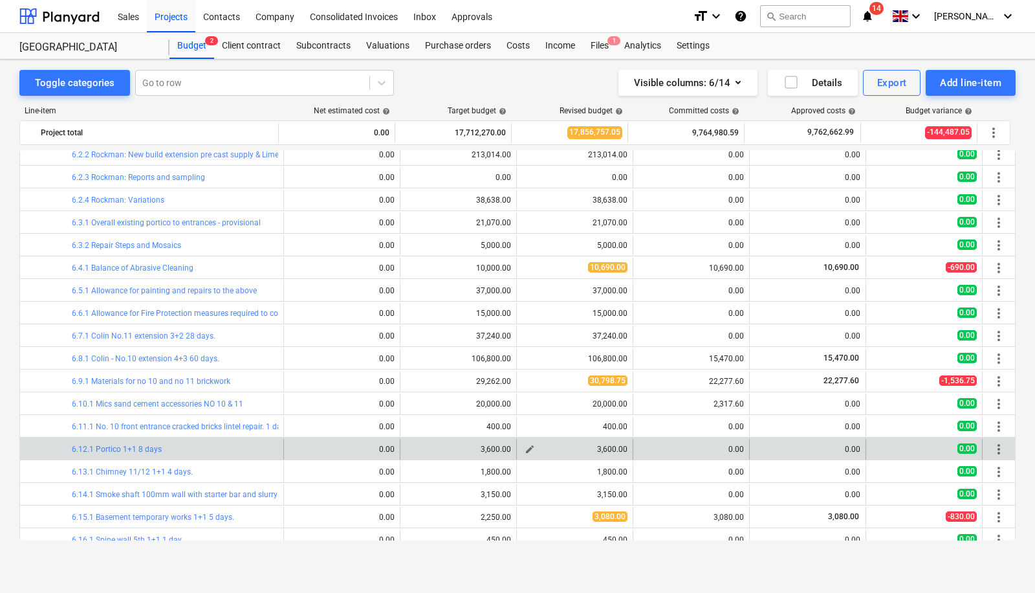
click at [527, 444] on span "edit" at bounding box center [530, 449] width 10 height 10
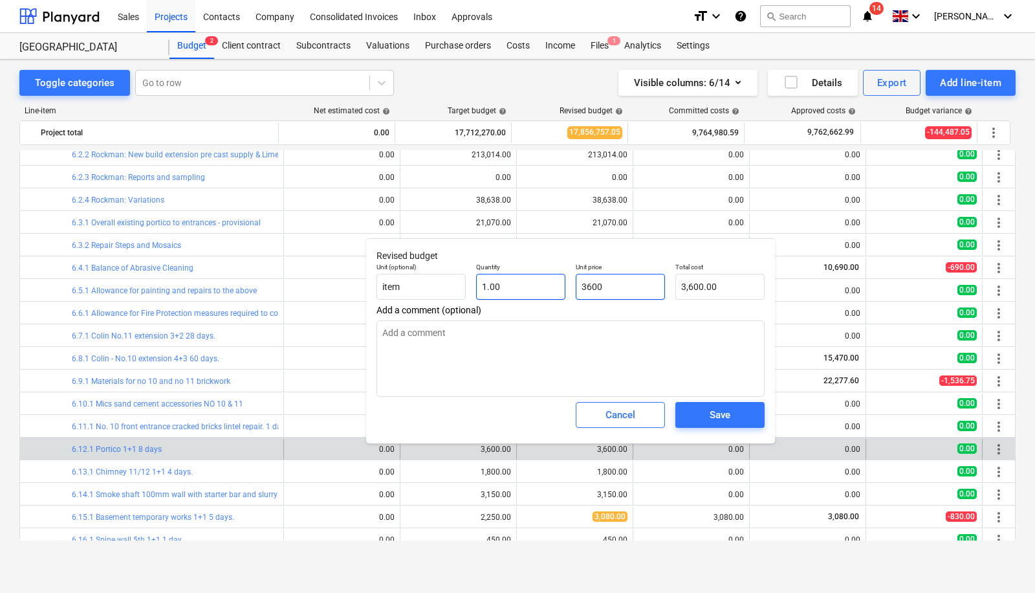
drag, startPoint x: 624, startPoint y: 290, endPoint x: 538, endPoint y: 274, distance: 88.2
click at [538, 274] on div "Unit (optional) item Quantity 1.00 Unit price 3600 Total cost 3,600.00" at bounding box center [570, 280] width 398 height 47
click at [727, 416] on div "Save" at bounding box center [720, 414] width 21 height 17
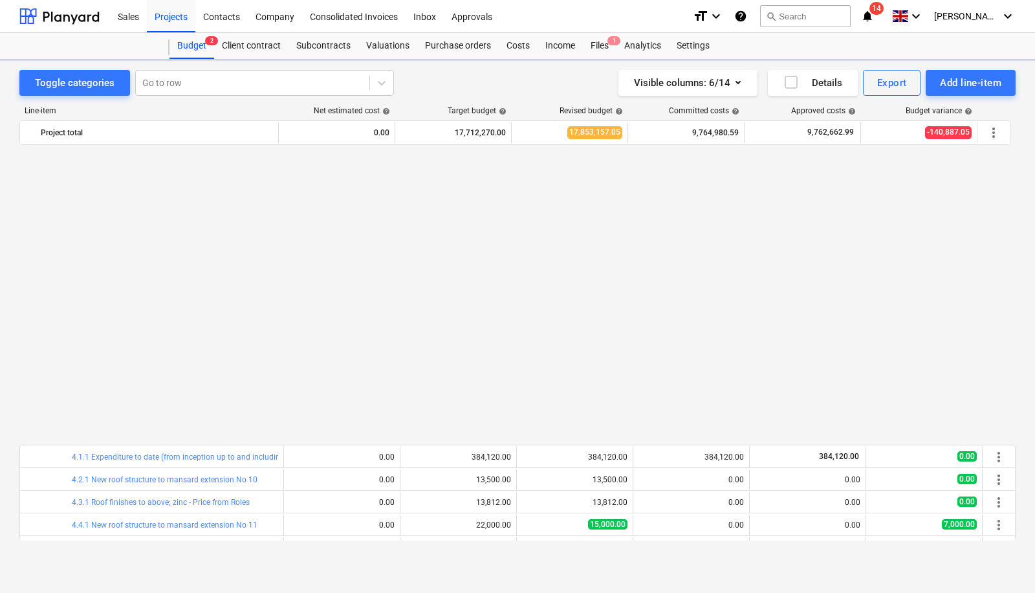
drag, startPoint x: 1016, startPoint y: 325, endPoint x: 1013, endPoint y: 334, distance: 10.2
click at [1016, 338] on div "Toggle categories Go to row Visible columns : 6/14 Details Export Add line-item…" at bounding box center [517, 313] width 1035 height 507
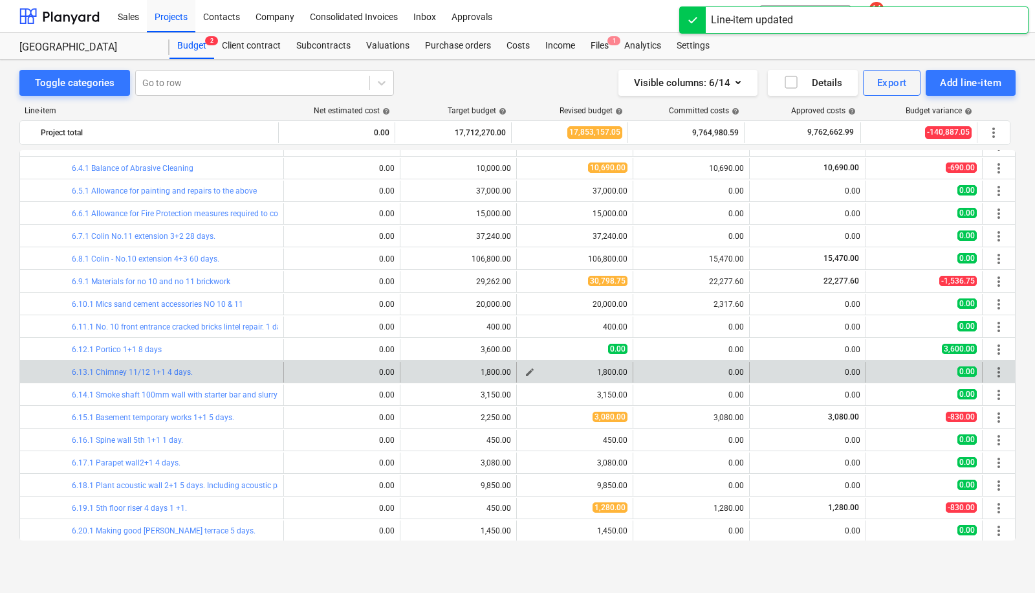
scroll to position [910, 0]
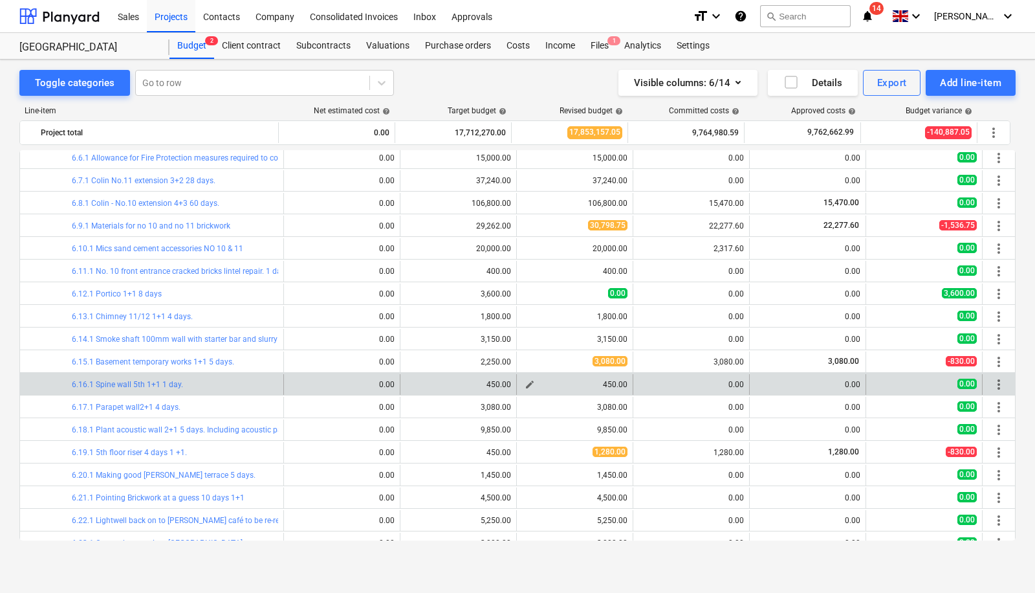
click at [525, 380] on span "edit" at bounding box center [530, 384] width 10 height 10
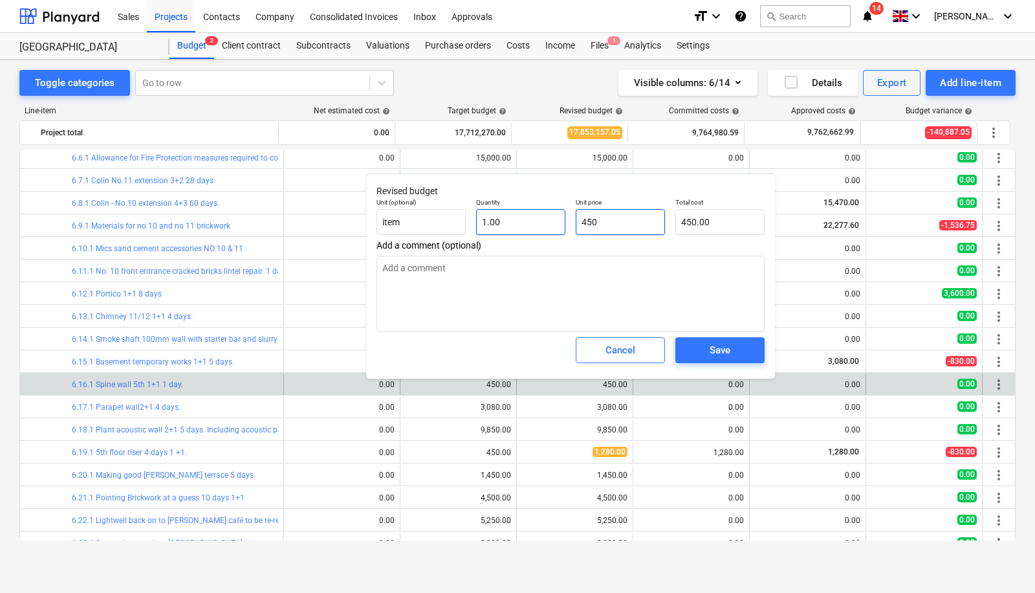
drag, startPoint x: 615, startPoint y: 224, endPoint x: 537, endPoint y: 210, distance: 79.4
click at [537, 210] on div "Unit (optional) item Quantity 1.00 Unit price 450 Total cost 450.00" at bounding box center [570, 216] width 398 height 47
click at [736, 357] on span "Save" at bounding box center [720, 350] width 58 height 17
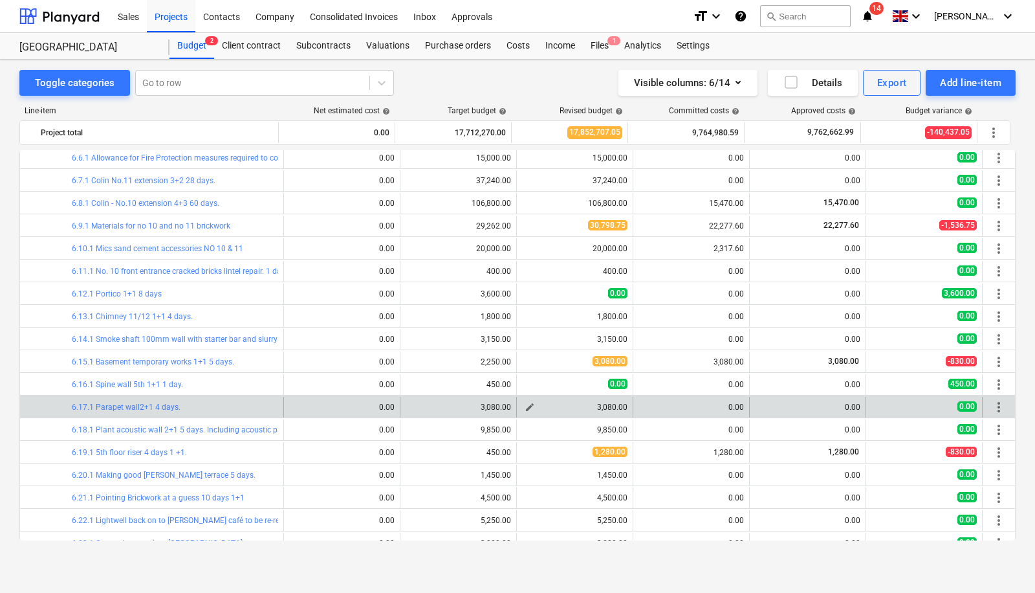
click at [525, 402] on span "edit" at bounding box center [530, 407] width 10 height 10
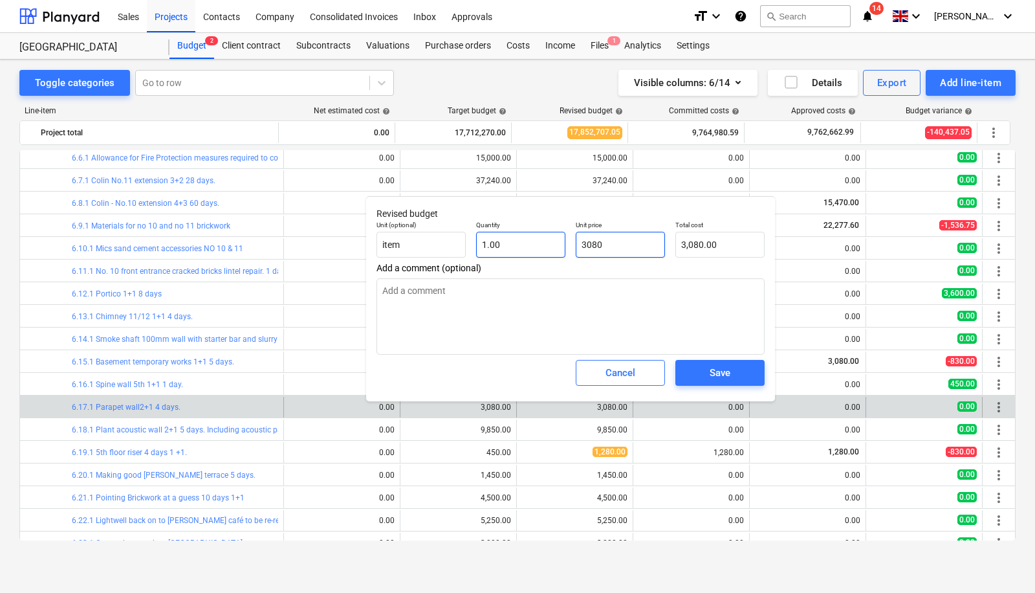
drag, startPoint x: 627, startPoint y: 242, endPoint x: 532, endPoint y: 241, distance: 95.7
click at [532, 241] on div "Unit (optional) item Quantity 1.00 Unit price 3080 Total cost 3,080.00" at bounding box center [570, 238] width 398 height 47
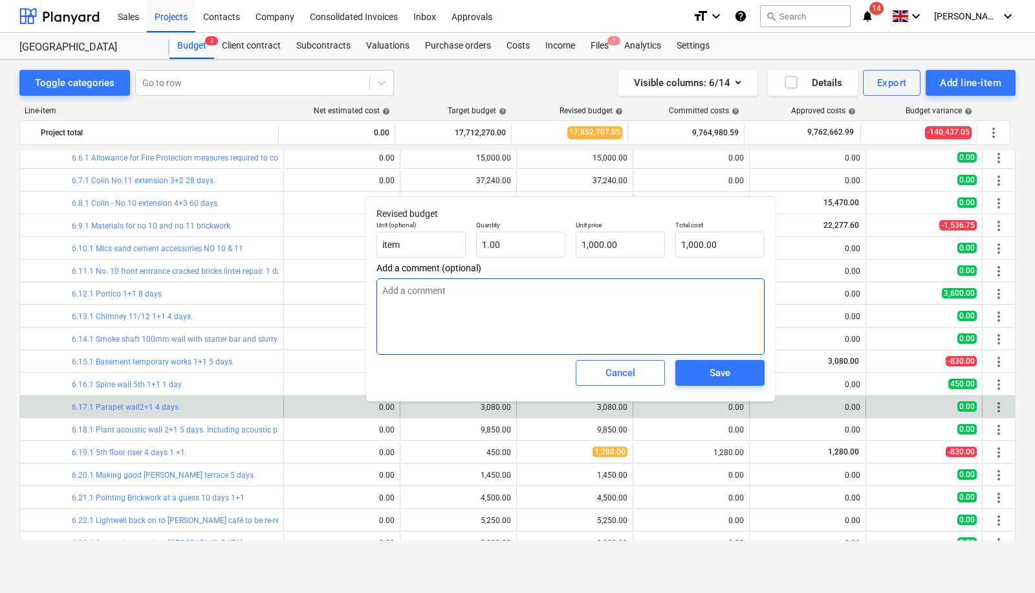
click at [541, 303] on textarea at bounding box center [570, 316] width 388 height 76
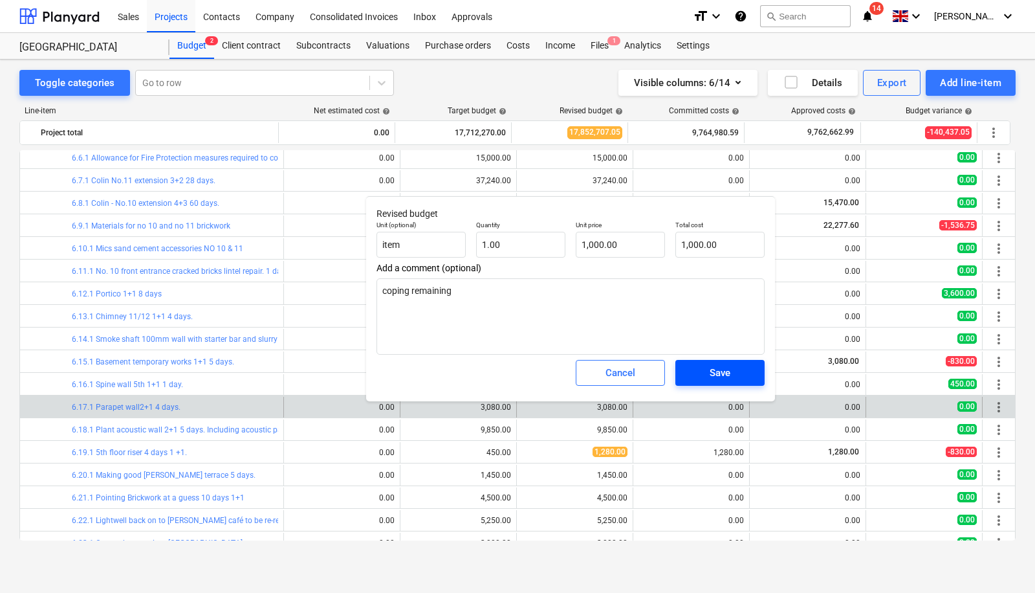
click at [710, 373] on div "Save" at bounding box center [720, 372] width 21 height 17
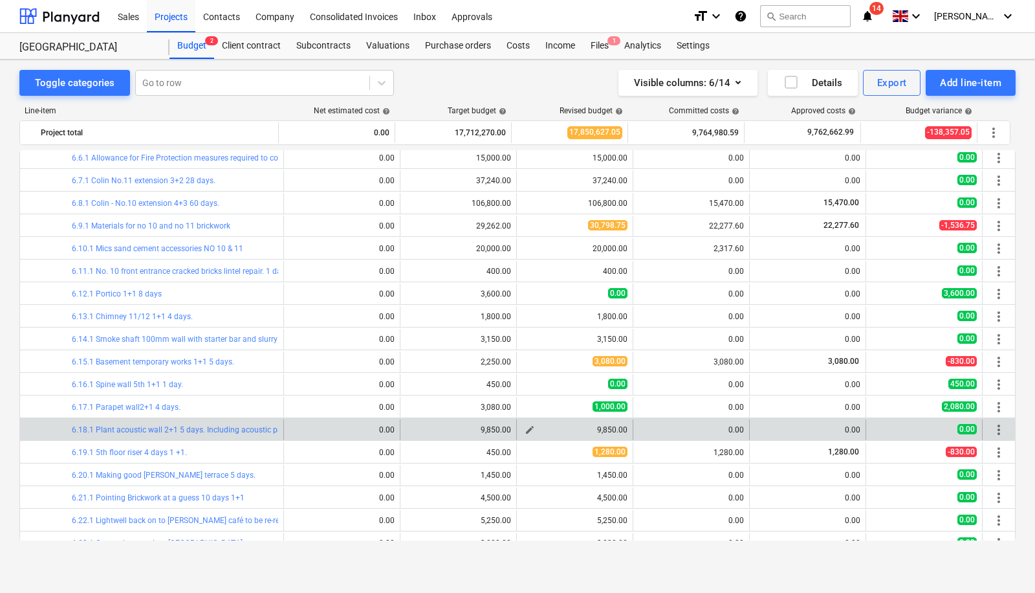
click at [530, 426] on span "edit" at bounding box center [530, 429] width 10 height 10
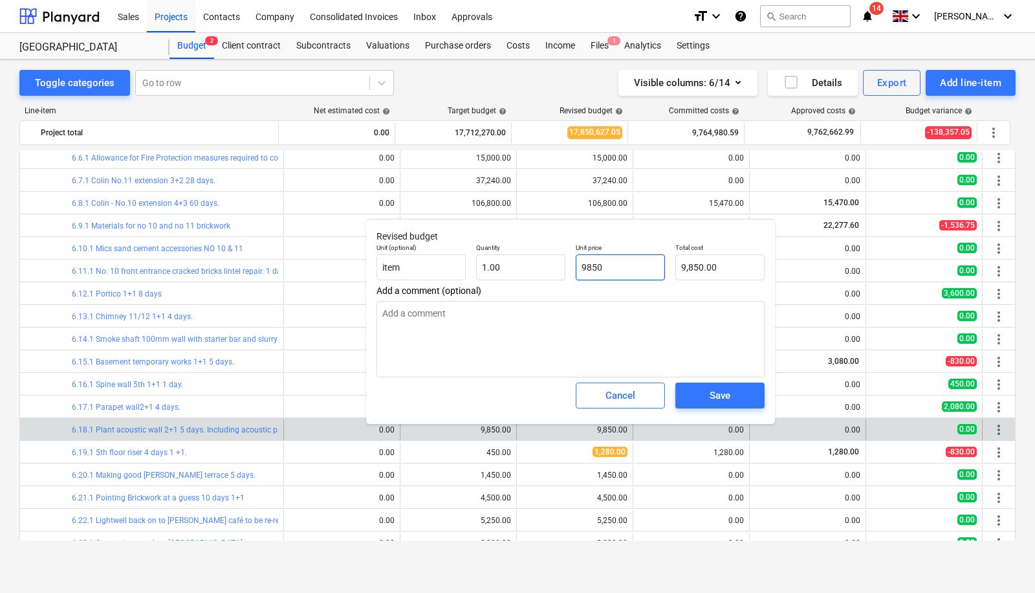
drag, startPoint x: 628, startPoint y: 265, endPoint x: 566, endPoint y: 262, distance: 62.2
click at [566, 262] on div "Unit (optional) item Quantity 1.00 Unit price 9850 Total cost 9,850.00" at bounding box center [570, 261] width 398 height 47
click at [720, 397] on div "Save" at bounding box center [720, 395] width 21 height 17
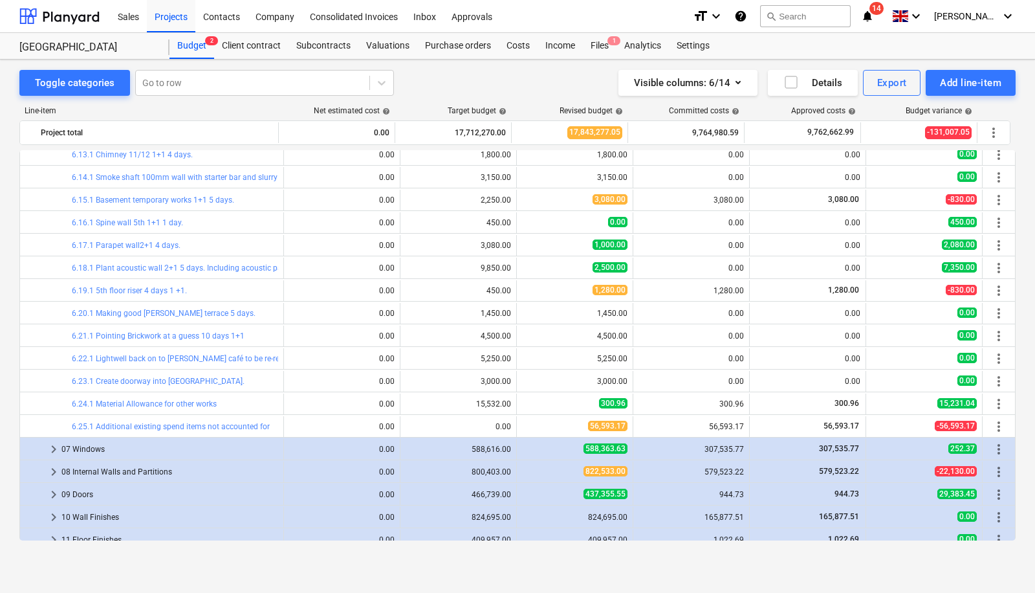
scroll to position [1309, 0]
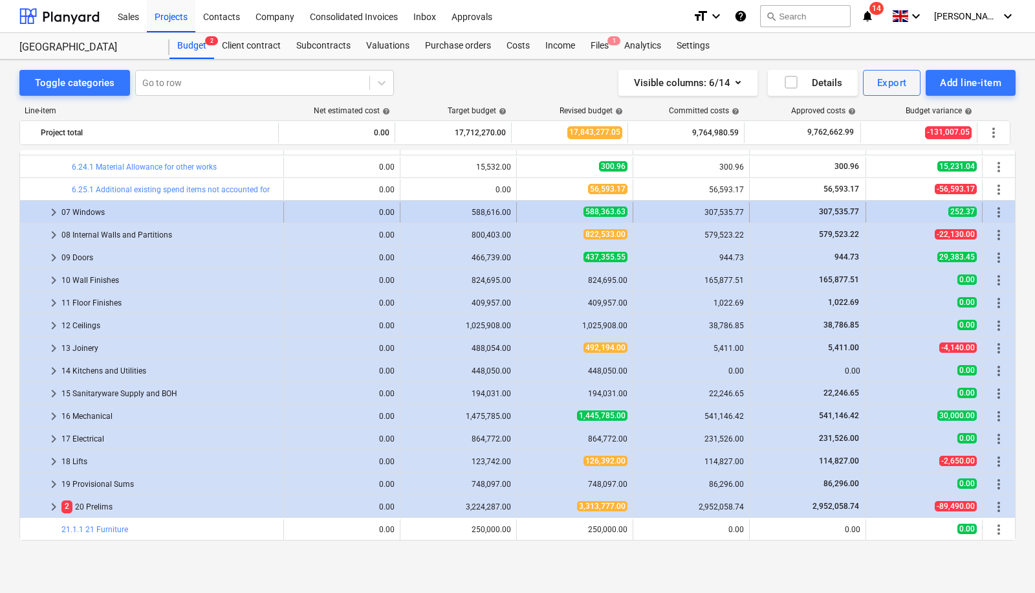
click at [52, 208] on span "keyboard_arrow_right" at bounding box center [54, 212] width 16 height 16
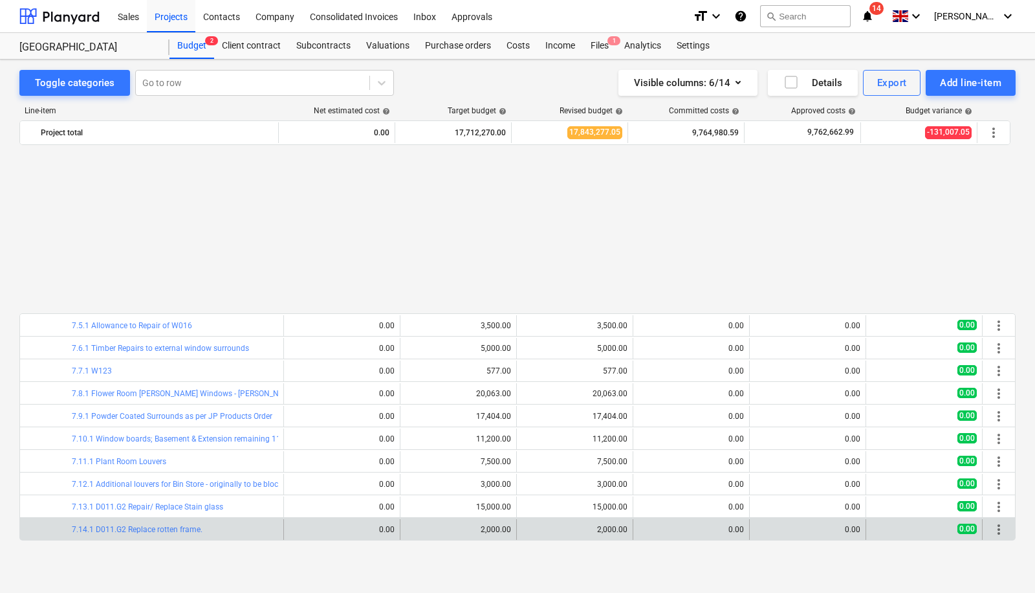
scroll to position [1516, 0]
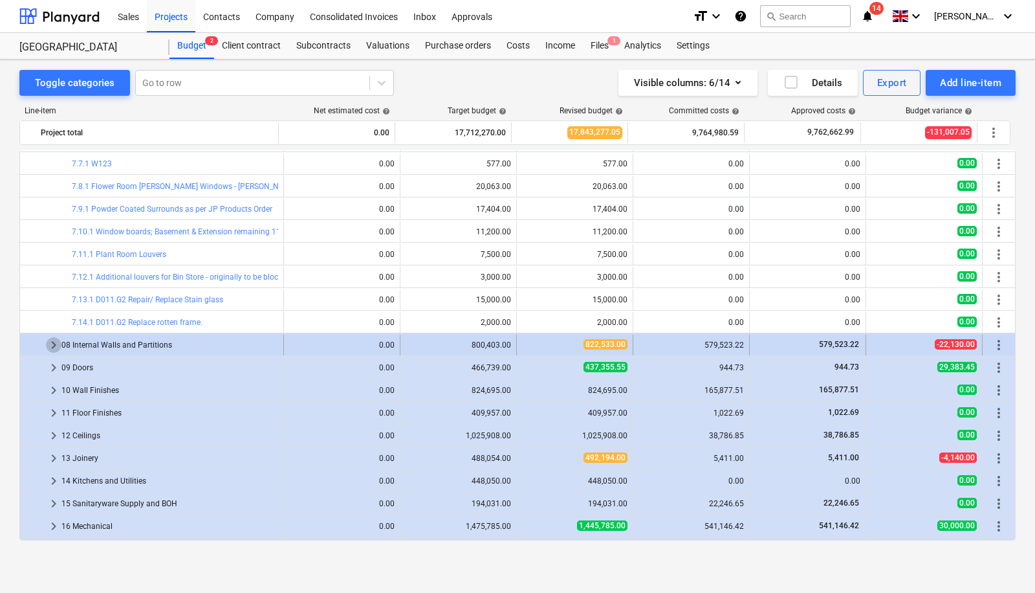
click at [50, 342] on span "keyboard_arrow_right" at bounding box center [54, 345] width 16 height 16
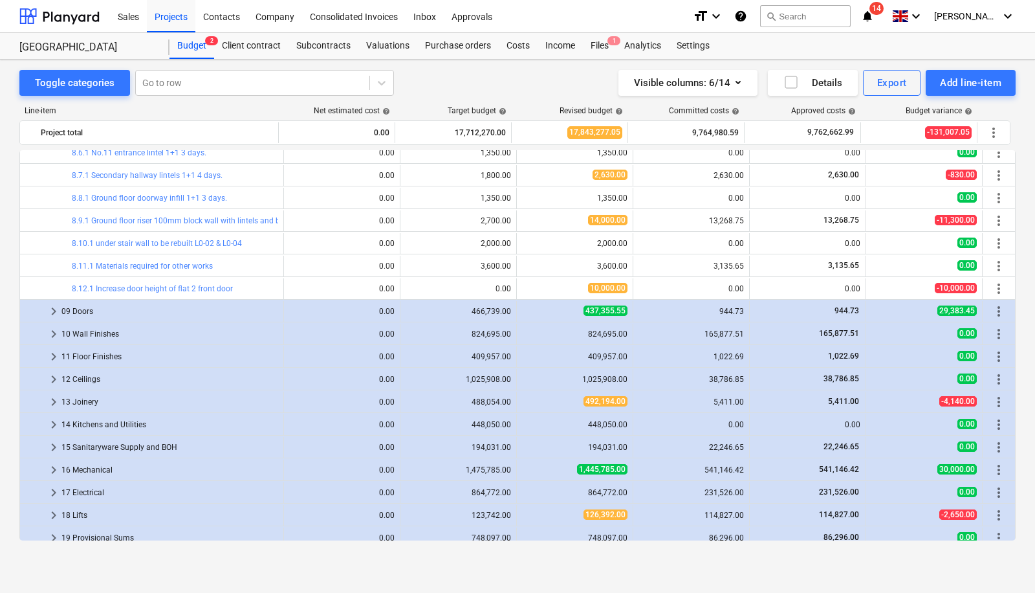
scroll to position [1919, 0]
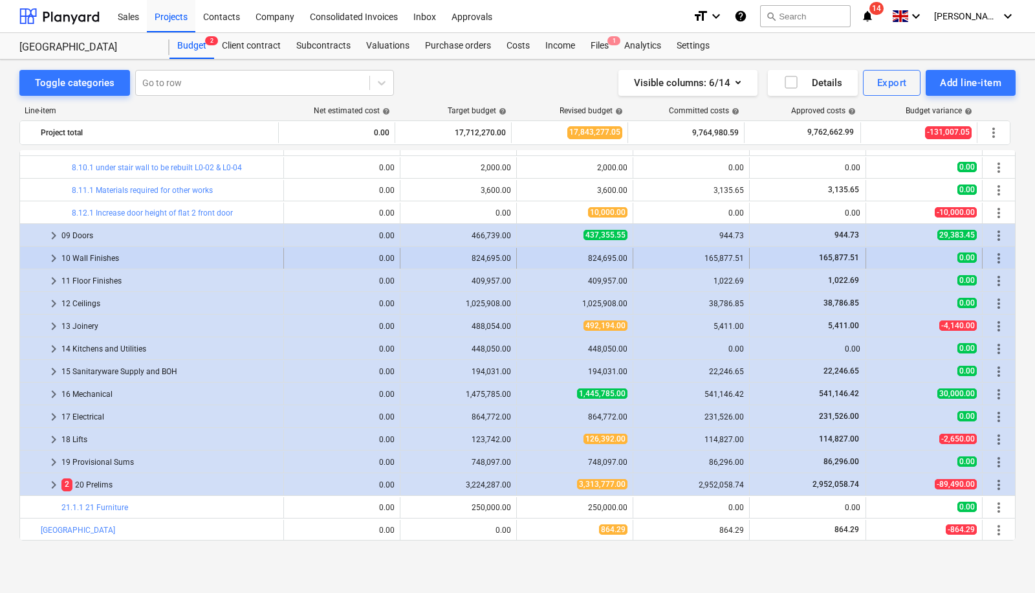
click at [52, 252] on span "keyboard_arrow_right" at bounding box center [54, 258] width 16 height 16
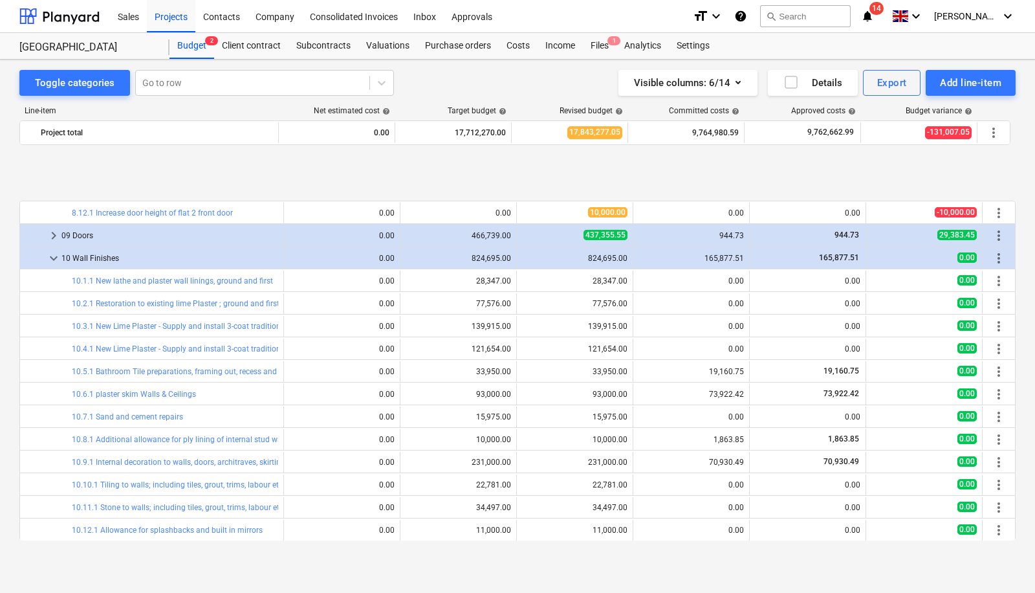
scroll to position [2007, 0]
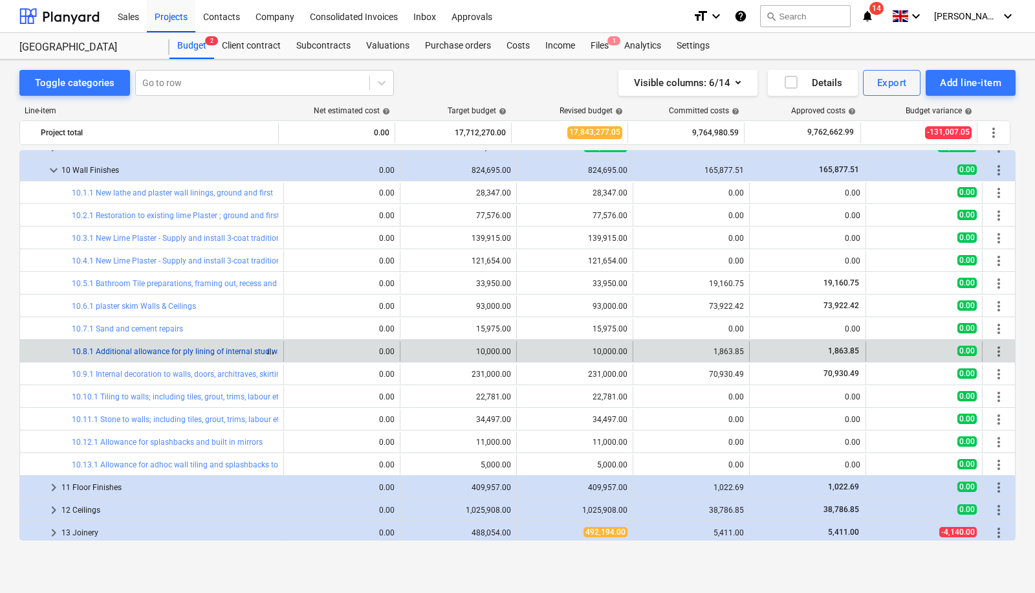
click at [213, 351] on link "10.8.1 Additional allowance for ply lining of internal stud walls to receive fu…" at bounding box center [235, 351] width 327 height 9
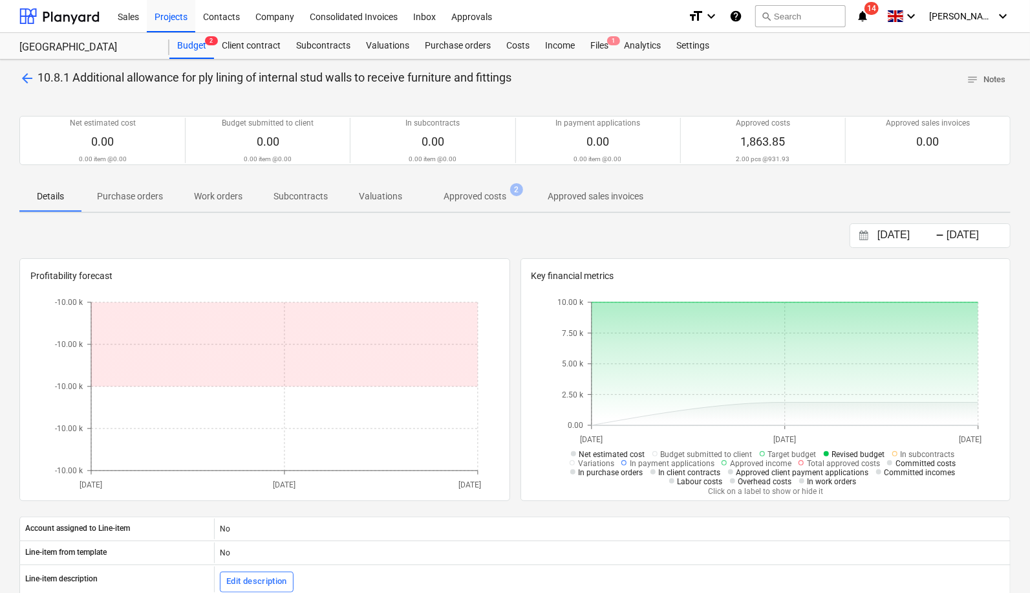
click at [21, 74] on span "arrow_back" at bounding box center [27, 79] width 16 height 16
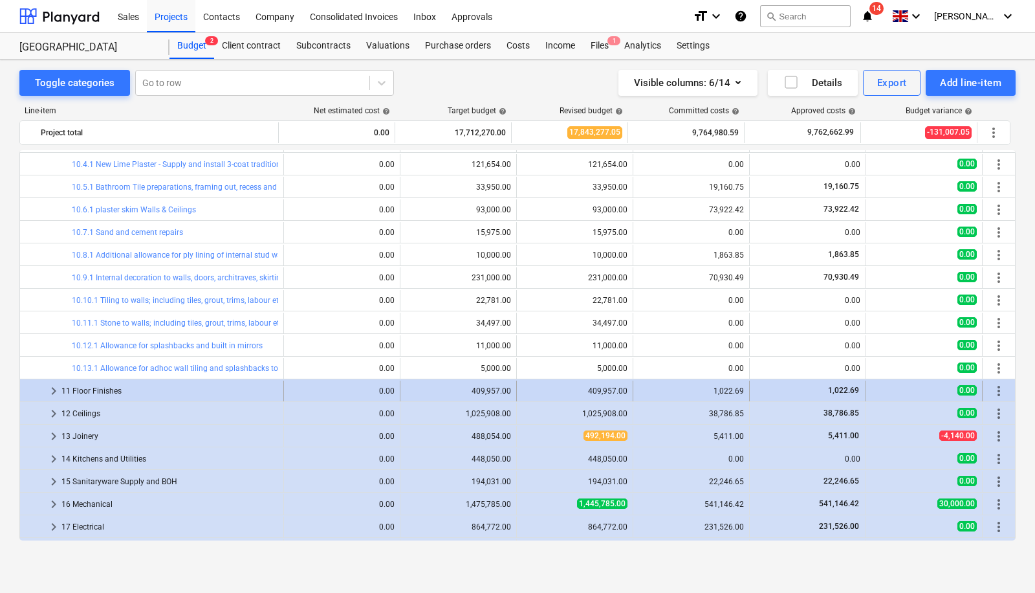
scroll to position [2170, 0]
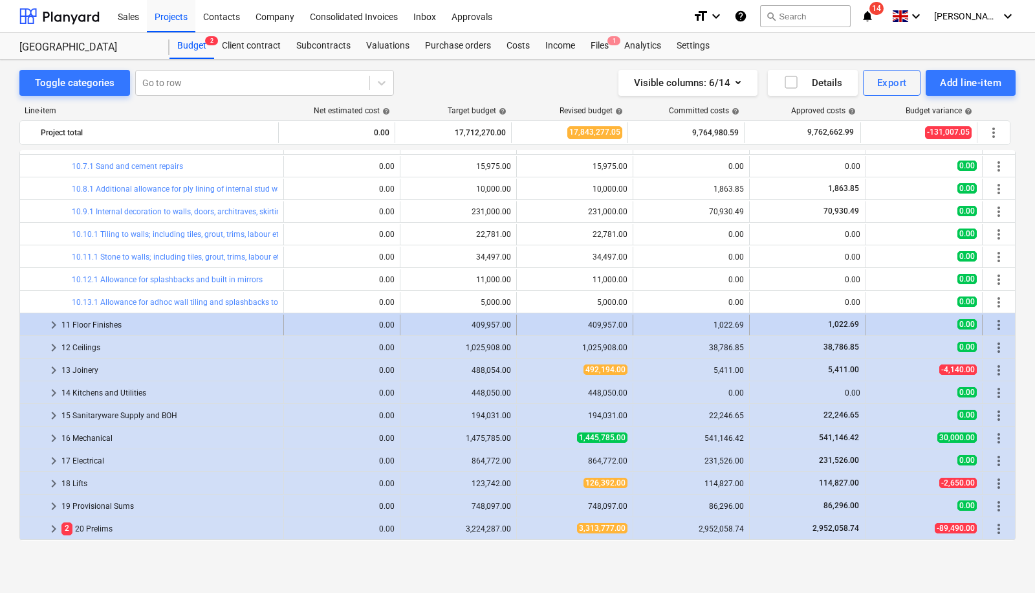
click at [49, 317] on span "keyboard_arrow_right" at bounding box center [54, 325] width 16 height 16
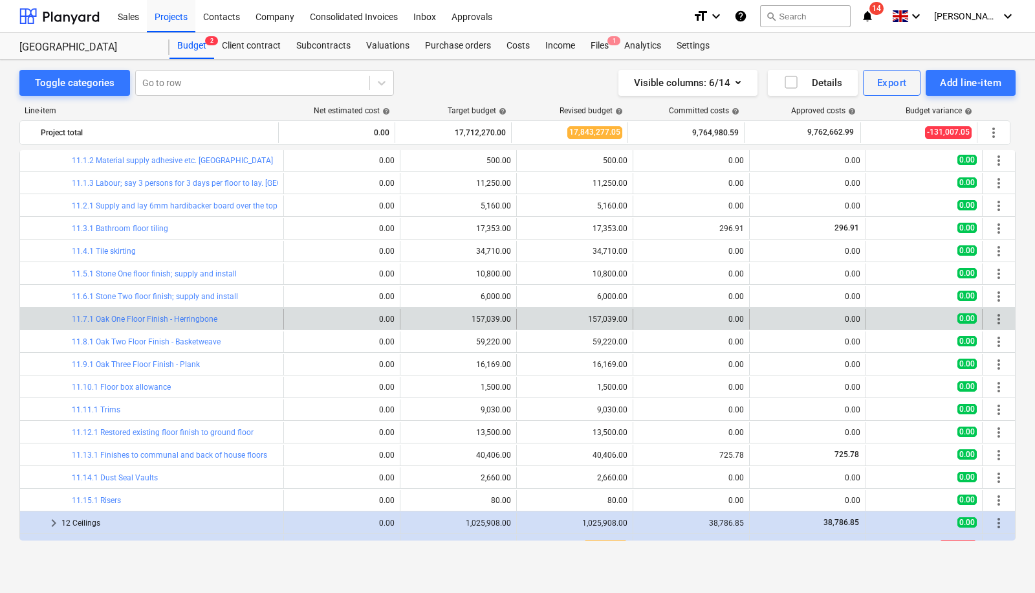
scroll to position [2320, 0]
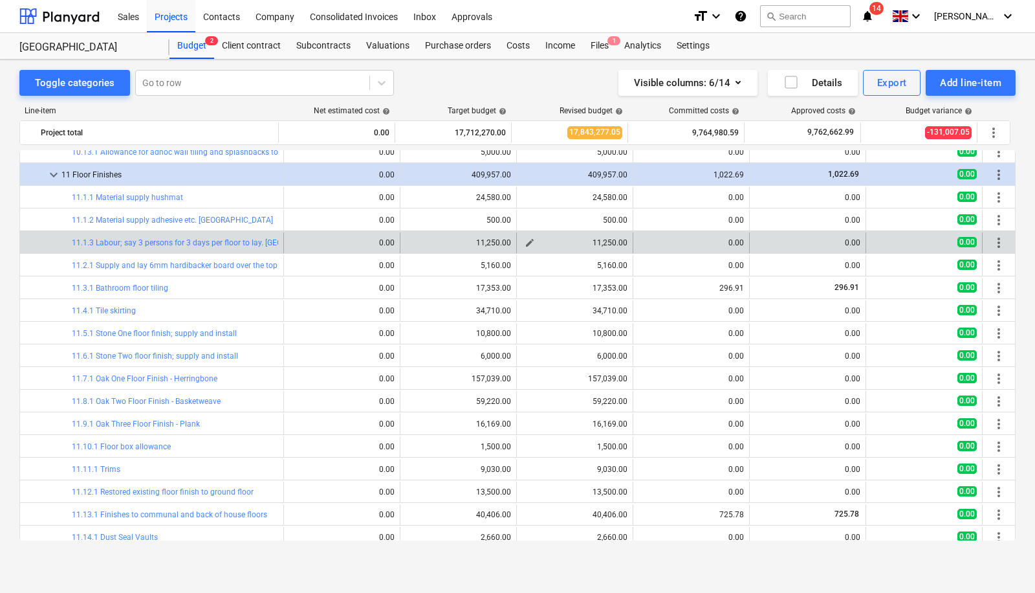
click at [528, 238] on span "edit" at bounding box center [530, 242] width 10 height 10
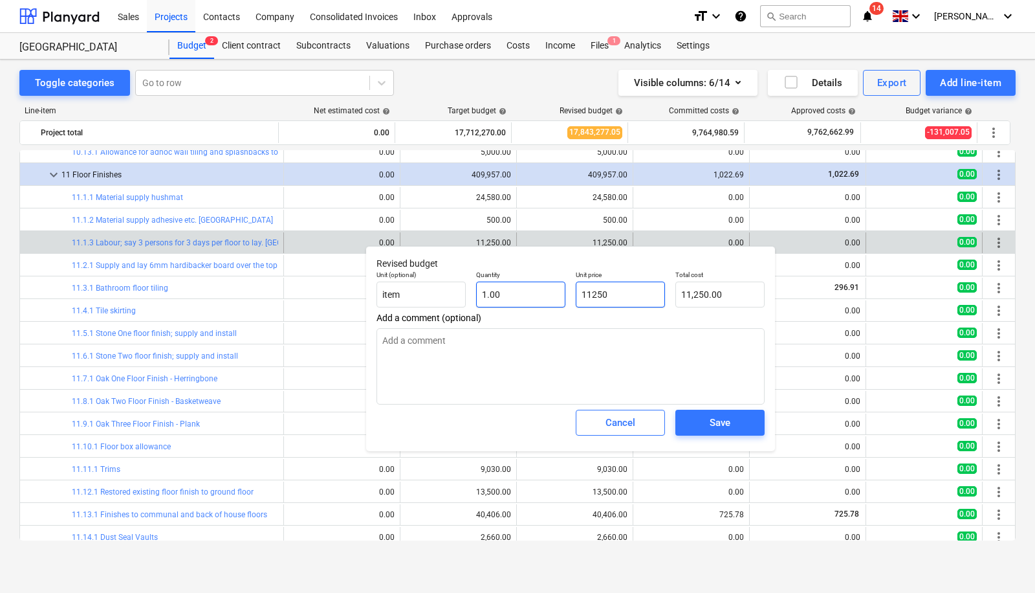
drag, startPoint x: 639, startPoint y: 294, endPoint x: 523, endPoint y: 288, distance: 116.0
click at [523, 288] on div "Unit (optional) item Quantity 1.00 Unit price 11250 Total cost 11,250.00" at bounding box center [570, 288] width 398 height 47
click at [728, 422] on div "Save" at bounding box center [720, 422] width 21 height 17
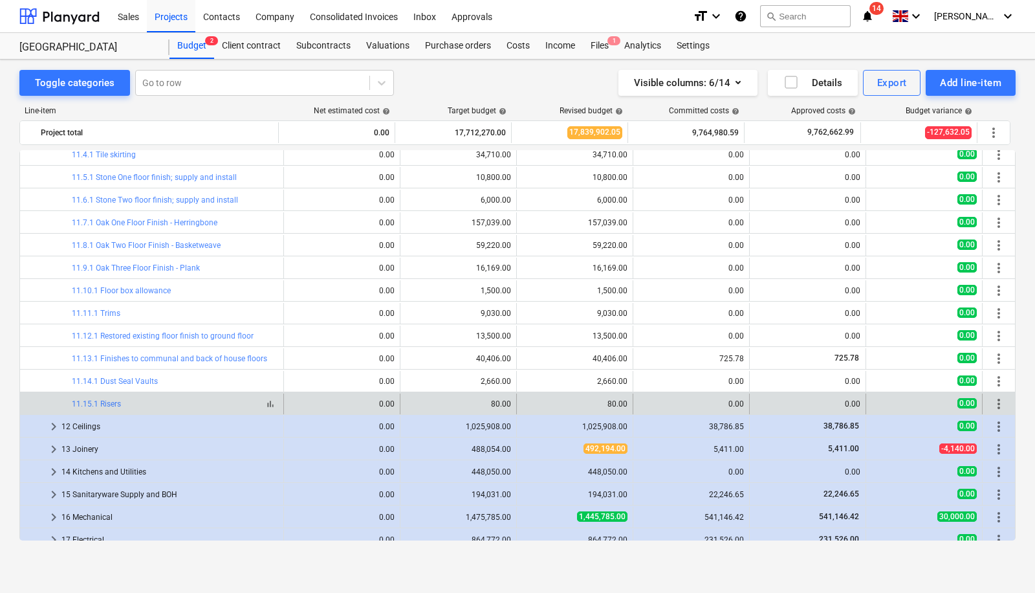
scroll to position [2599, 0]
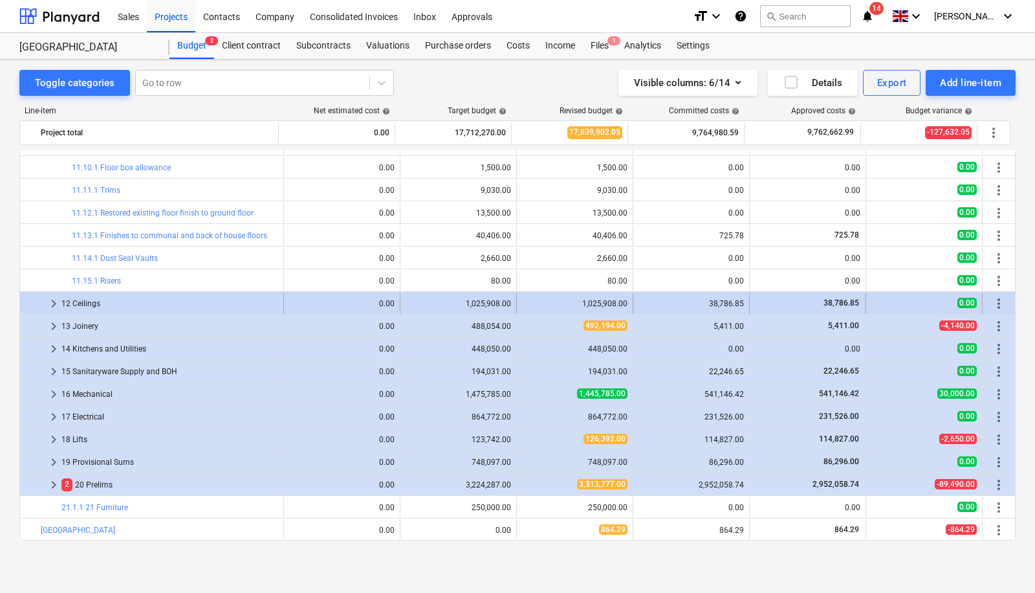
click at [56, 300] on span "keyboard_arrow_right" at bounding box center [54, 304] width 16 height 16
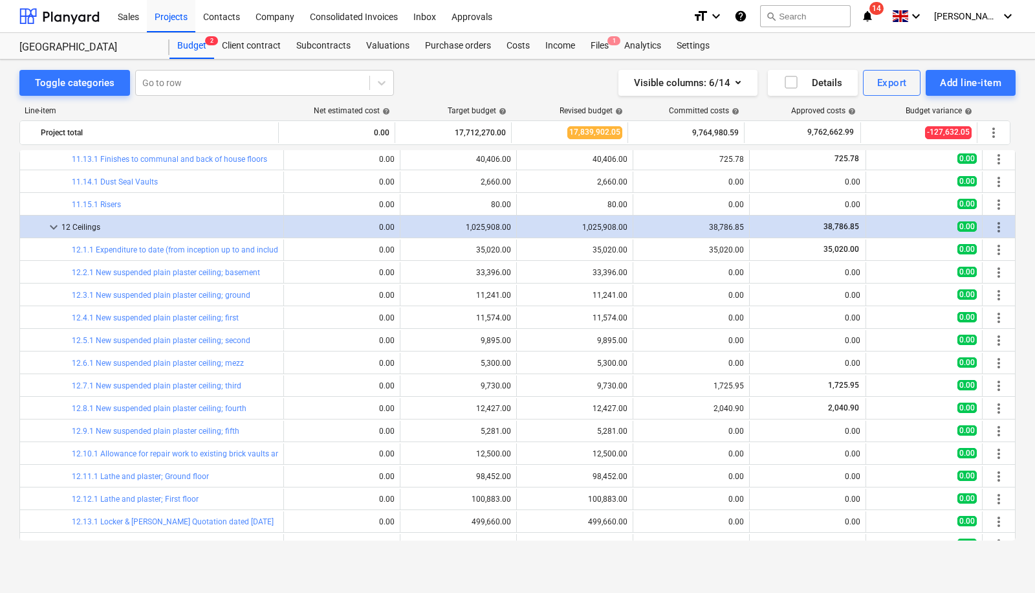
scroll to position [2752, 0]
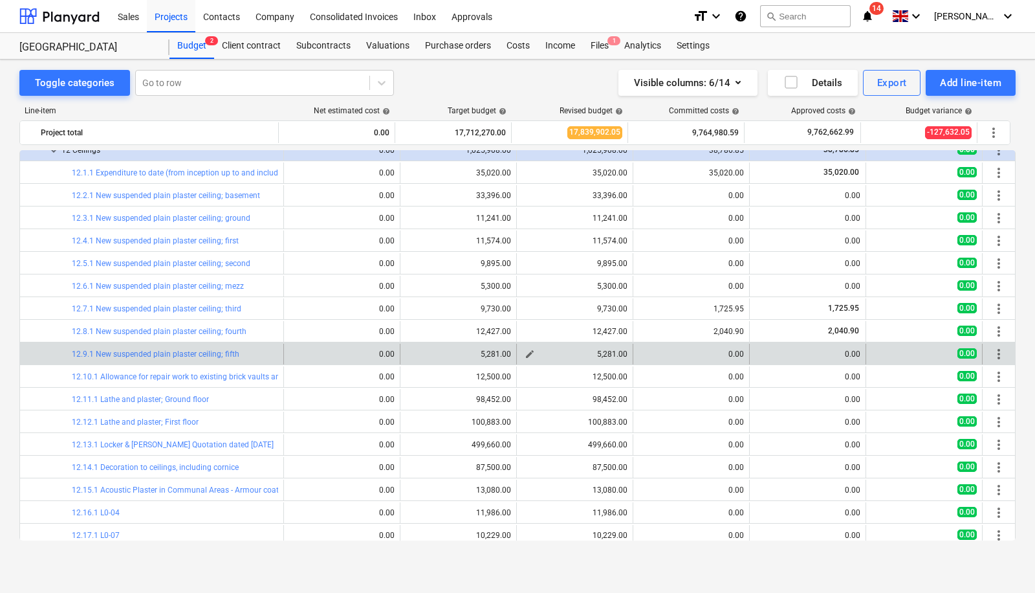
click at [525, 349] on span "edit" at bounding box center [530, 354] width 10 height 10
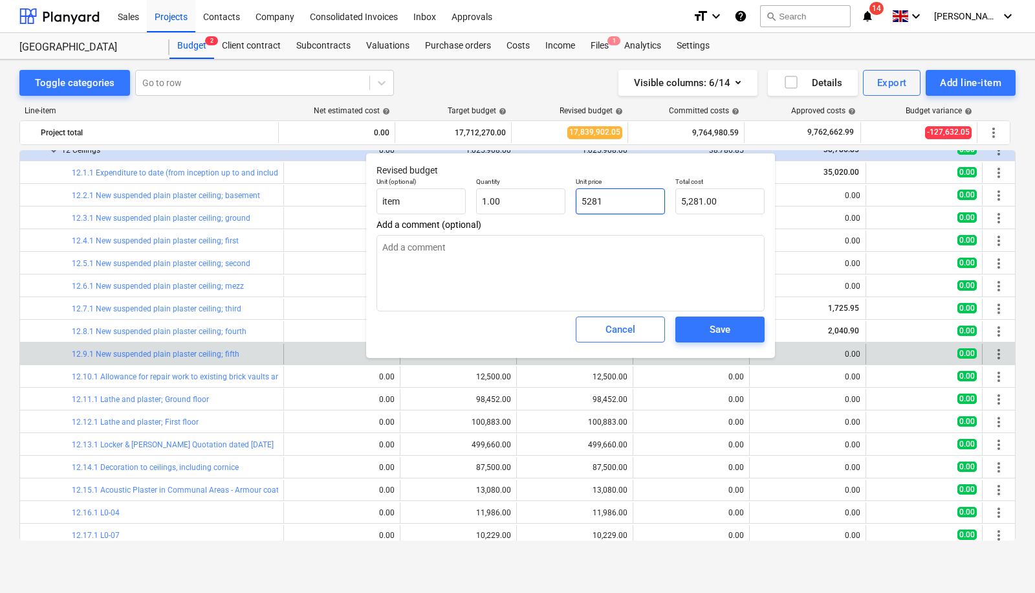
drag, startPoint x: 629, startPoint y: 195, endPoint x: 529, endPoint y: 186, distance: 101.3
click at [529, 186] on div "Unit (optional) item Quantity 1.00 Unit price 5281 Total cost 5,281.00" at bounding box center [570, 195] width 398 height 47
click at [703, 321] on span "Save" at bounding box center [720, 329] width 58 height 17
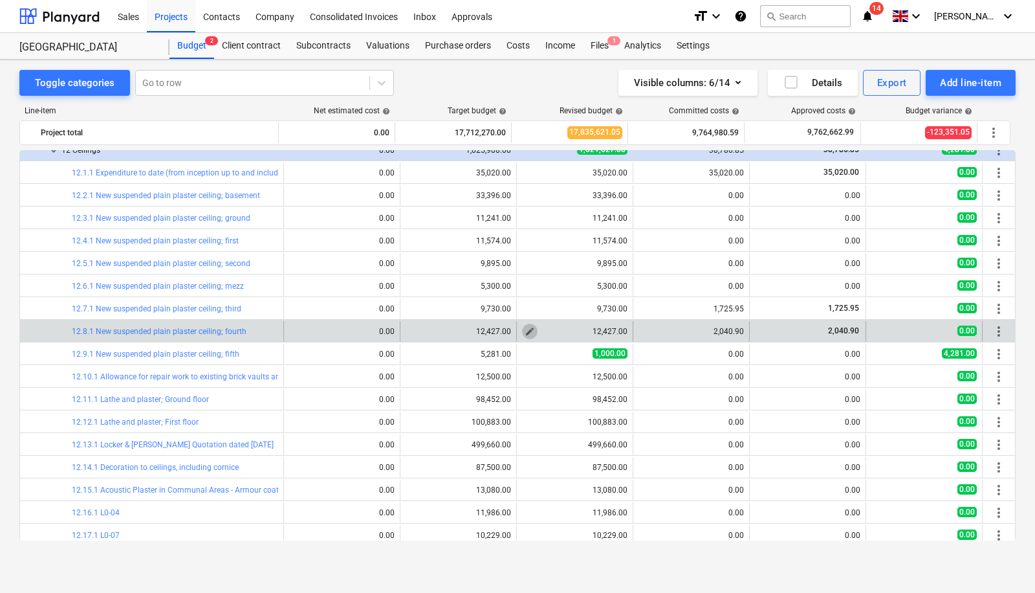
click at [528, 327] on span "edit" at bounding box center [530, 331] width 10 height 10
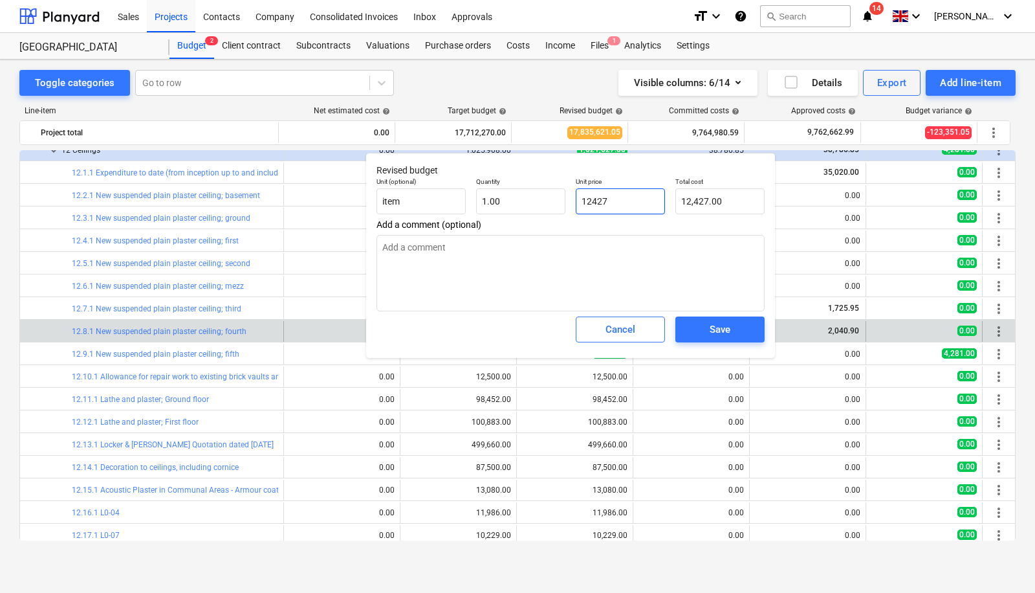
click at [629, 195] on input "12427" at bounding box center [620, 201] width 89 height 26
drag, startPoint x: 629, startPoint y: 197, endPoint x: 555, endPoint y: 191, distance: 74.7
click at [555, 191] on div "Unit (optional) item Quantity 1.00 Unit price 12427 Total cost 12,427.00" at bounding box center [570, 195] width 398 height 47
click at [720, 324] on div "Save" at bounding box center [720, 329] width 21 height 17
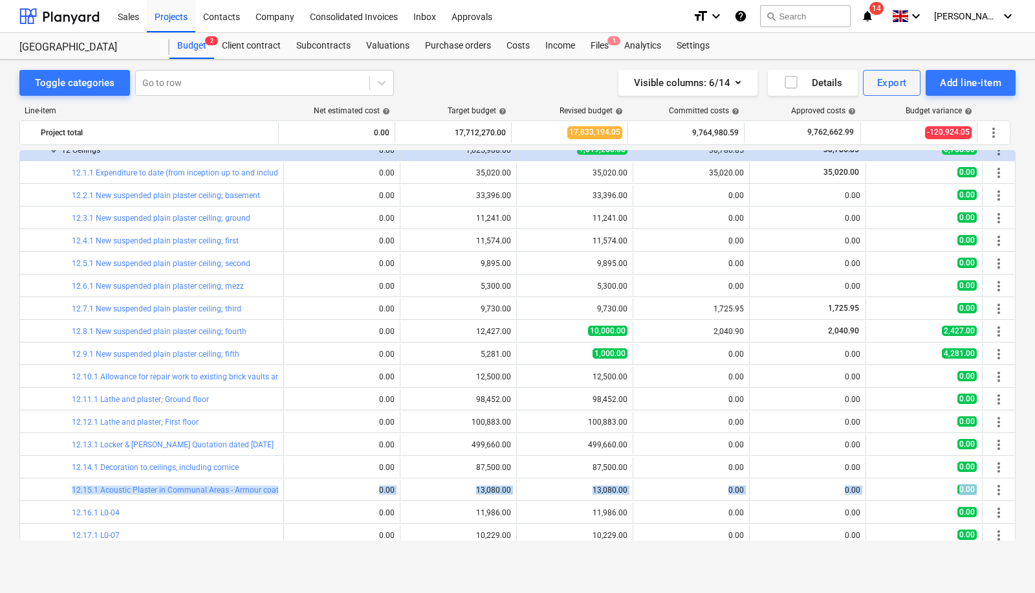
drag, startPoint x: 1010, startPoint y: 474, endPoint x: 1010, endPoint y: 490, distance: 16.2
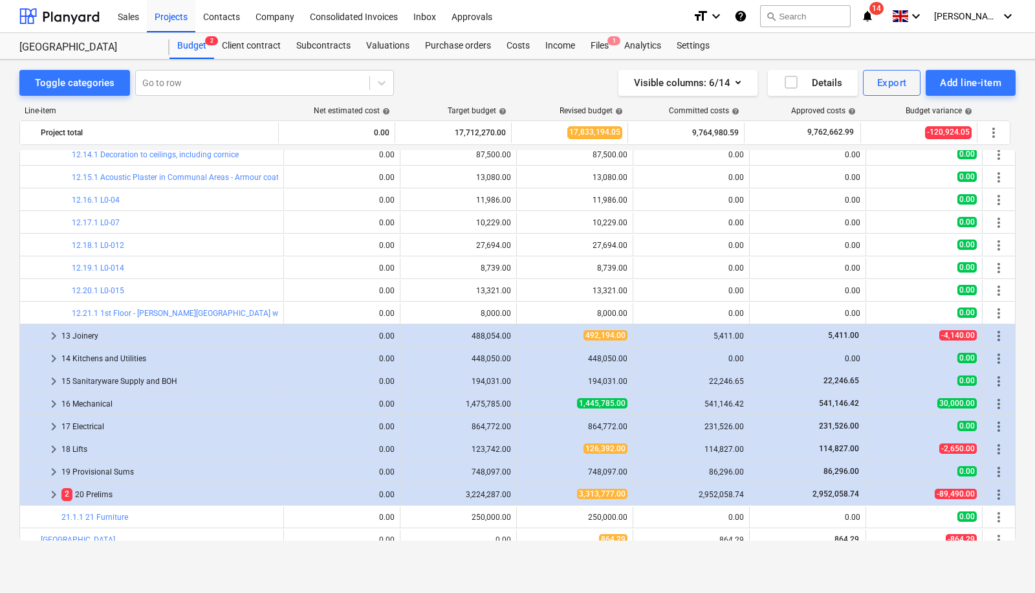
scroll to position [3074, 0]
